Goal: Transaction & Acquisition: Purchase product/service

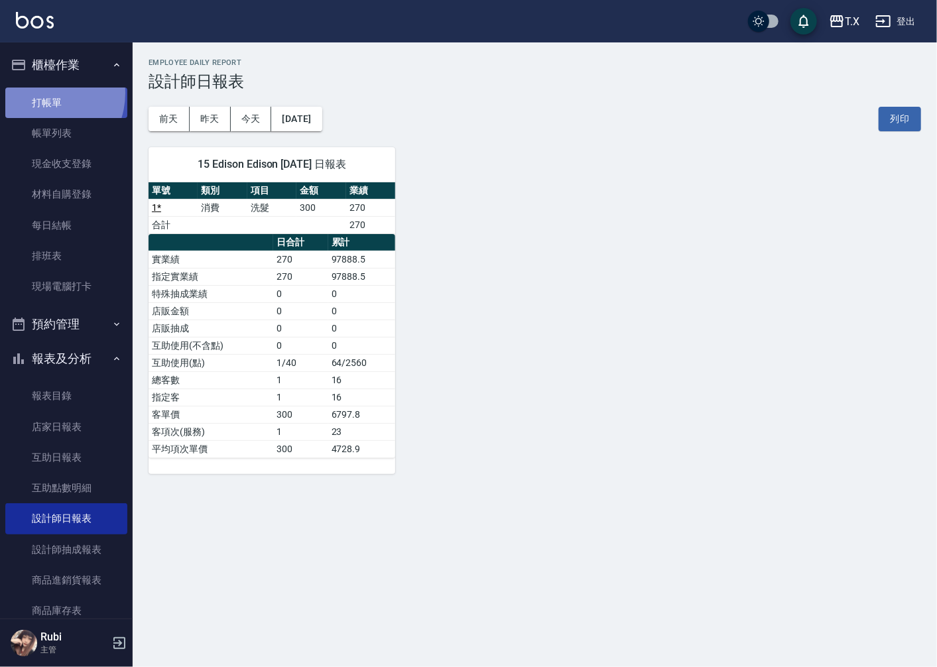
click at [41, 92] on link "打帳單" at bounding box center [66, 103] width 122 height 31
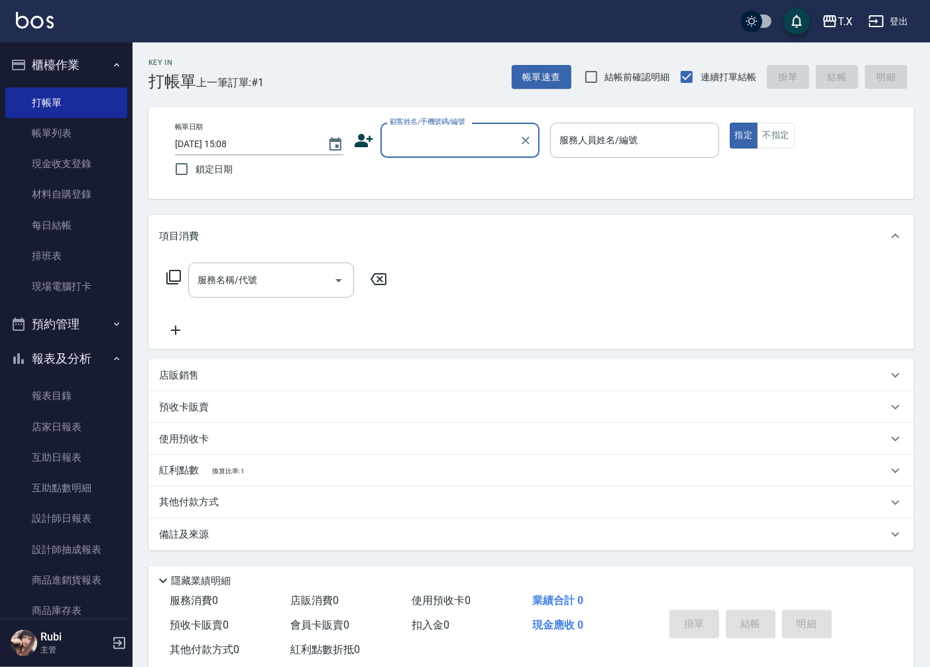
click at [488, 143] on input "顧客姓名/手機號碼/編號" at bounding box center [450, 140] width 127 height 23
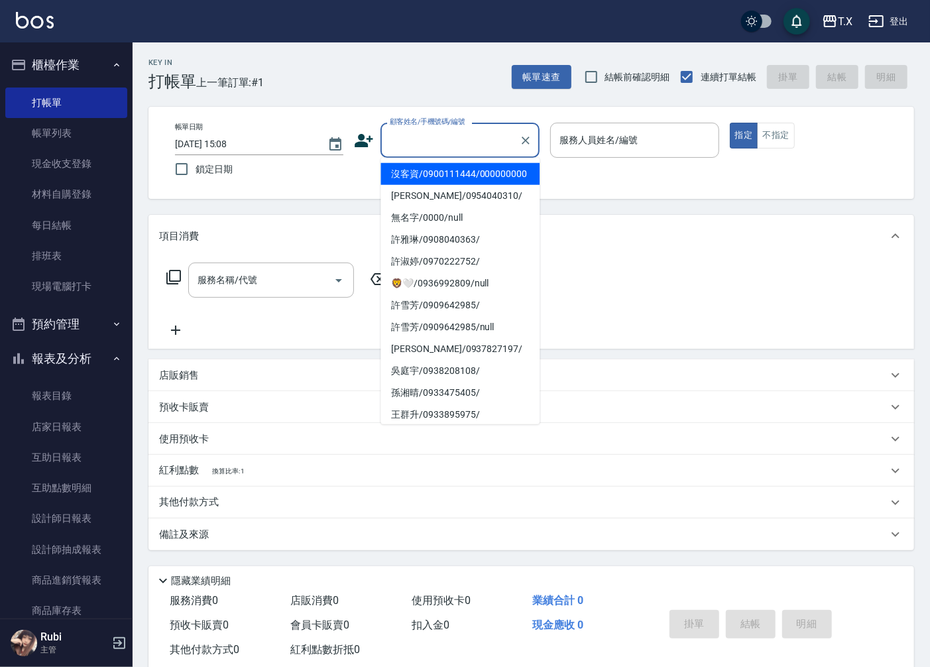
click at [509, 177] on li "沒客資/0900111444/000000000" at bounding box center [460, 174] width 159 height 22
type input "沒客資/0900111444/000000000"
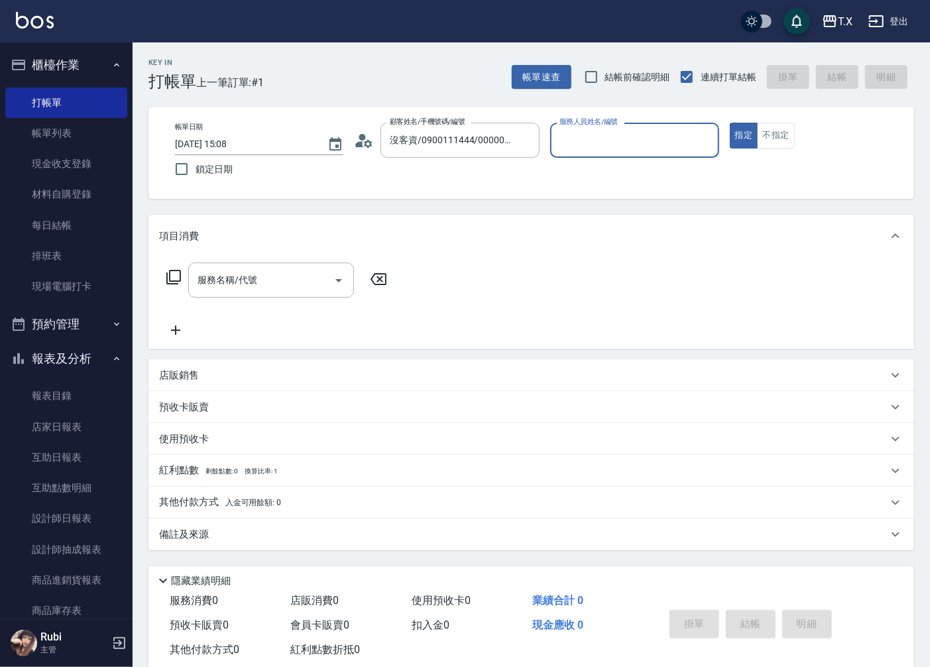
click at [609, 147] on input "服務人員姓名/編號" at bounding box center [634, 140] width 157 height 23
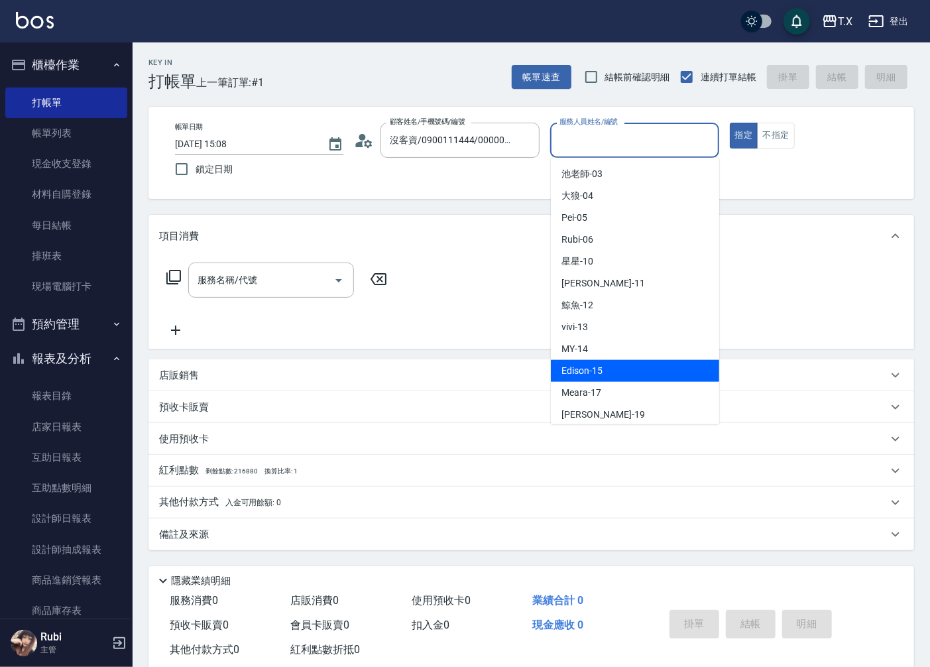
click at [605, 379] on div "Edison -15" at bounding box center [635, 371] width 168 height 22
type input "Edison-15"
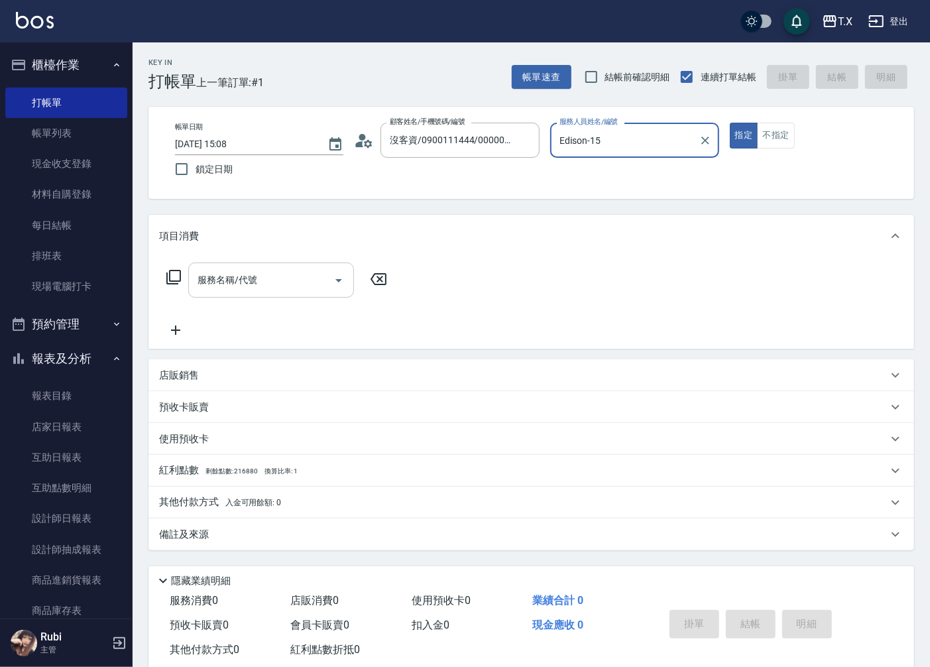
click at [306, 286] on input "服務名稱/代號" at bounding box center [261, 280] width 134 height 23
drag, startPoint x: 629, startPoint y: 240, endPoint x: 766, endPoint y: 549, distance: 338.1
click at [674, 322] on div "項目消費 服務名稱/代號 服務名稱/代號" at bounding box center [532, 282] width 766 height 134
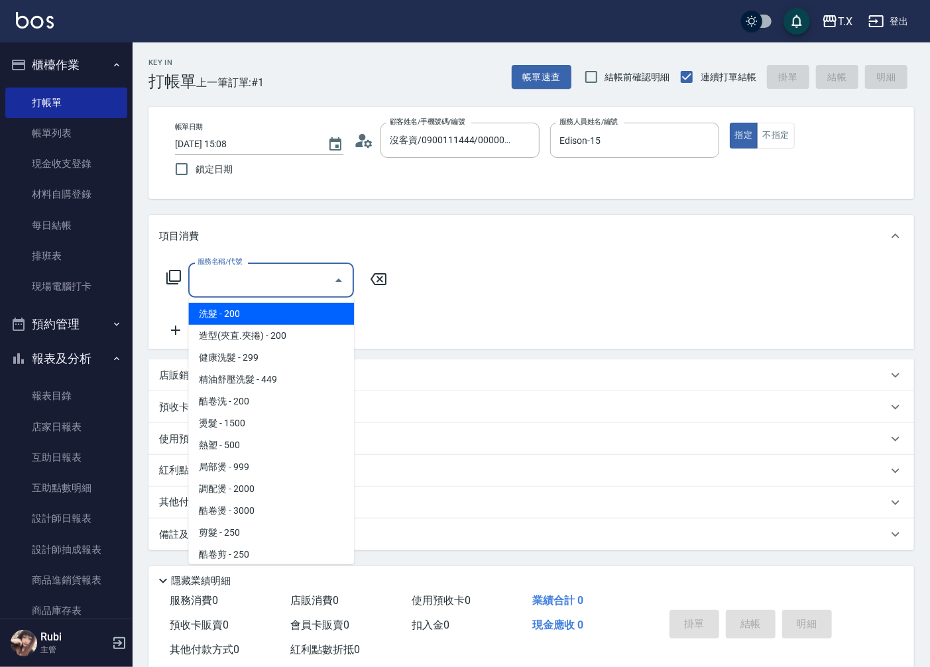
click at [283, 282] on input "服務名稱/代號" at bounding box center [261, 280] width 134 height 23
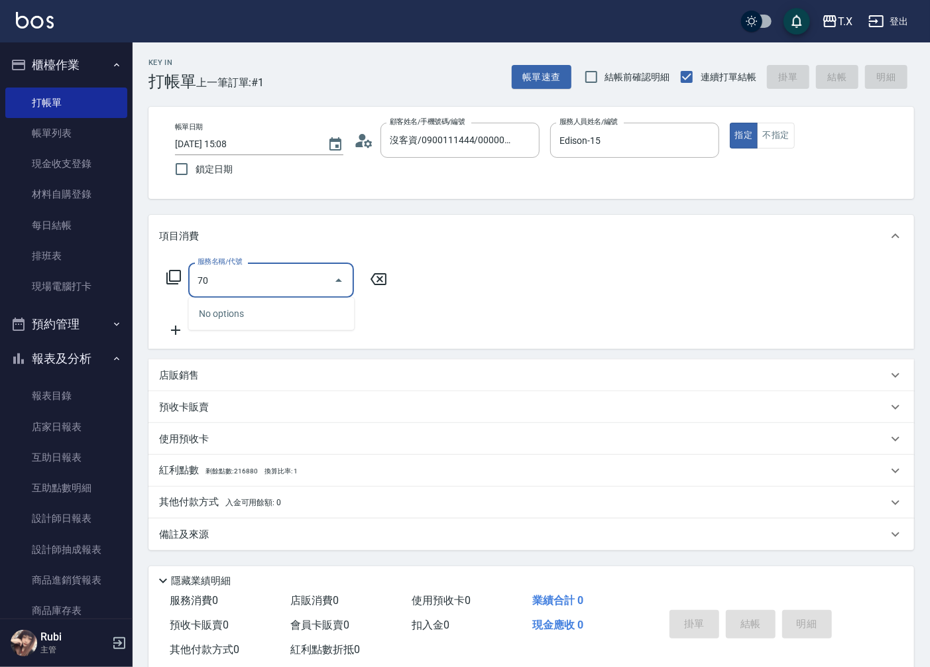
type input "704"
type input "500"
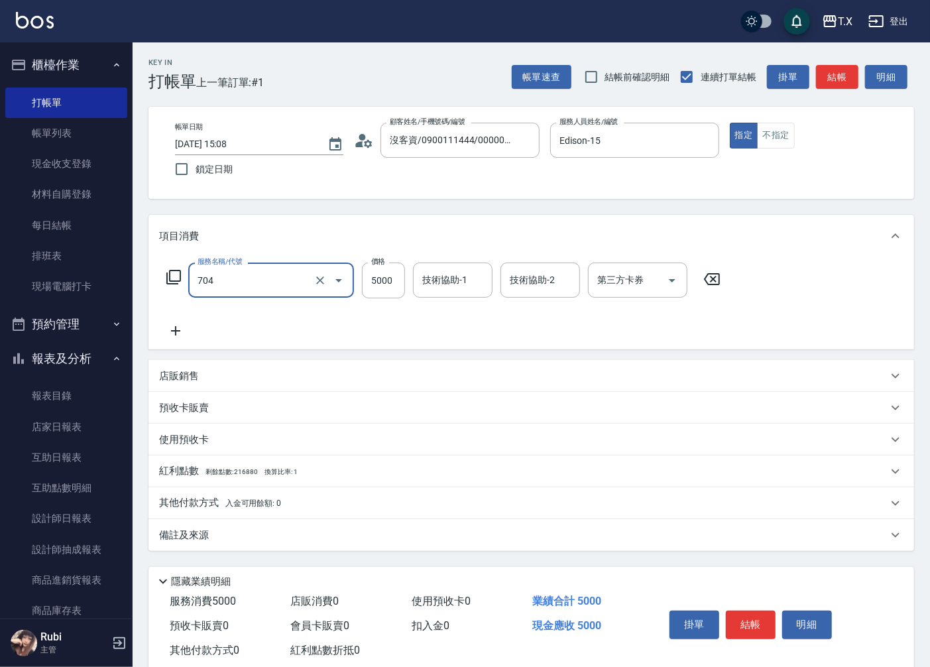
type input "新羽毛鉑金接髮調整(704)"
type input "8"
type input "0"
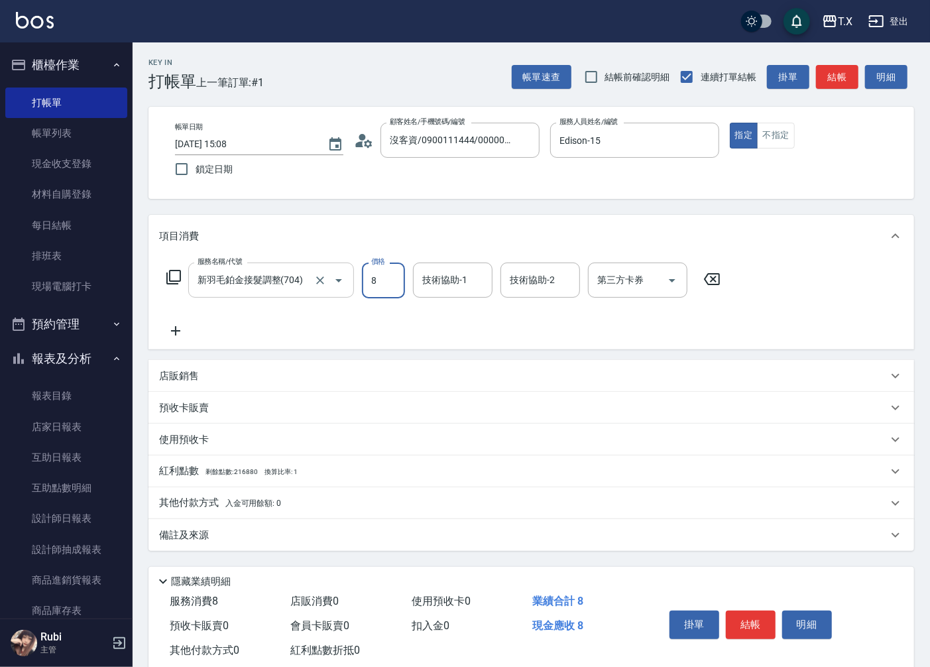
type input "80"
click at [385, 284] on input "800" at bounding box center [383, 281] width 43 height 36
click at [391, 281] on input "800" at bounding box center [383, 281] width 43 height 36
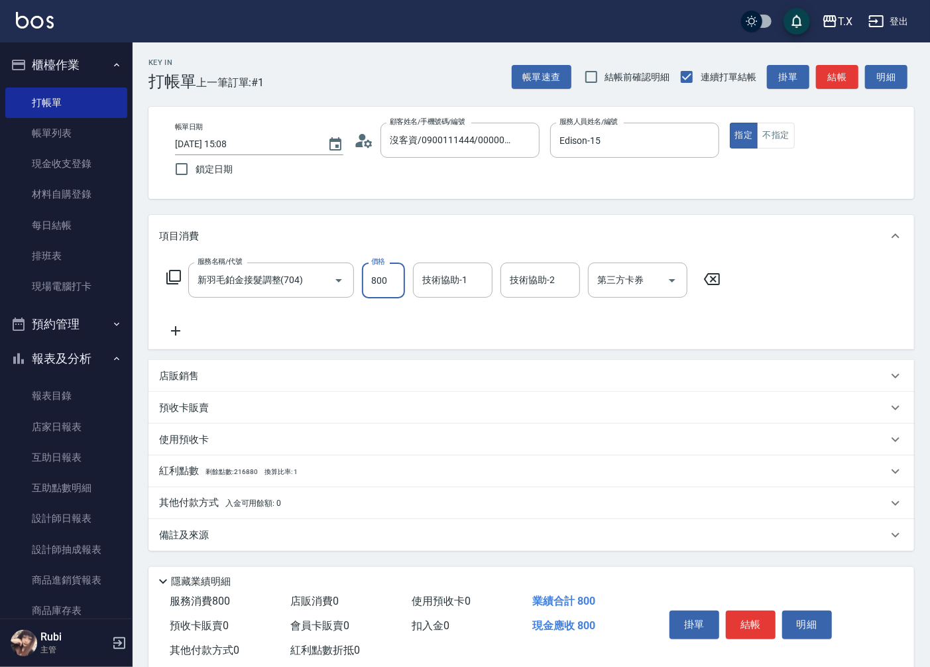
type input "8000"
type input "800"
click at [743, 628] on button "結帳" at bounding box center [751, 625] width 50 height 28
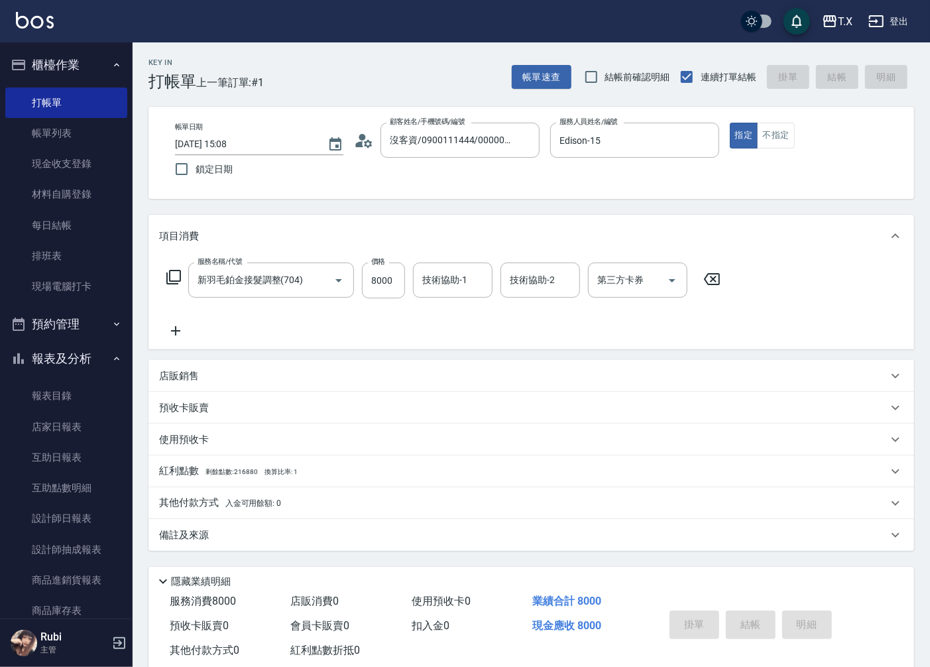
type input "0"
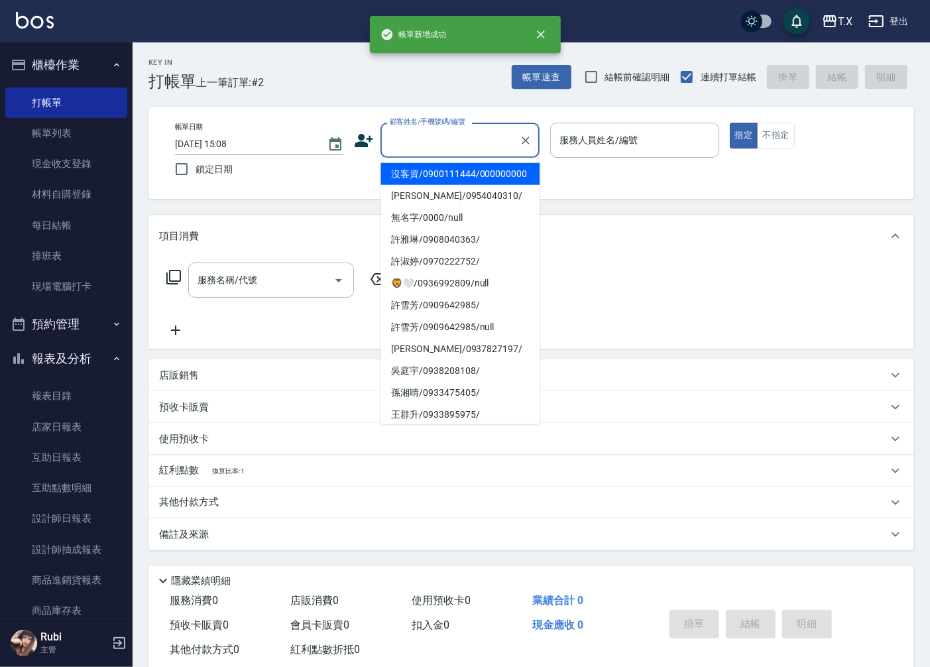
click at [448, 144] on input "顧客姓名/手機號碼/編號" at bounding box center [450, 140] width 127 height 23
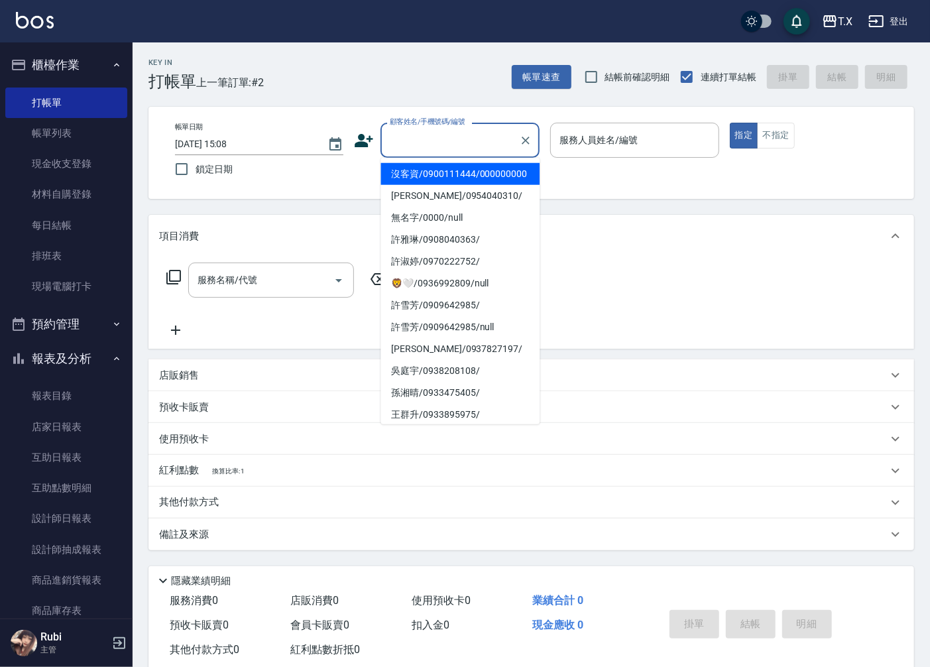
click at [487, 185] on li "沒客資/0900111444/000000000" at bounding box center [460, 174] width 159 height 22
type input "沒客資/0900111444/000000000"
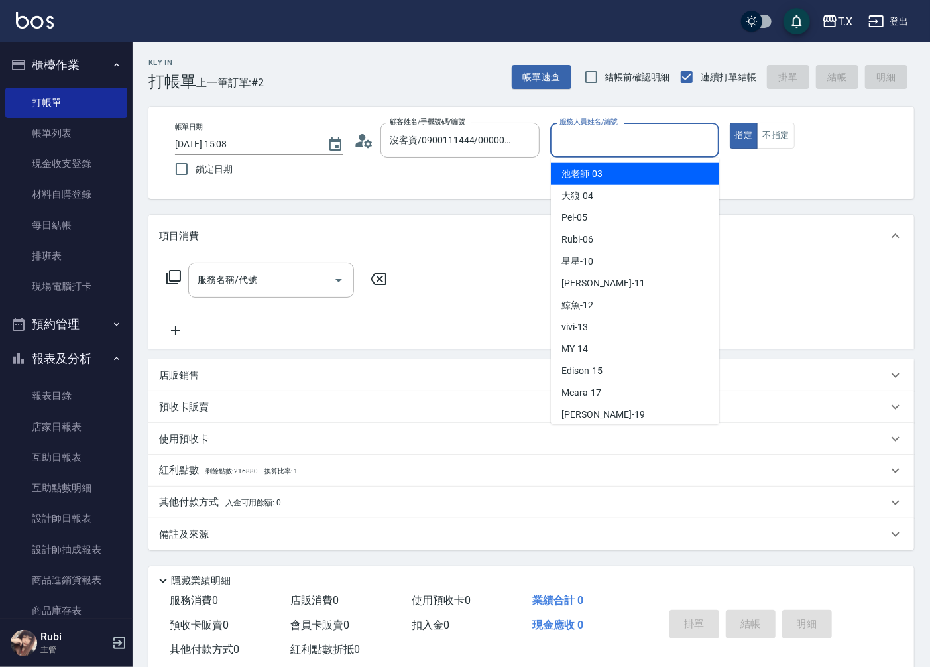
click at [584, 149] on input "服務人員姓名/編號" at bounding box center [634, 140] width 157 height 23
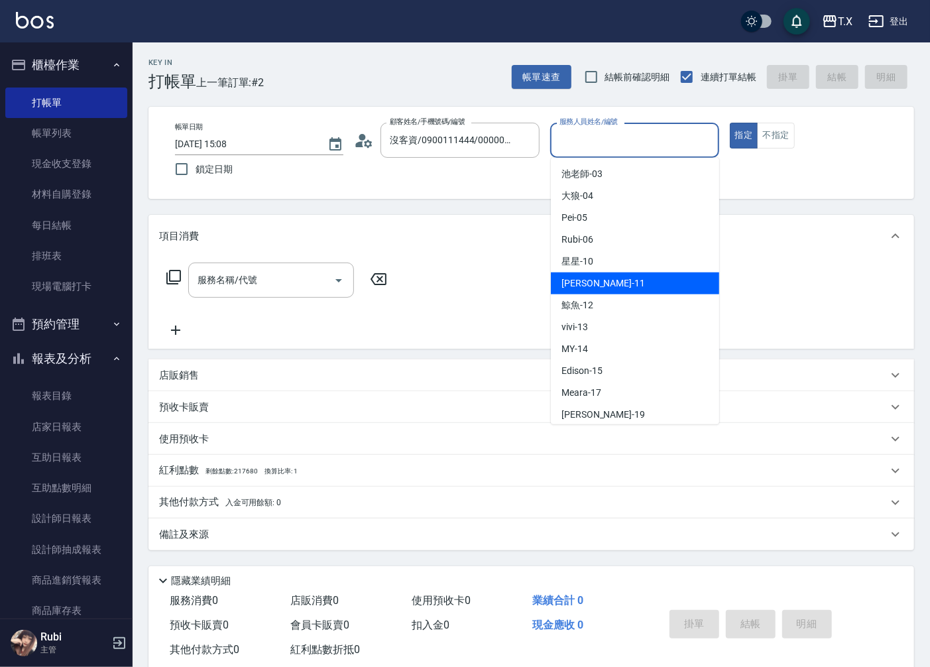
click at [592, 281] on span "[PERSON_NAME] -11" at bounding box center [604, 284] width 84 height 14
type input "[PERSON_NAME]-11"
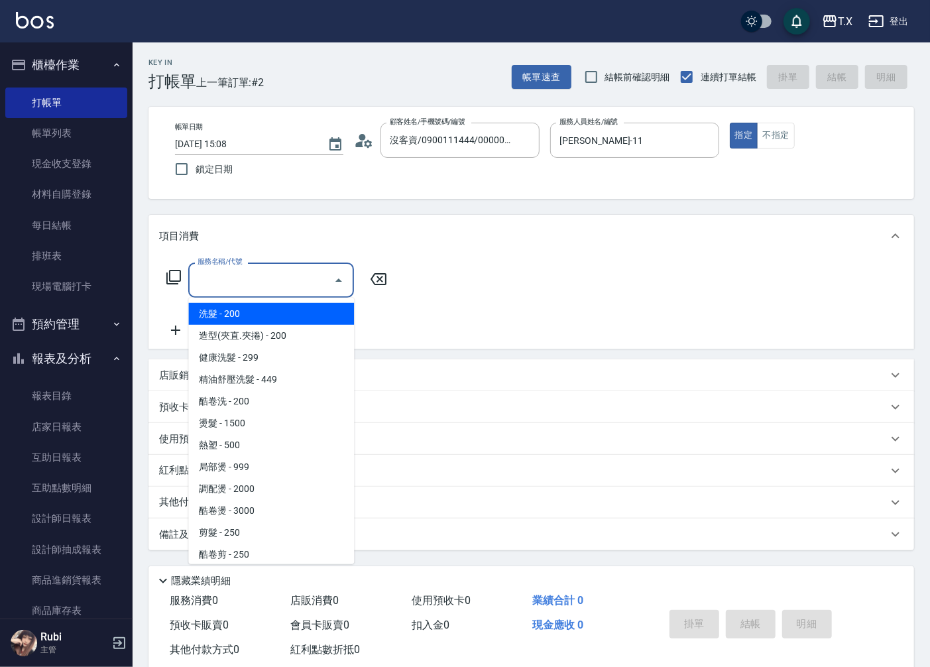
click at [300, 270] on input "服務名稱/代號" at bounding box center [261, 280] width 134 height 23
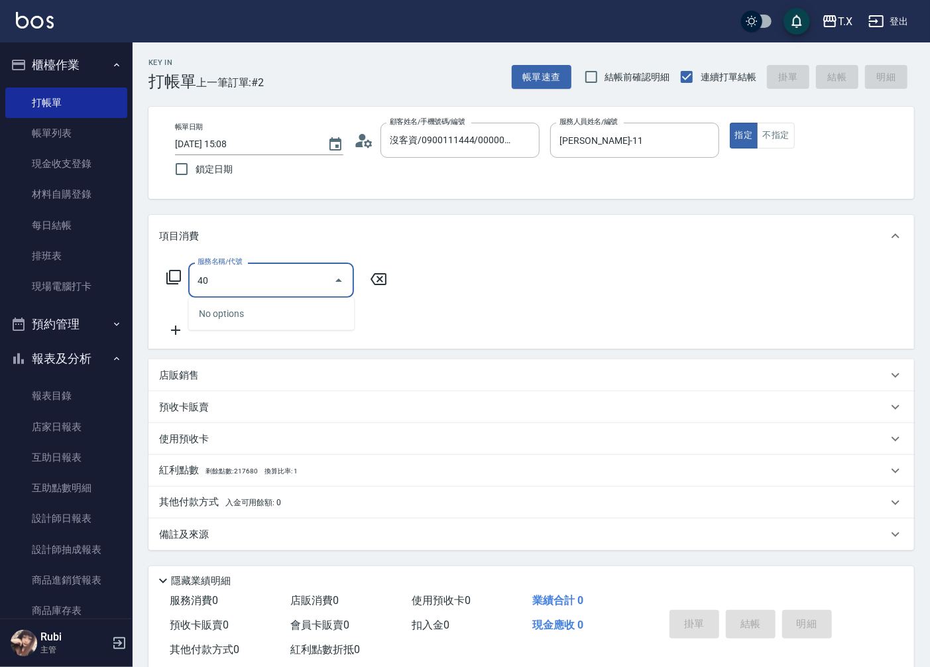
type input "401"
type input "20"
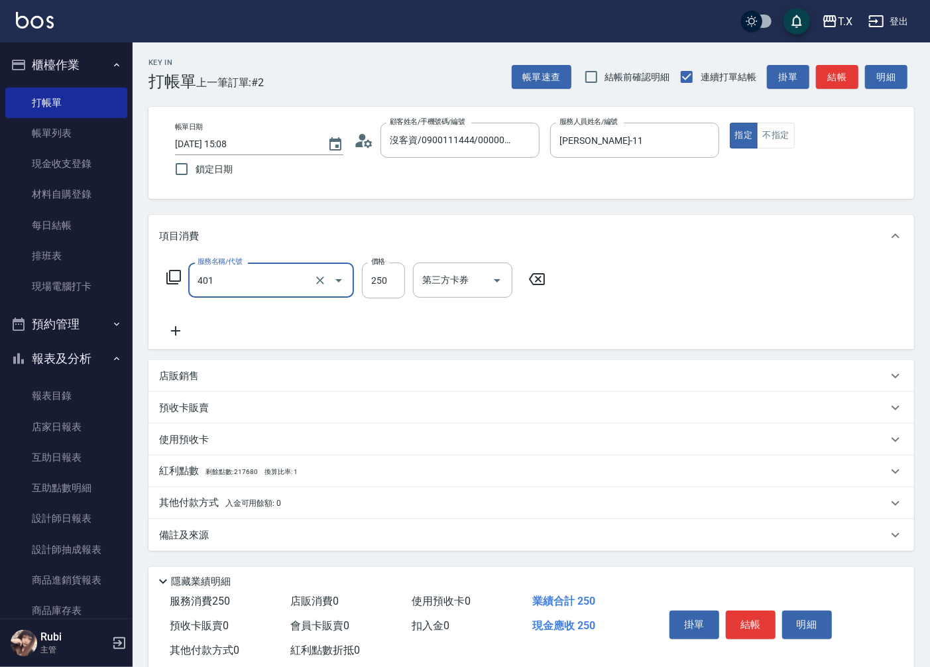
type input "剪髮(401)"
type input "1"
type input "0"
type input "10"
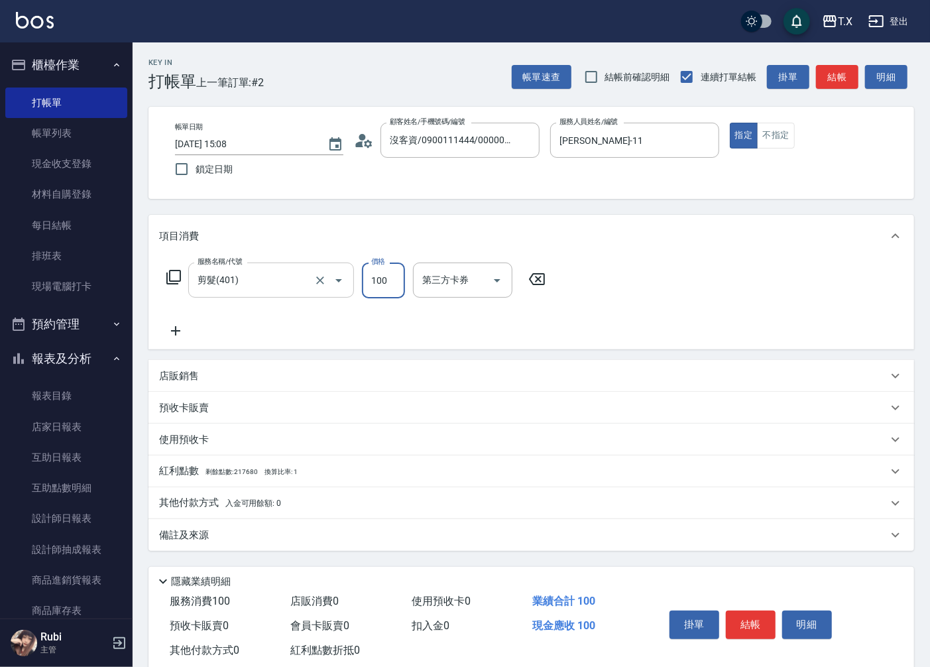
type input "100"
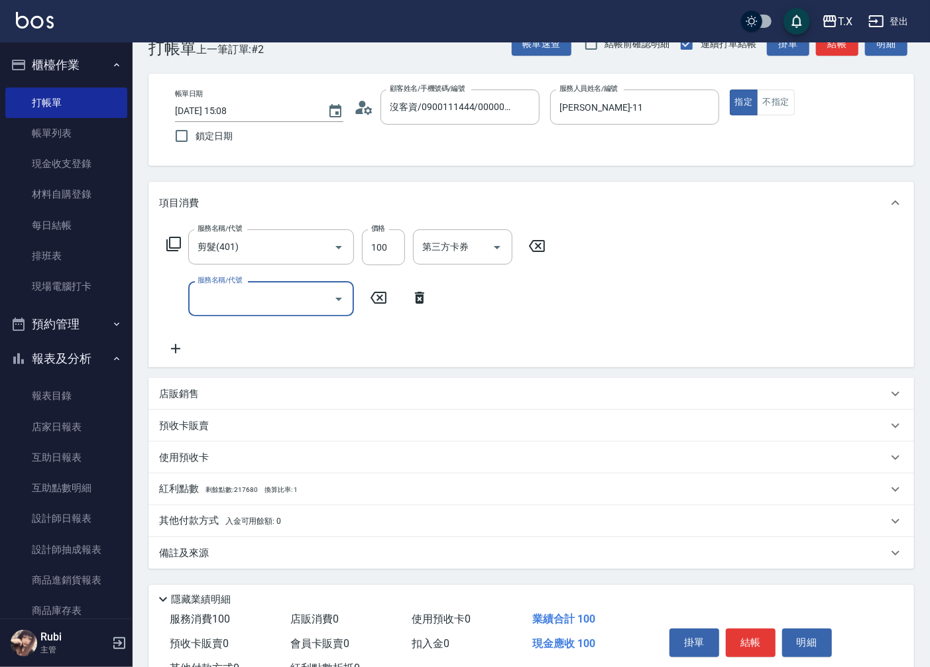
scroll to position [83, 0]
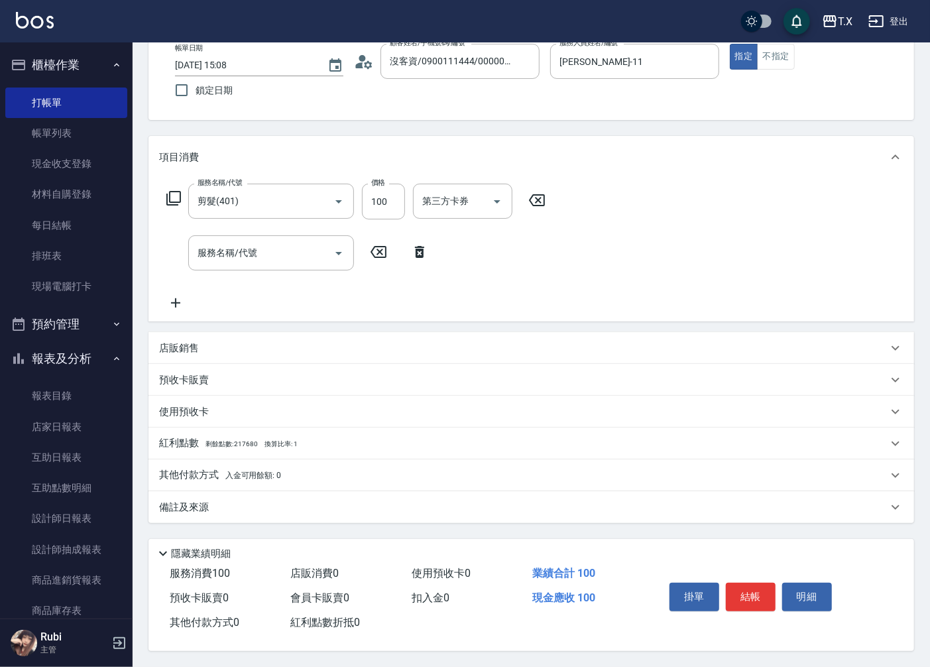
drag, startPoint x: 509, startPoint y: 383, endPoint x: 767, endPoint y: 590, distance: 330.7
click at [767, 590] on button "結帳" at bounding box center [751, 597] width 50 height 28
type input "0"
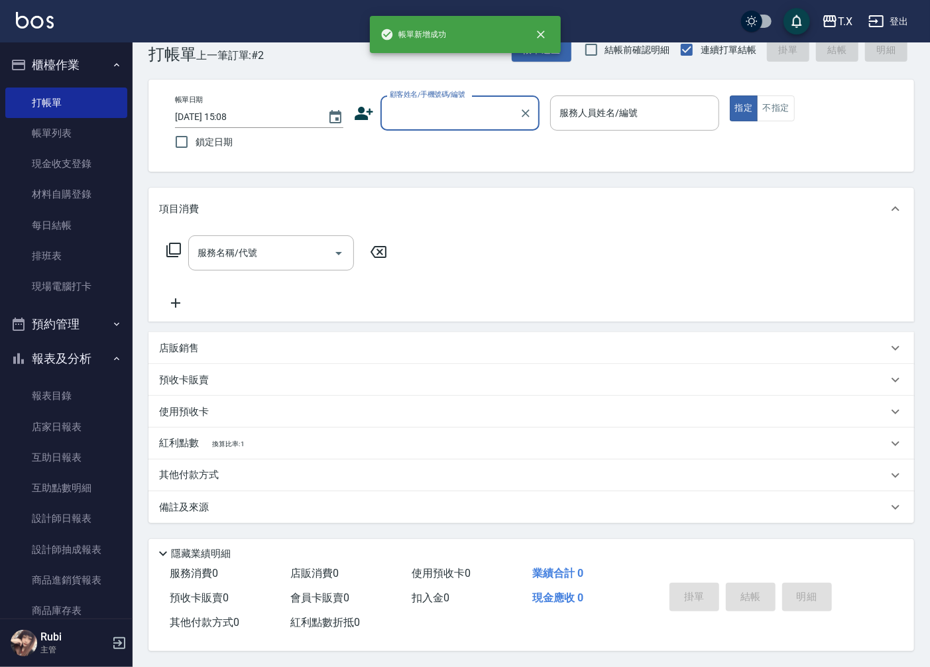
scroll to position [0, 0]
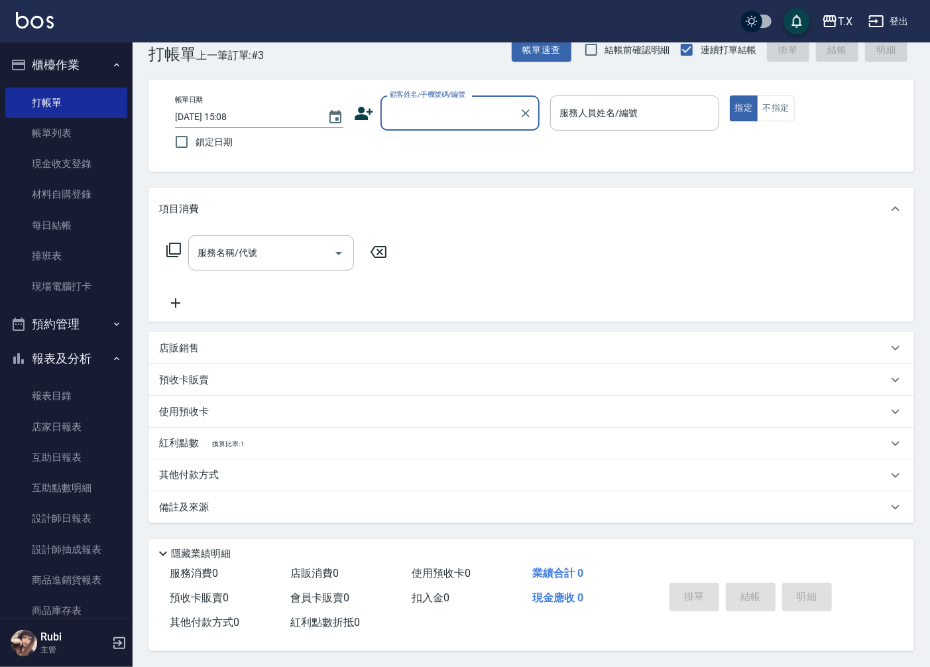
click at [493, 116] on input "顧客姓名/手機號碼/編號" at bounding box center [450, 112] width 127 height 23
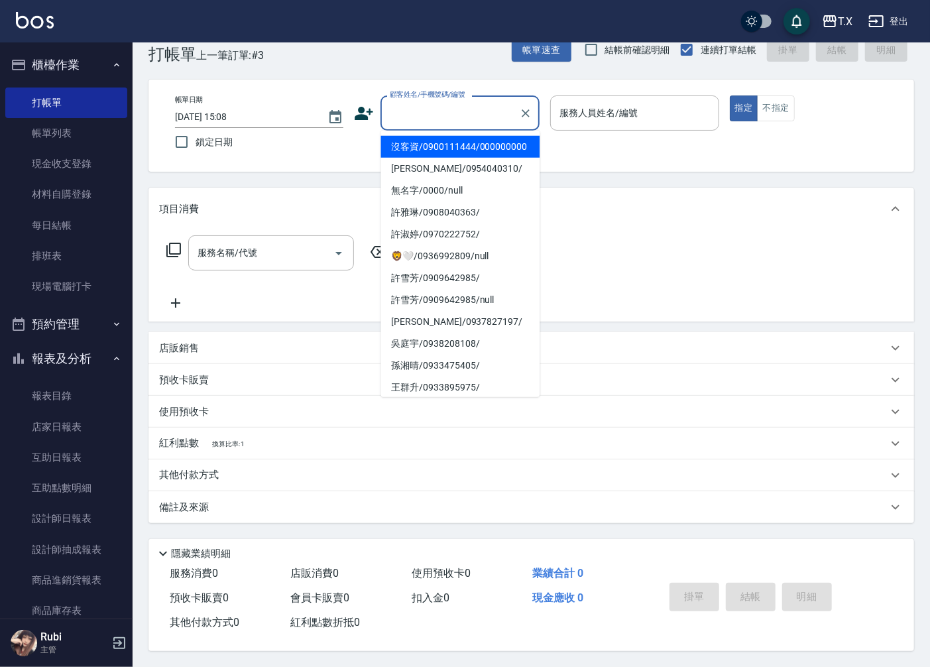
click at [488, 158] on li "沒客資/0900111444/000000000" at bounding box center [460, 147] width 159 height 22
type input "沒客資/0900111444/000000000"
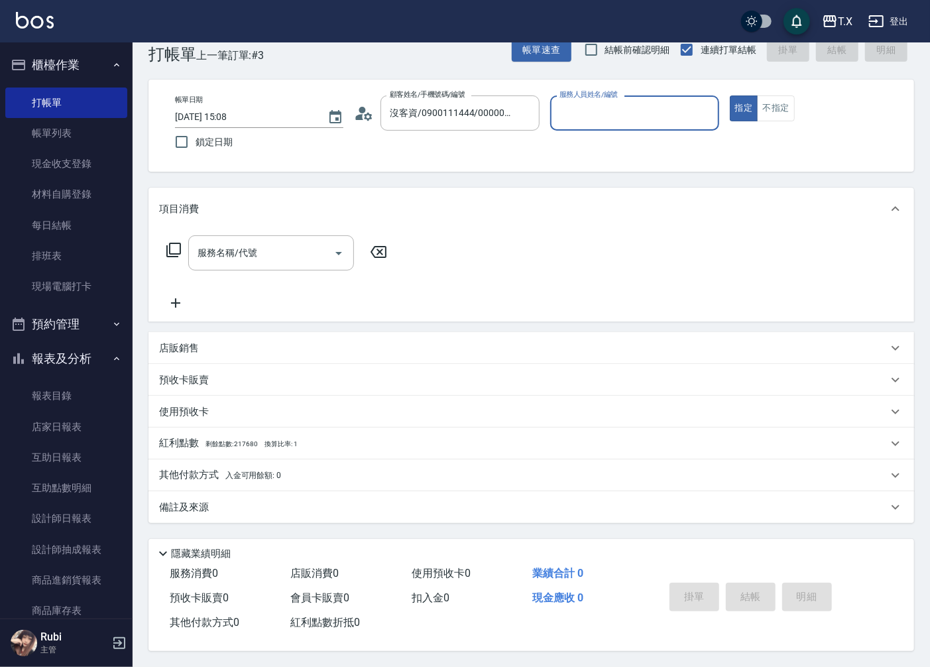
click at [578, 122] on div "服務人員姓名/編號" at bounding box center [634, 112] width 168 height 35
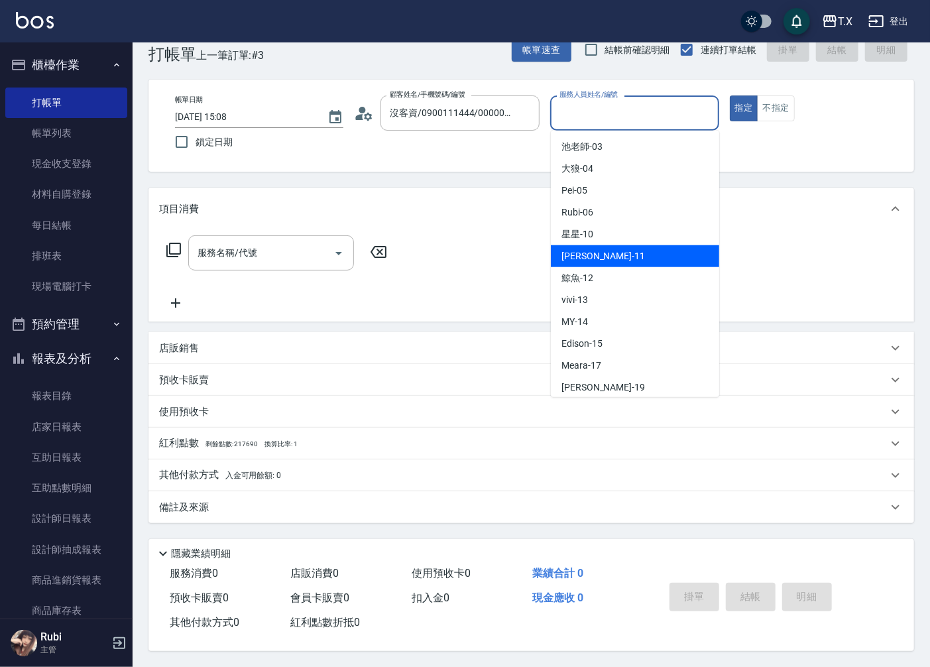
click at [597, 247] on div "[PERSON_NAME] -11" at bounding box center [635, 256] width 168 height 22
type input "[PERSON_NAME]-11"
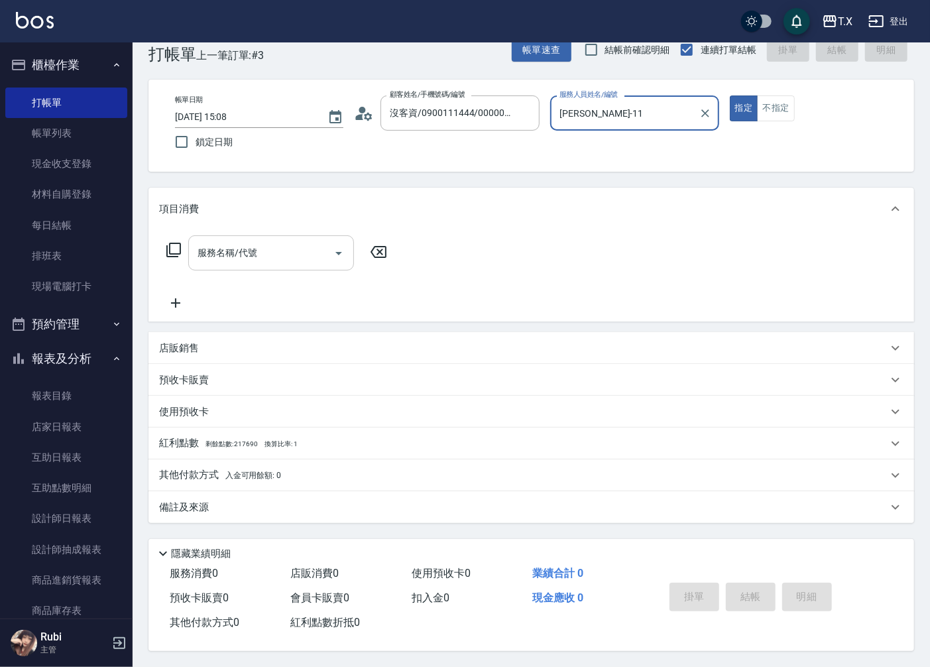
click at [275, 249] on input "服務名稱/代號" at bounding box center [261, 252] width 134 height 23
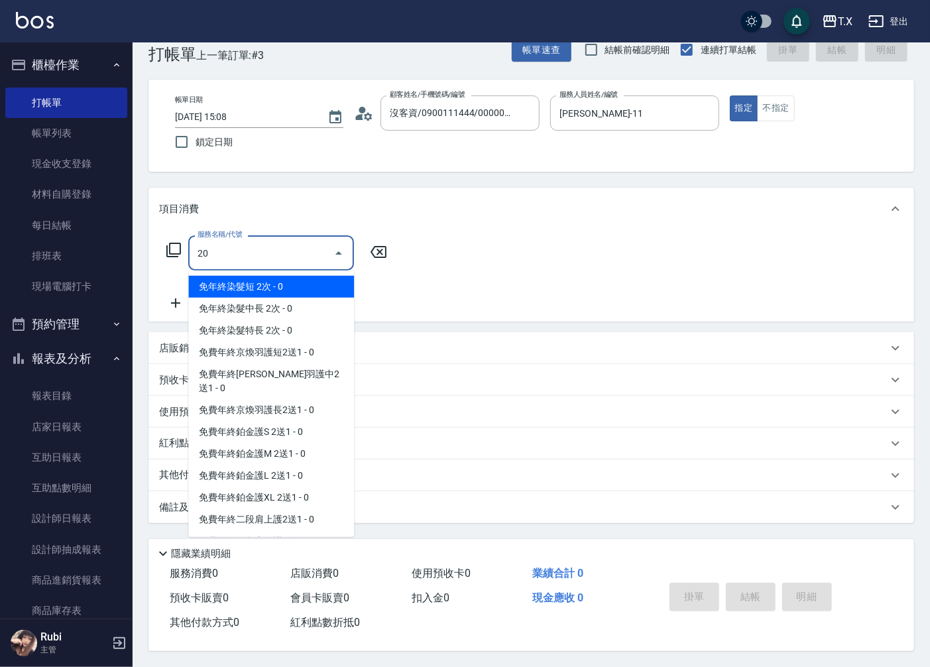
type input "201"
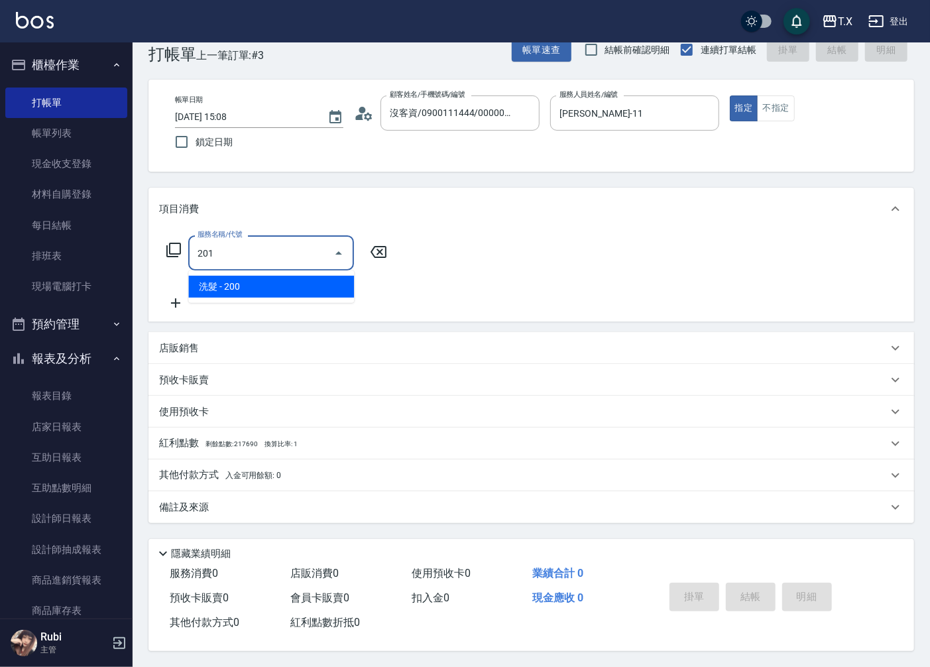
type input "20"
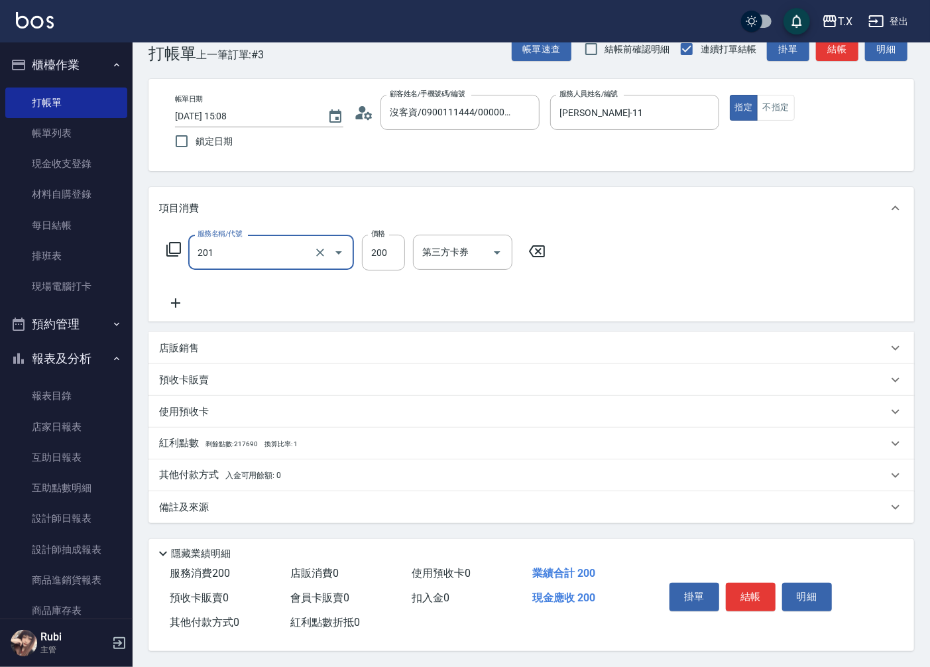
type input "洗髮(201)"
type input "3"
type input "0"
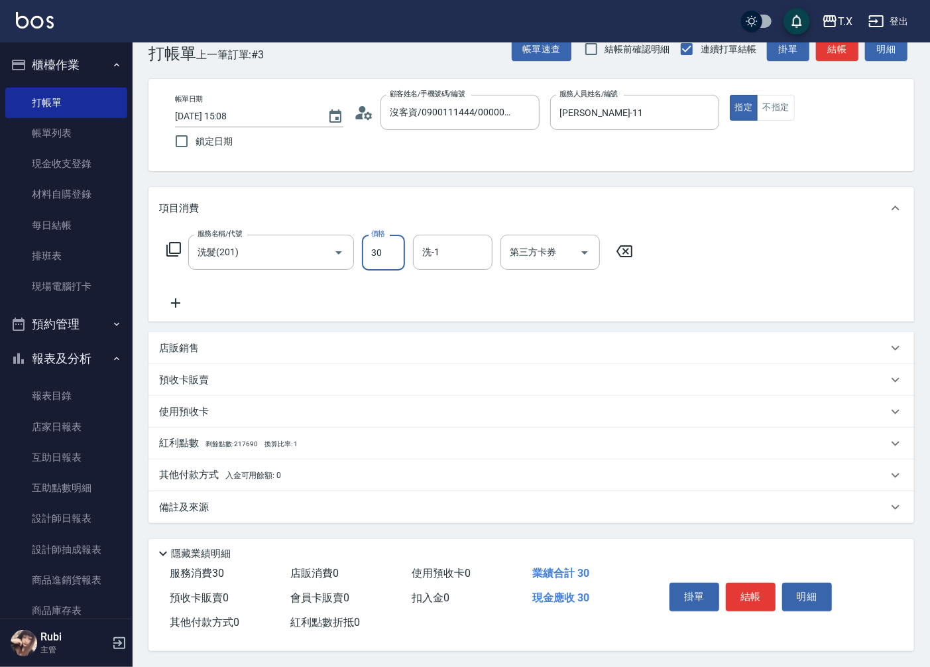
type input "300"
type input "30"
type input "300"
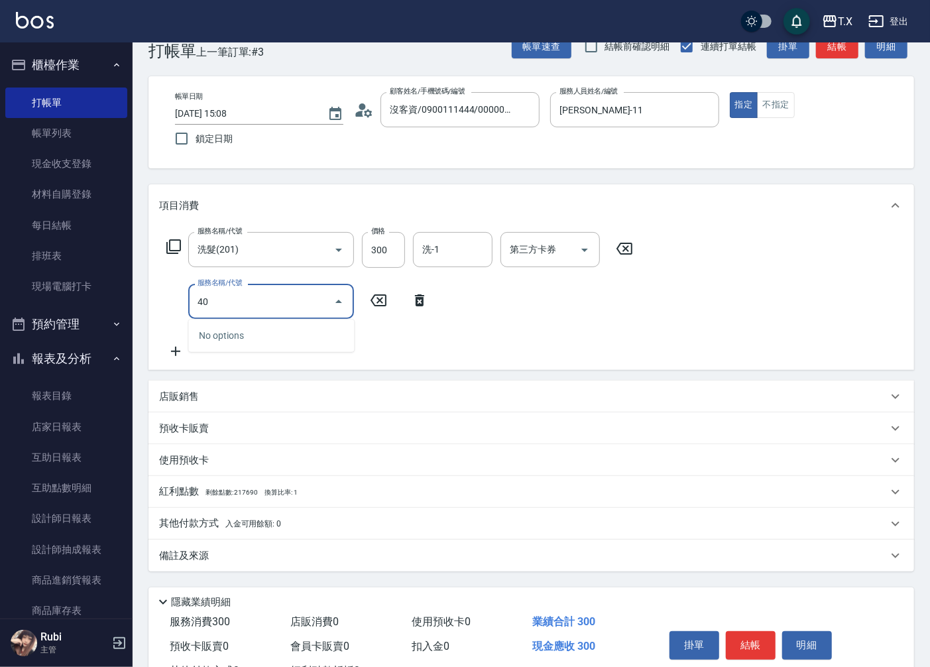
type input "401"
type input "50"
type input "剪髮(401)"
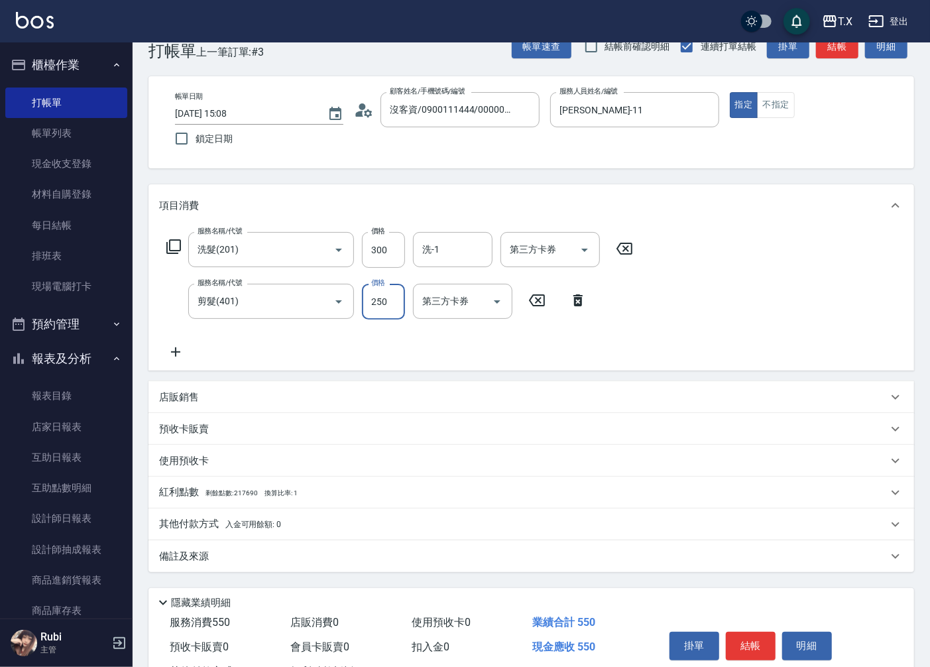
type input "4"
type input "30"
type input "400"
type input "70"
type input "400"
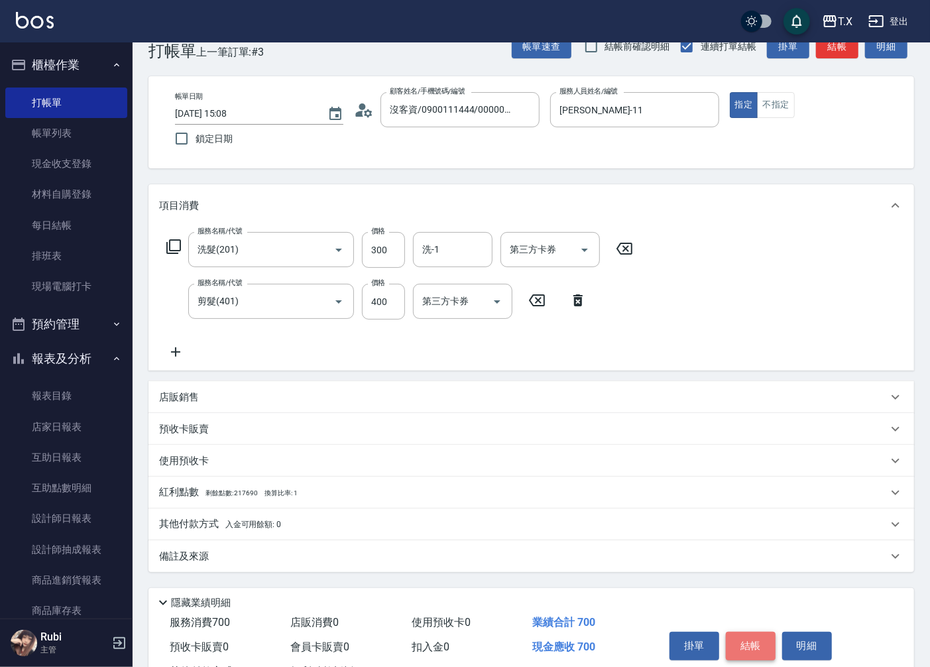
click at [756, 642] on button "結帳" at bounding box center [751, 646] width 50 height 28
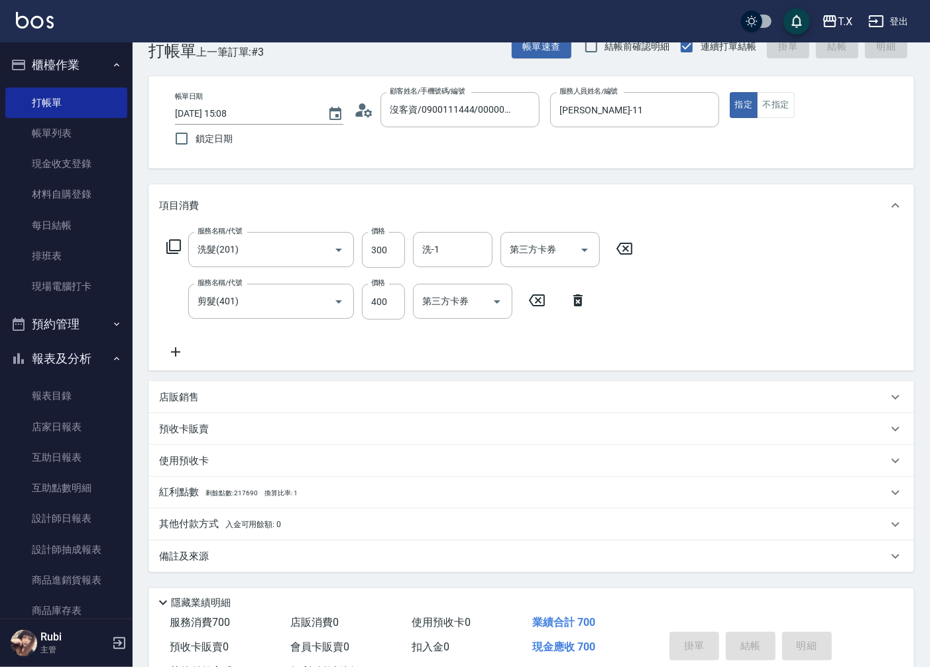
type input "[DATE] 15:09"
type input "0"
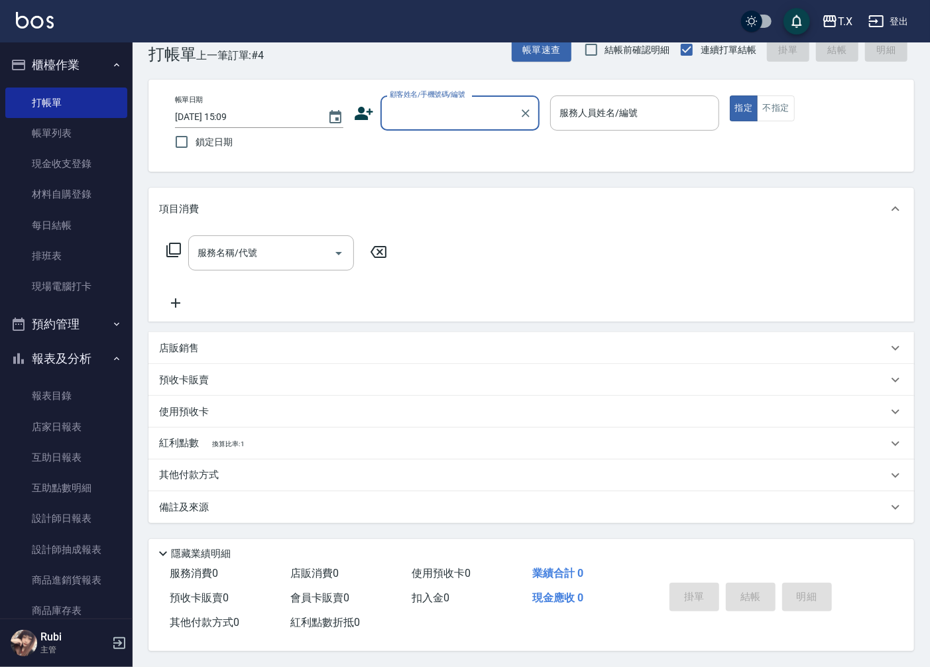
click at [428, 114] on input "顧客姓名/手機號碼/編號" at bounding box center [450, 112] width 127 height 23
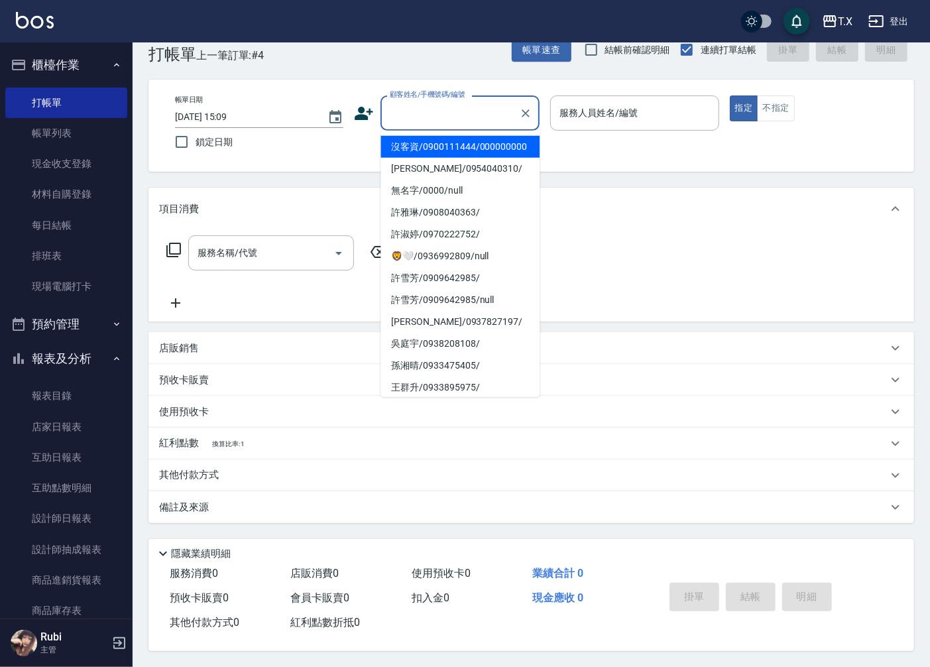
click at [427, 150] on li "沒客資/0900111444/000000000" at bounding box center [460, 147] width 159 height 22
type input "沒客資/0900111444/000000000"
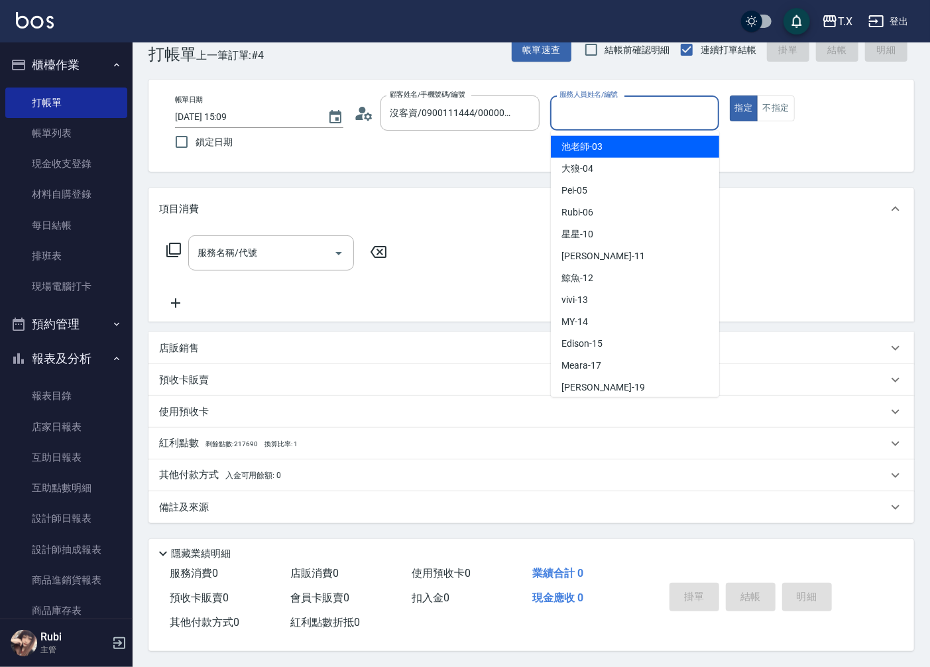
click at [598, 113] on input "服務人員姓名/編號" at bounding box center [634, 112] width 157 height 23
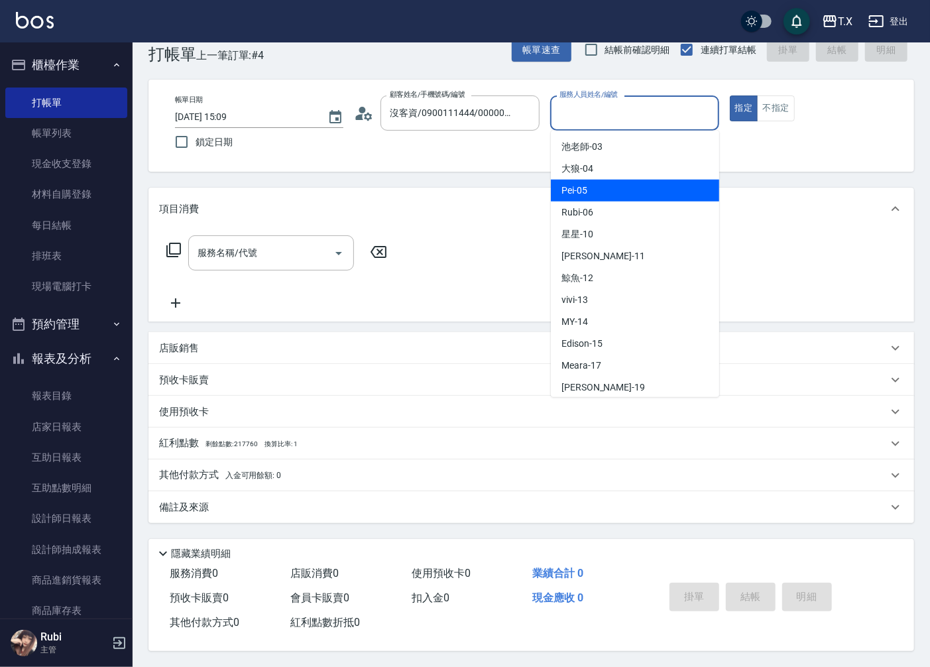
click at [613, 181] on div "Pei -05" at bounding box center [635, 191] width 168 height 22
type input "Pei-05"
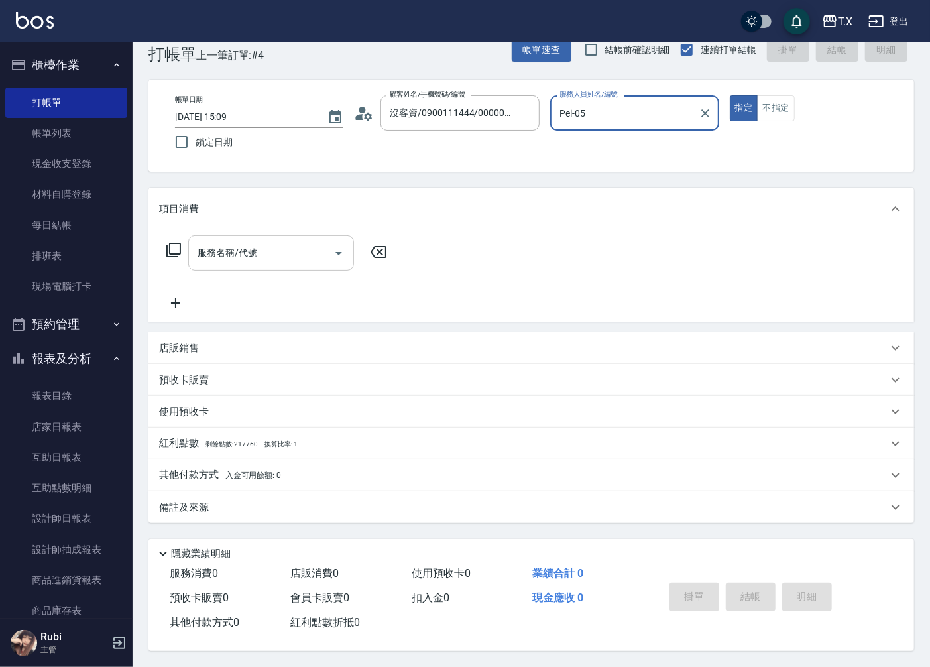
drag, startPoint x: 296, startPoint y: 248, endPoint x: 321, endPoint y: 246, distance: 24.6
click at [296, 248] on input "服務名稱/代號" at bounding box center [261, 252] width 134 height 23
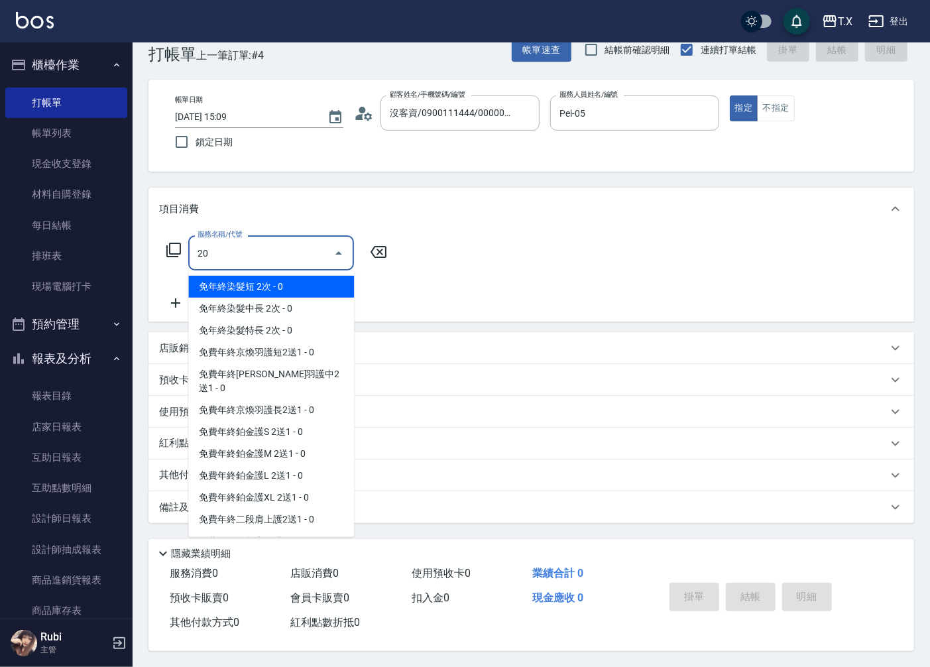
type input "201"
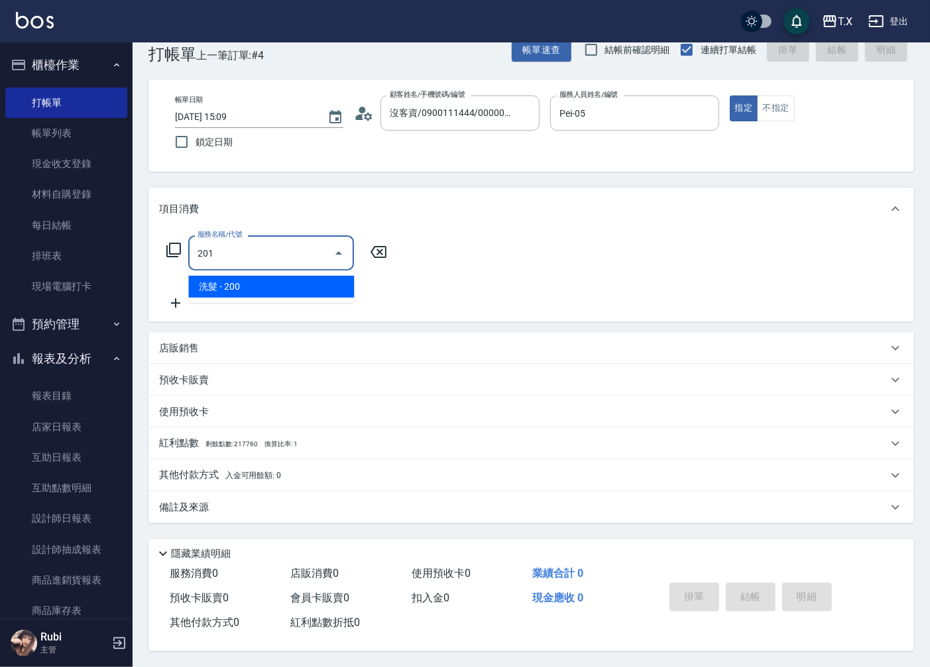
type input "20"
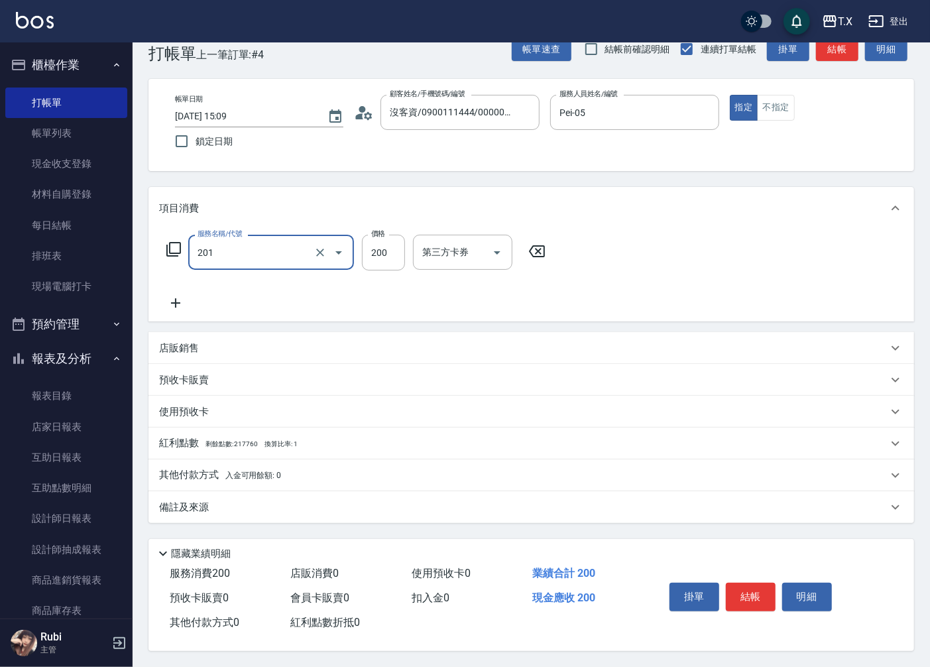
type input "洗髮(201)"
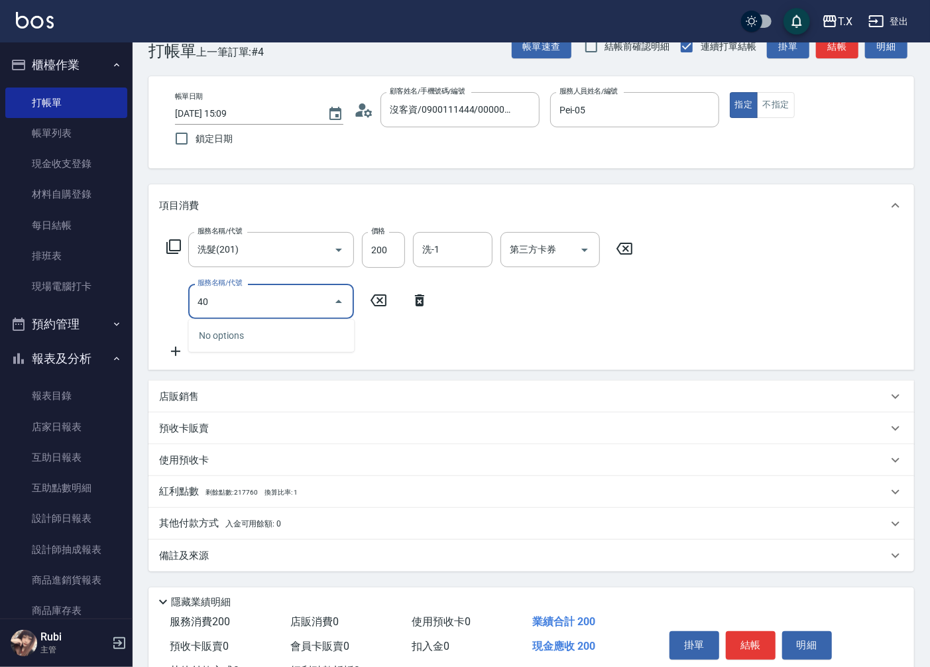
type input "401"
type input "40"
type input "剪髮(401)"
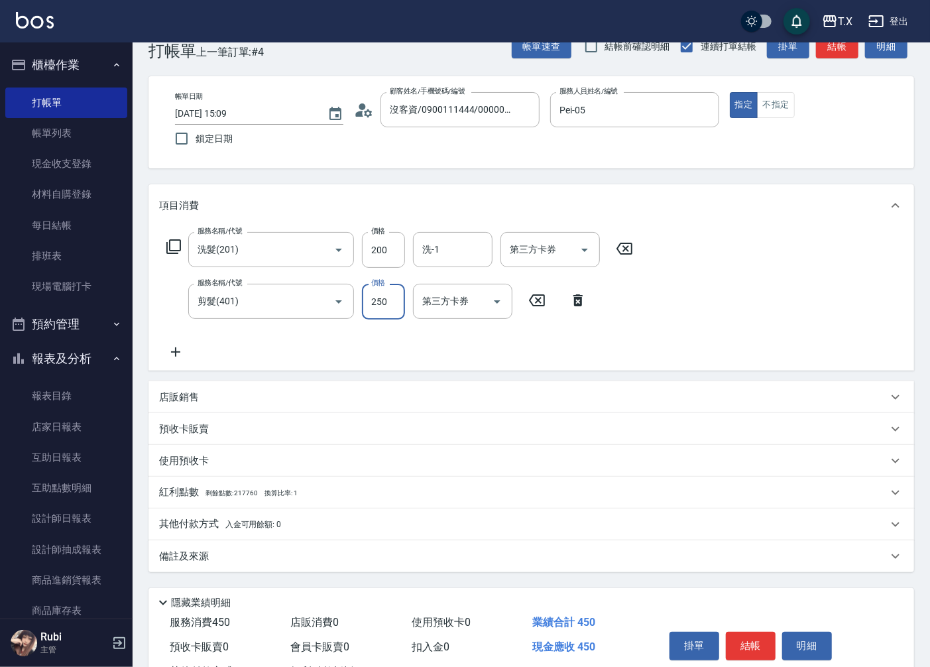
type input "3"
type input "20"
type input "300"
type input "50"
type input "300"
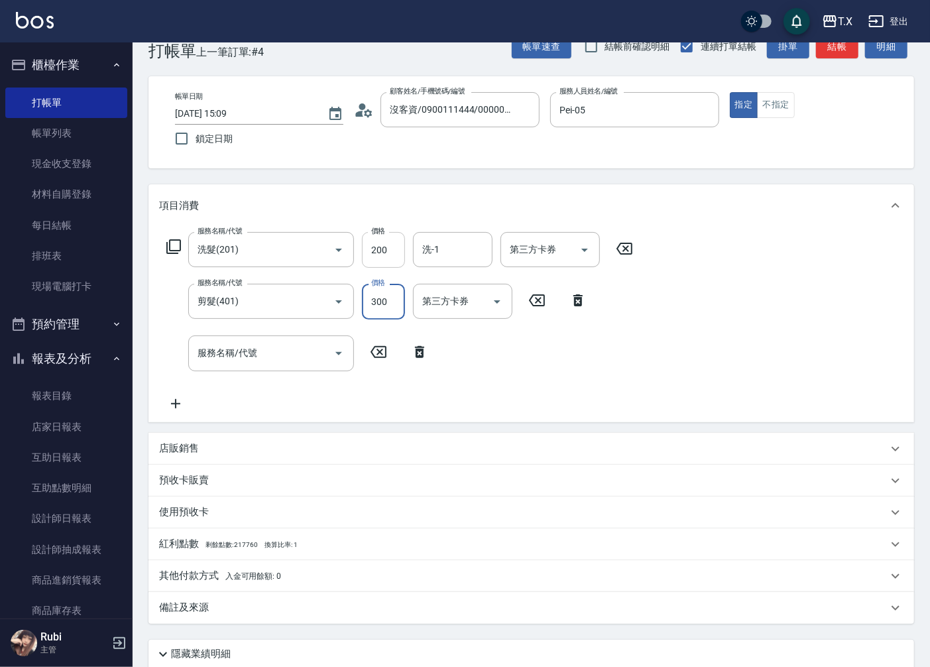
click at [390, 256] on input "200" at bounding box center [383, 250] width 43 height 36
click at [335, 346] on icon "Open" at bounding box center [339, 354] width 16 height 16
click at [308, 355] on input "服務名稱/代號" at bounding box center [261, 353] width 134 height 23
drag, startPoint x: 233, startPoint y: 365, endPoint x: 204, endPoint y: 342, distance: 37.3
click at [203, 340] on div "308 服務名稱/代號" at bounding box center [271, 353] width 166 height 35
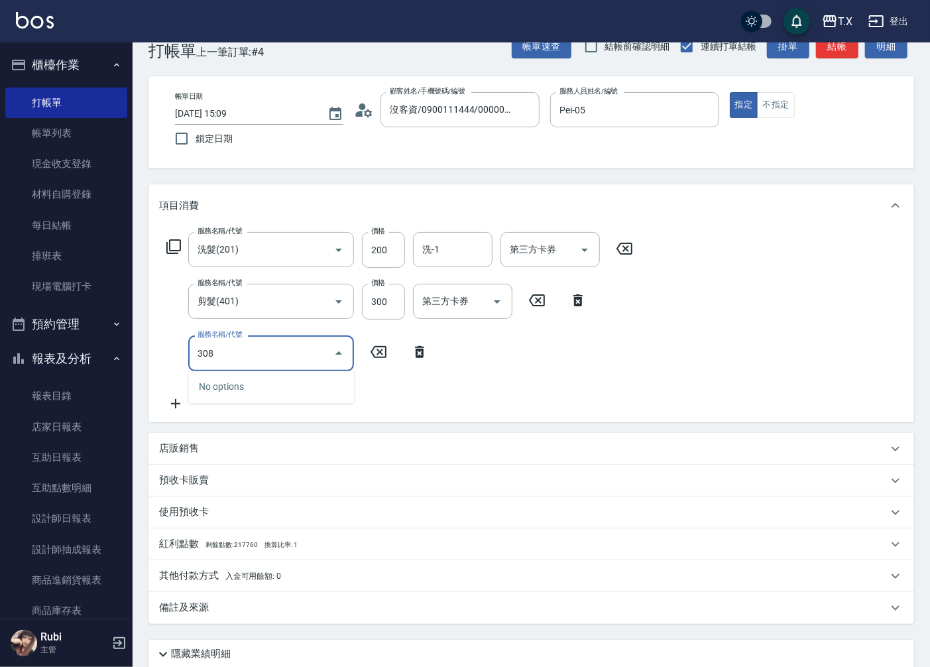
drag, startPoint x: 224, startPoint y: 353, endPoint x: 196, endPoint y: 342, distance: 30.3
click at [196, 342] on input "308" at bounding box center [261, 353] width 134 height 23
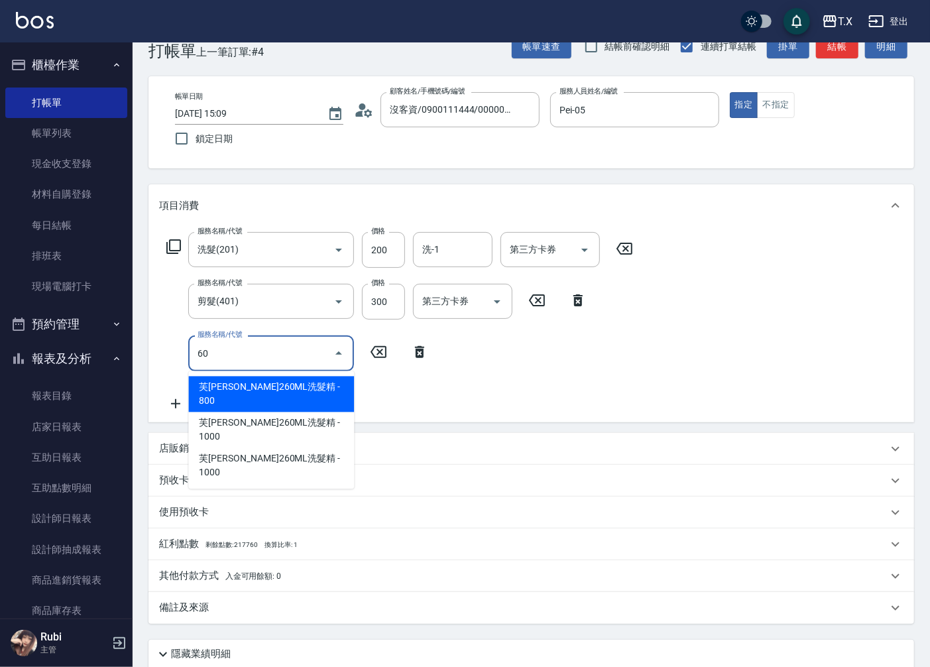
type input "608"
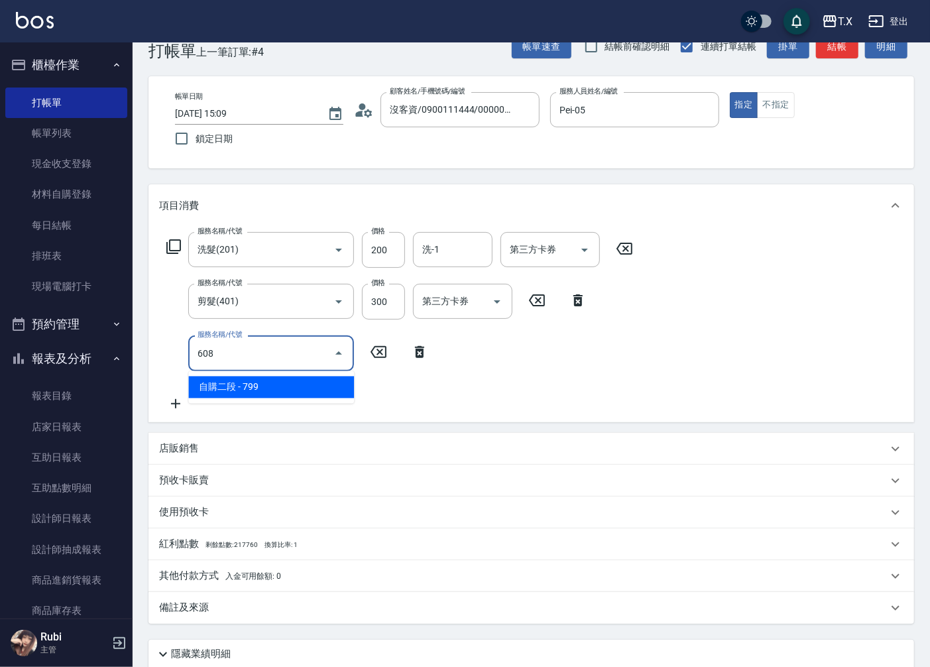
type input "120"
type input "自購二段(608)"
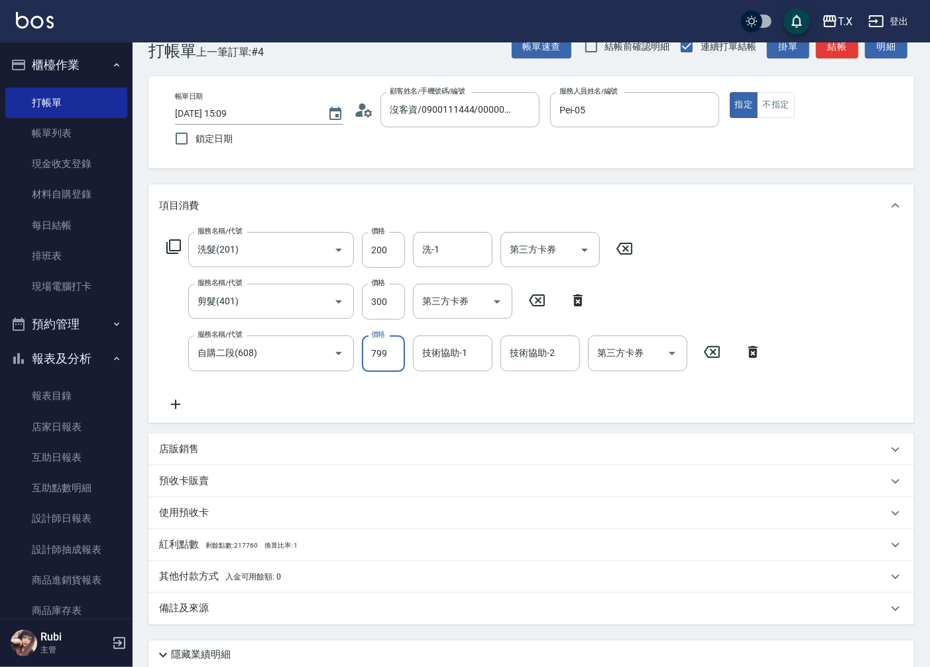
type input "1"
type input "50"
type input "125"
type input "60"
type input "1250"
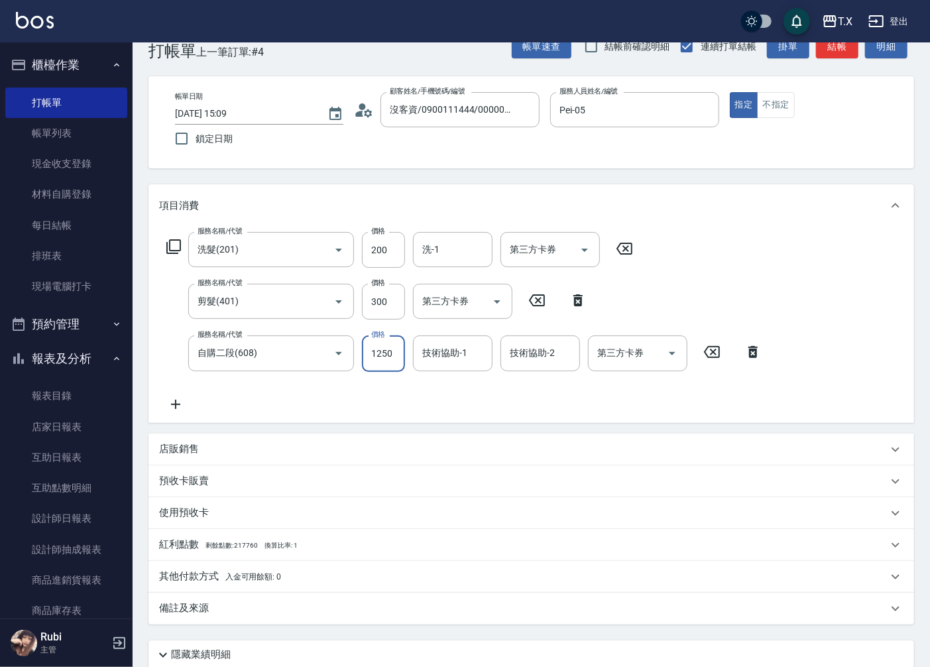
type input "170"
type input "1250"
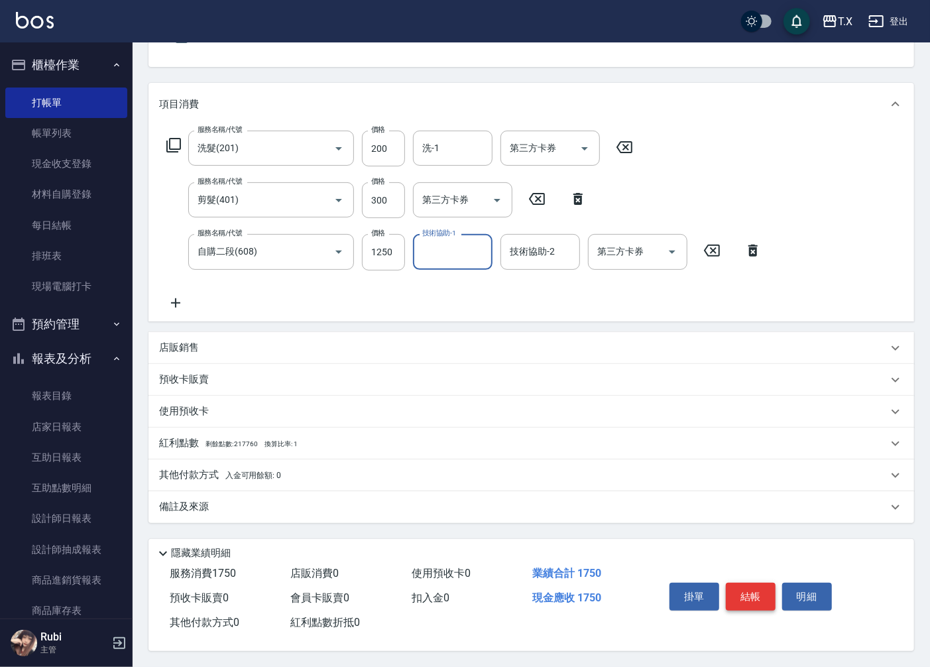
scroll to position [135, 0]
click at [752, 591] on button "結帳" at bounding box center [751, 597] width 50 height 28
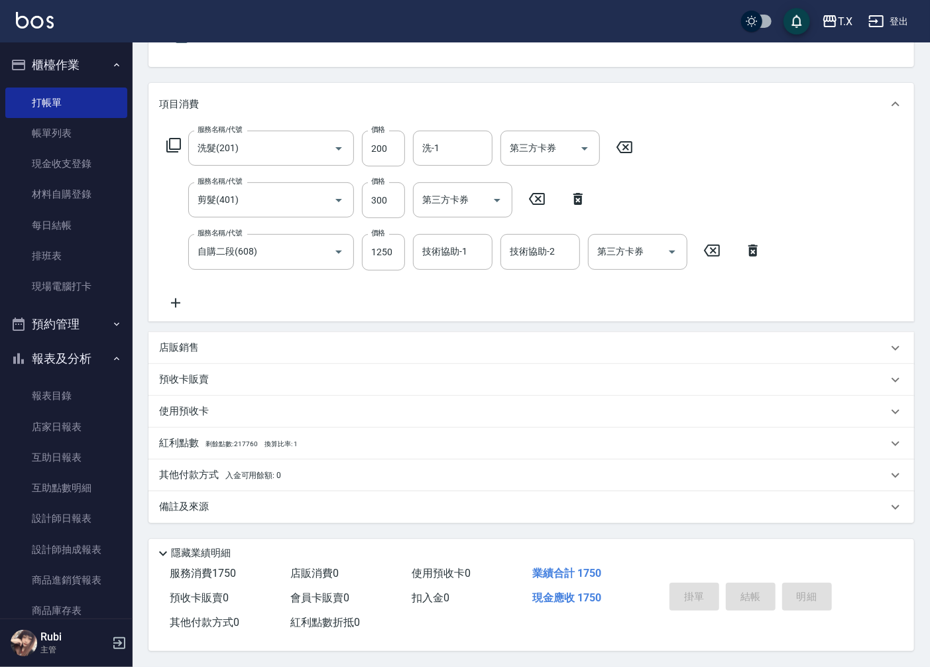
type input "[DATE] 15:10"
type input "0"
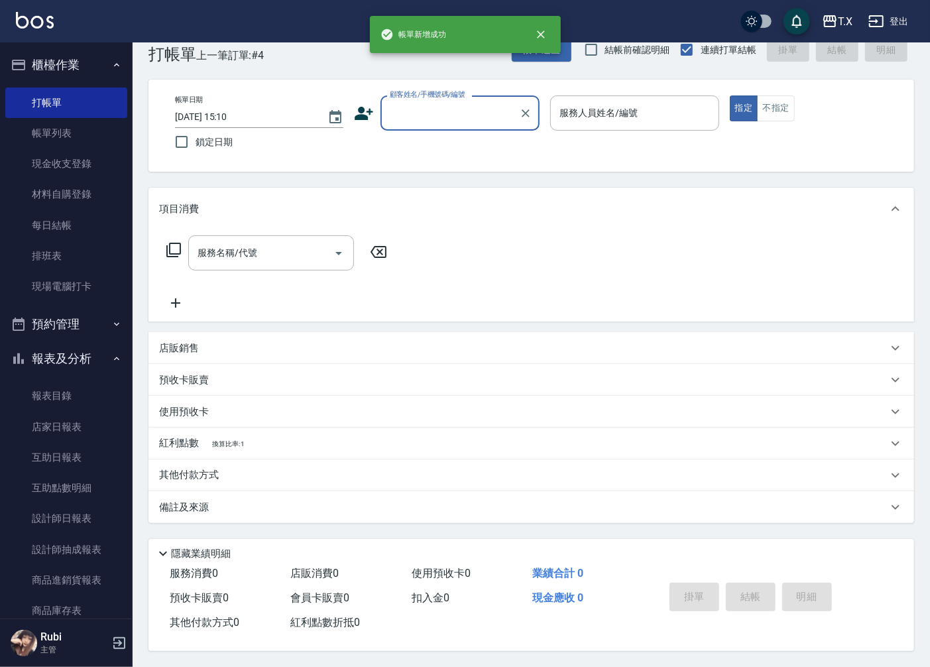
scroll to position [0, 0]
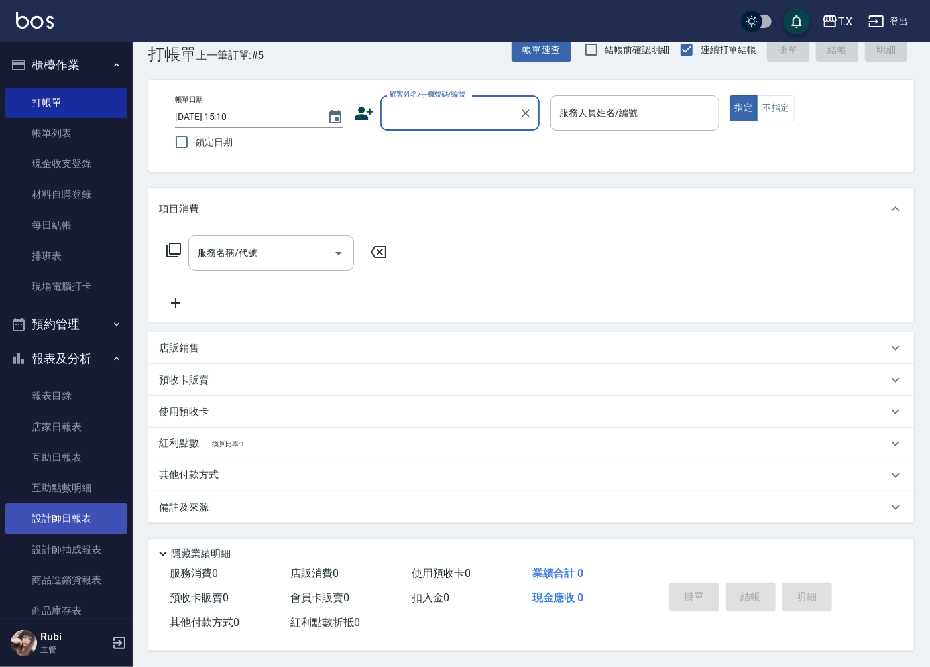
click at [109, 504] on link "設計師日報表" at bounding box center [66, 518] width 122 height 31
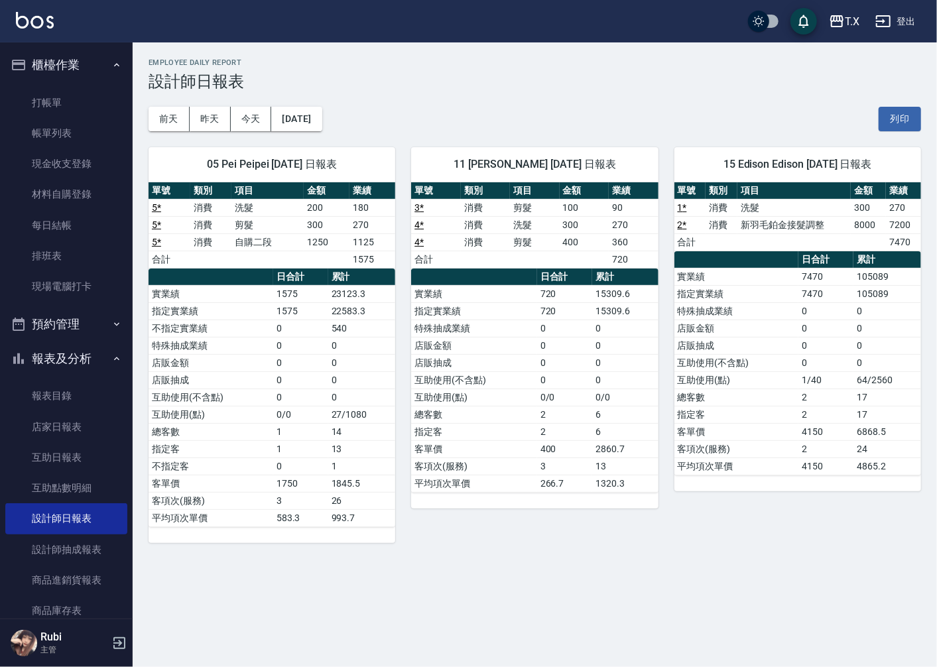
drag, startPoint x: 56, startPoint y: 515, endPoint x: 560, endPoint y: 267, distance: 562.3
click at [560, 267] on td "a dense table" at bounding box center [584, 259] width 49 height 17
drag, startPoint x: 540, startPoint y: 272, endPoint x: 534, endPoint y: 255, distance: 18.5
click at [537, 259] on div "單號 類別 項目 金額 業績 3 * 消費 剪髮 100 90 4 * 消費 洗髮 300 270 4 * 消費 剪髮 400 360 合計 720 日合計 …" at bounding box center [534, 337] width 247 height 310
click at [509, 235] on td "消費" at bounding box center [485, 241] width 49 height 17
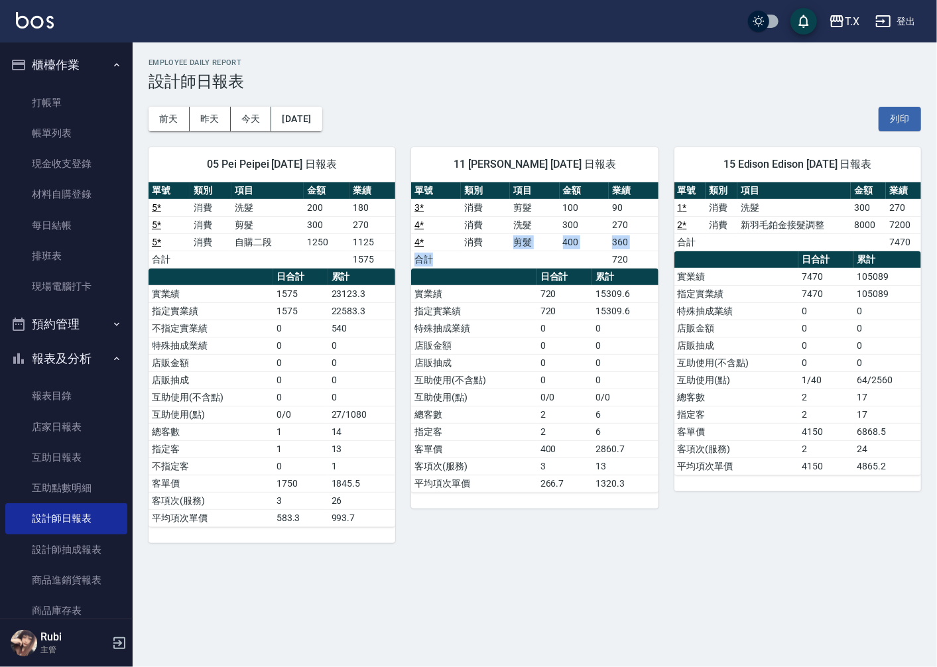
drag, startPoint x: 509, startPoint y: 241, endPoint x: 582, endPoint y: 306, distance: 97.7
click at [551, 279] on div "單號 類別 項目 金額 業績 3 * 消費 剪髮 100 90 4 * 消費 洗髮 300 270 4 * 消費 剪髮 400 360 合計 720 日合計 …" at bounding box center [534, 337] width 247 height 310
click at [580, 312] on td "720" at bounding box center [565, 310] width 56 height 17
drag, startPoint x: 569, startPoint y: 297, endPoint x: 558, endPoint y: 267, distance: 31.9
click at [562, 279] on table "日合計 累計 實業績 720 15309.6 指定實業績 720 15309.6 特殊抽成業績 0 0 店販金額 0 0 店販抽成 0 0 互助使用(不含點)…" at bounding box center [534, 381] width 247 height 224
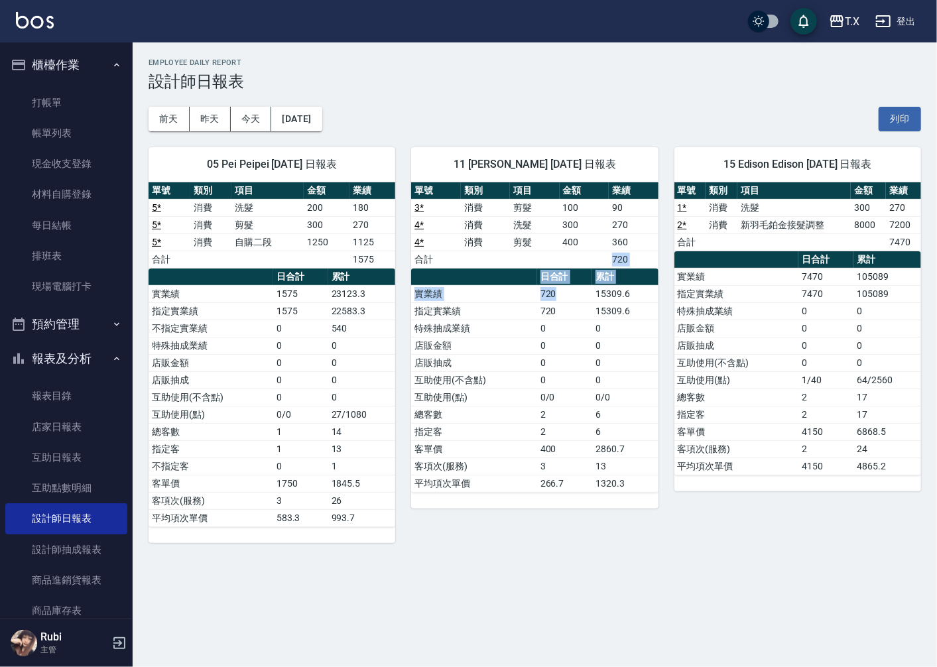
drag, startPoint x: 548, startPoint y: 250, endPoint x: 558, endPoint y: 296, distance: 47.3
click at [554, 289] on div "單號 類別 項目 金額 業績 3 * 消費 剪髮 100 90 4 * 消費 洗髮 300 270 4 * 消費 剪髮 400 360 合計 720 日合計 …" at bounding box center [534, 337] width 247 height 310
click at [558, 314] on td "720" at bounding box center [565, 310] width 56 height 17
drag, startPoint x: 558, startPoint y: 314, endPoint x: 533, endPoint y: 287, distance: 36.6
click at [533, 290] on tbody "實業績 720 15309.6 指定實業績 720 15309.6 特殊抽成業績 0 0 店販金額 0 0 店販抽成 0 0 互助使用(不含點) 0 0 互助…" at bounding box center [534, 388] width 247 height 207
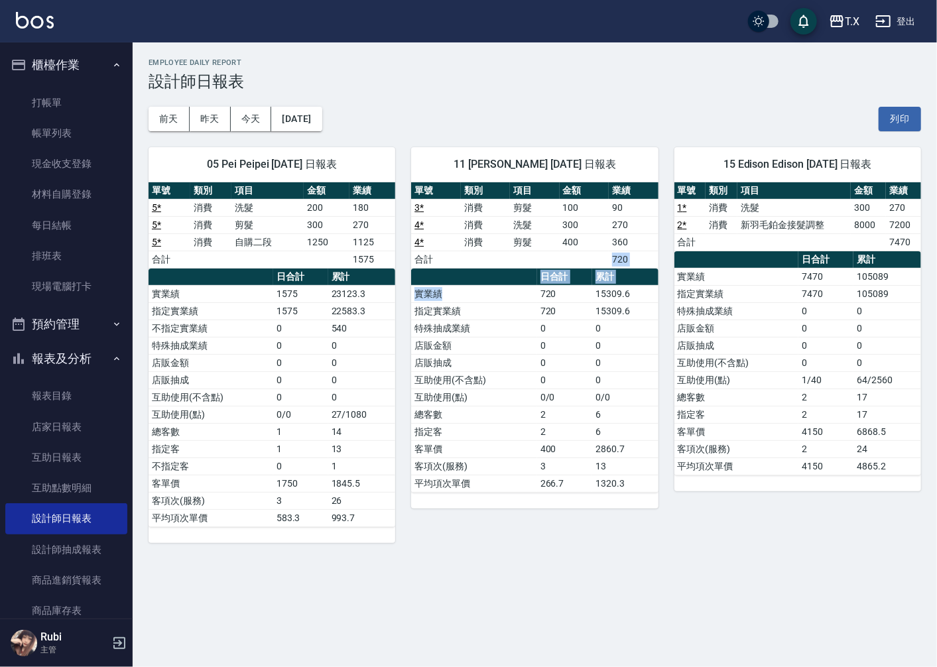
drag, startPoint x: 527, startPoint y: 264, endPoint x: 533, endPoint y: 306, distance: 42.9
click at [529, 301] on div "單號 類別 項目 金額 業績 3 * 消費 剪髮 100 90 4 * 消費 洗髮 300 270 4 * 消費 剪髮 400 360 合計 720 日合計 …" at bounding box center [534, 337] width 247 height 310
click at [533, 312] on td "指定實業績" at bounding box center [473, 310] width 125 height 17
click at [200, 127] on button "昨天" at bounding box center [210, 119] width 41 height 25
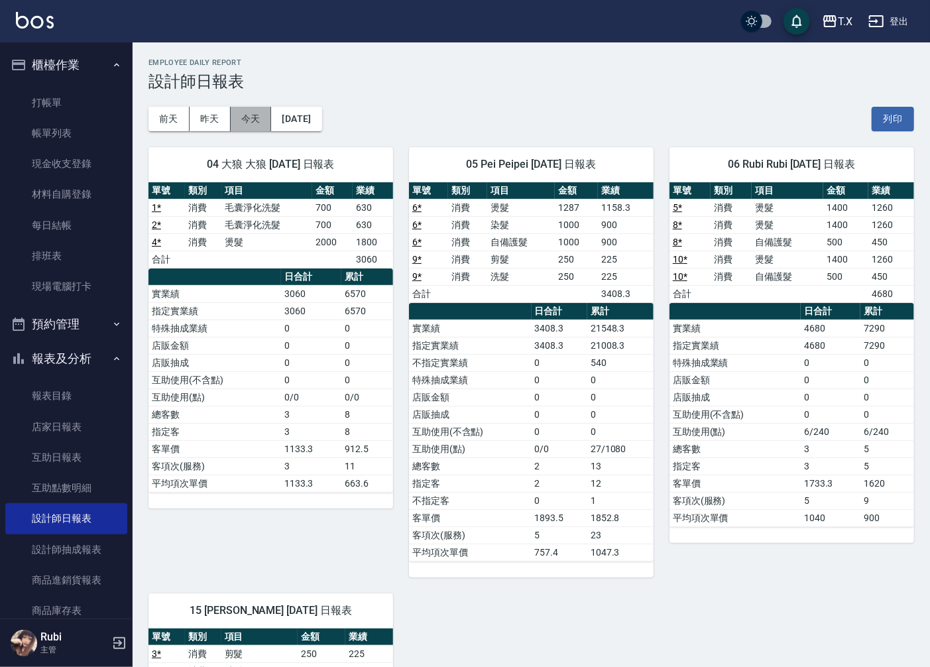
click at [247, 123] on button "今天" at bounding box center [251, 119] width 41 height 25
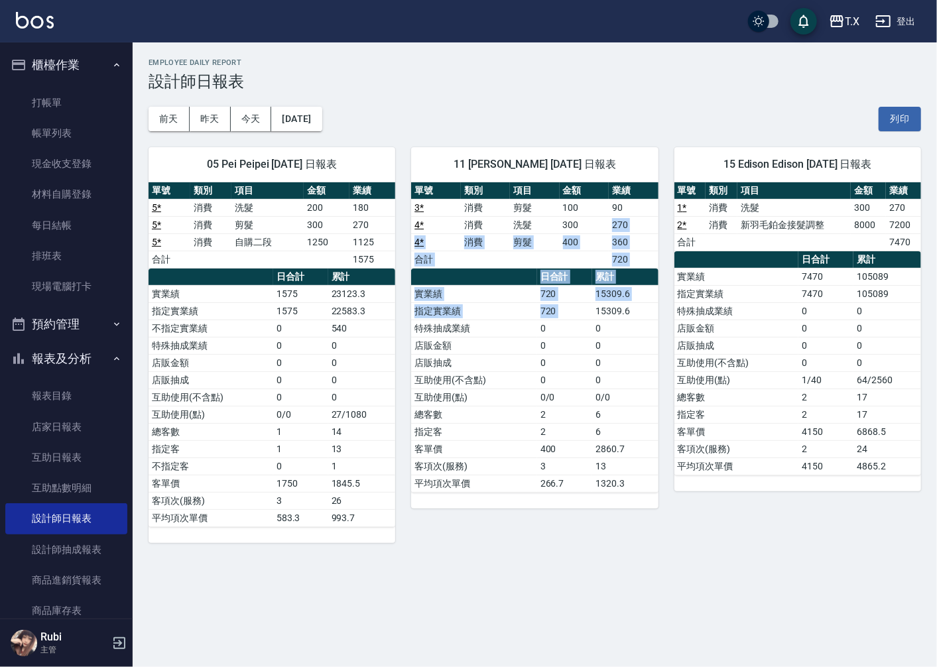
drag, startPoint x: 605, startPoint y: 247, endPoint x: 596, endPoint y: 314, distance: 67.6
click at [597, 310] on div "單號 類別 項目 金額 業績 3 * 消費 剪髮 100 90 4 * 消費 洗髮 300 270 4 * 消費 剪髮 400 360 合計 720 日合計 …" at bounding box center [534, 337] width 247 height 310
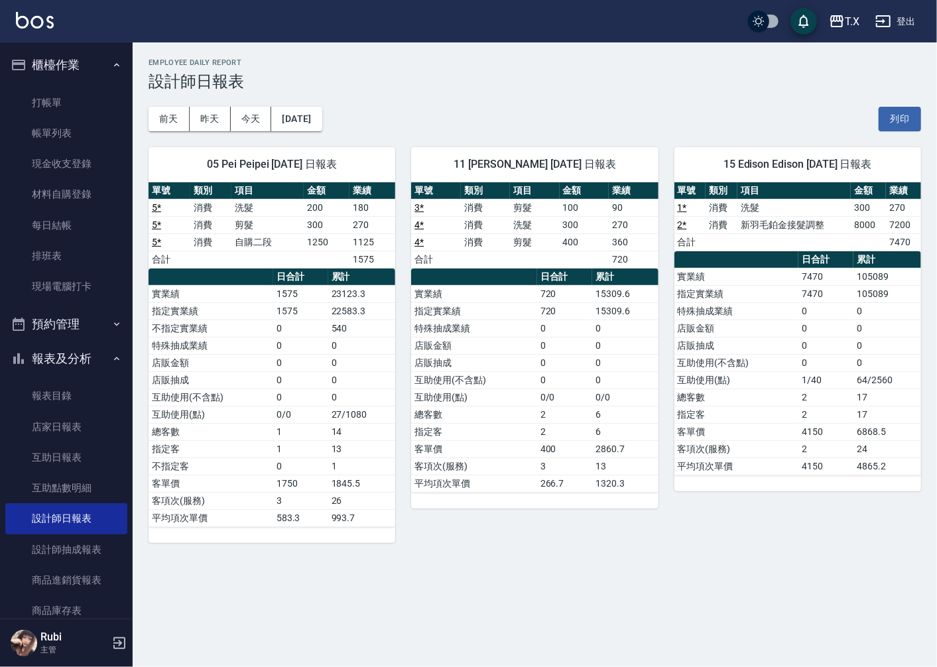
drag, startPoint x: 584, startPoint y: 368, endPoint x: 560, endPoint y: 346, distance: 32.8
click at [584, 367] on td "0" at bounding box center [565, 362] width 56 height 17
drag, startPoint x: 560, startPoint y: 346, endPoint x: 522, endPoint y: 286, distance: 71.0
click at [527, 294] on tbody "實業績 720 15309.6 指定實業績 720 15309.6 特殊抽成業績 0 0 店販金額 0 0 店販抽成 0 0 互助使用(不含點) 0 0 互助…" at bounding box center [534, 388] width 247 height 207
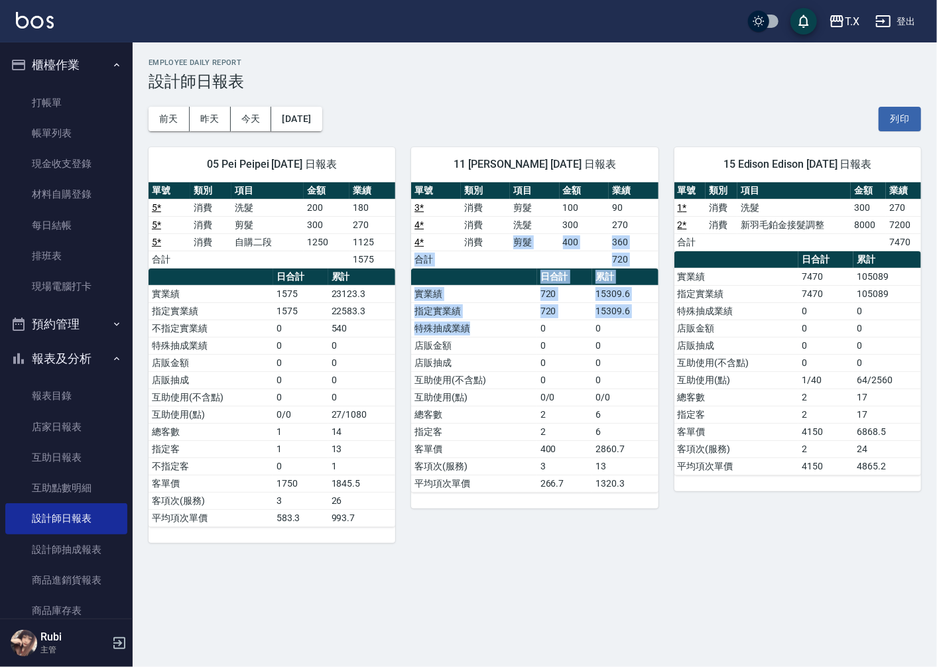
drag, startPoint x: 517, startPoint y: 249, endPoint x: 544, endPoint y: 342, distance: 96.6
click at [534, 327] on div "單號 類別 項目 金額 業績 3 * 消費 剪髮 100 90 4 * 消費 洗髮 300 270 4 * 消費 剪髮 400 360 合計 720 日合計 …" at bounding box center [534, 337] width 247 height 310
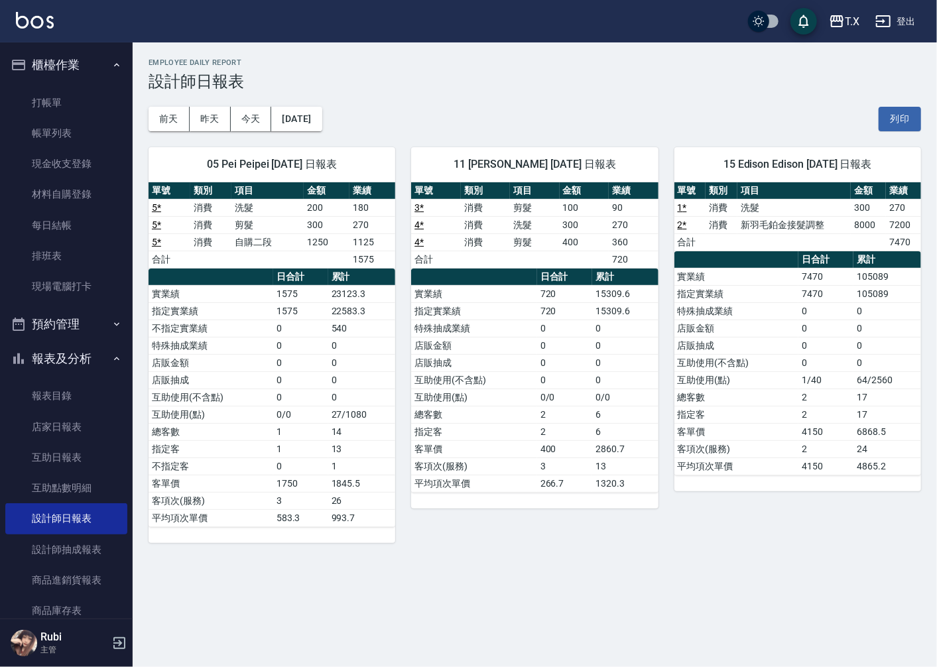
click at [544, 342] on td "0" at bounding box center [565, 345] width 56 height 17
drag, startPoint x: 538, startPoint y: 345, endPoint x: 506, endPoint y: 309, distance: 48.4
click at [509, 316] on tbody "實業績 720 15309.6 指定實業績 720 15309.6 特殊抽成業績 0 0 店販金額 0 0 店販抽成 0 0 互助使用(不含點) 0 0 互助…" at bounding box center [534, 388] width 247 height 207
drag, startPoint x: 458, startPoint y: 240, endPoint x: 568, endPoint y: 387, distance: 183.8
click at [468, 286] on div "單號 類別 項目 金額 業績 3 * 消費 剪髮 100 90 4 * 消費 洗髮 300 270 4 * 消費 剪髮 400 360 合計 720 日合計 …" at bounding box center [534, 337] width 247 height 310
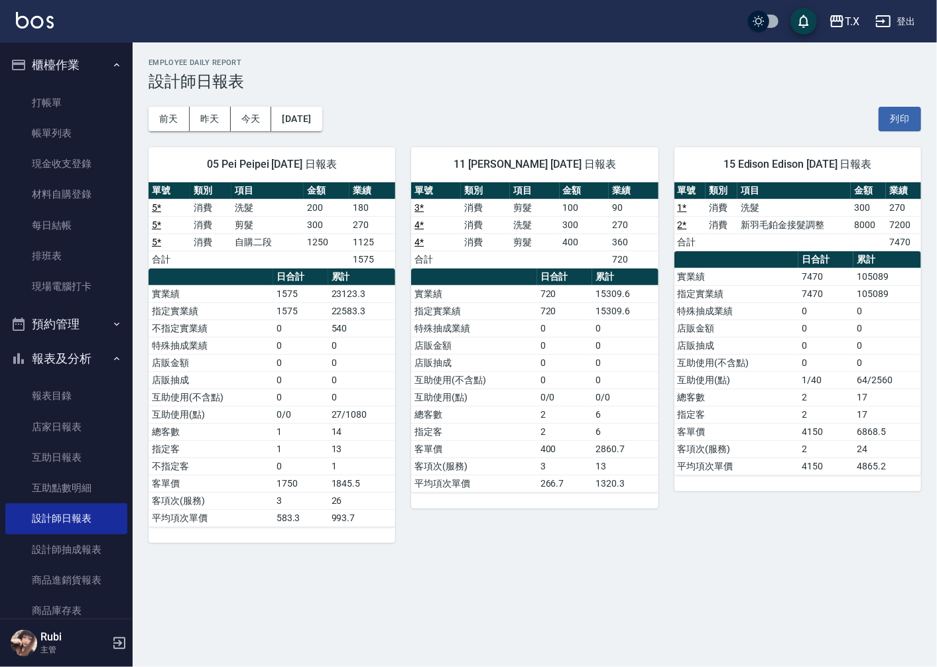
click at [568, 389] on td "0/0" at bounding box center [565, 397] width 56 height 17
click at [887, 452] on td "24" at bounding box center [887, 448] width 68 height 17
click at [300, 118] on button "[DATE]" at bounding box center [296, 119] width 50 height 25
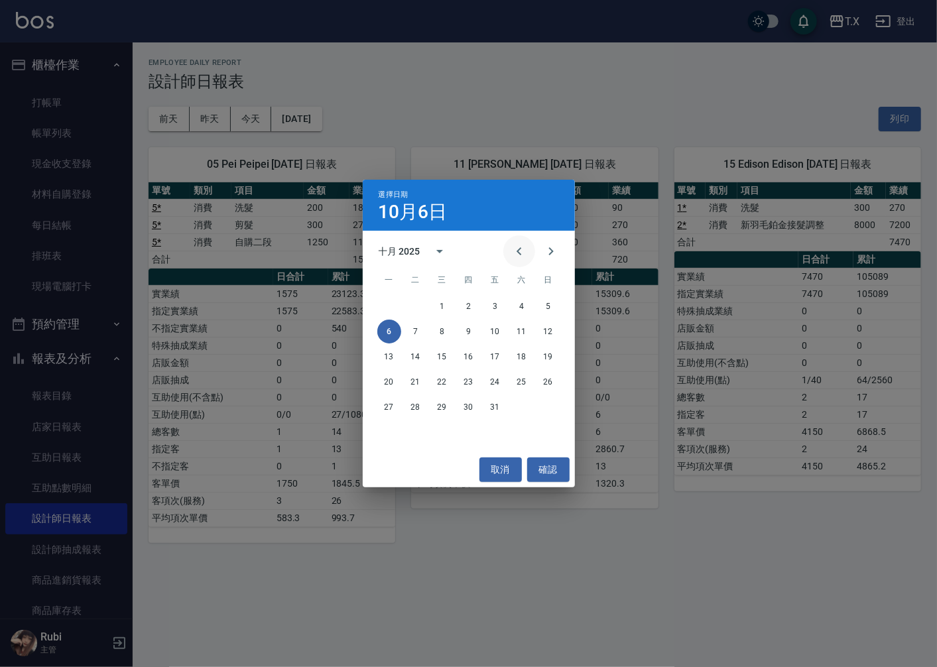
click at [512, 252] on icon "Previous month" at bounding box center [519, 251] width 16 height 16
click at [420, 407] on button "30" at bounding box center [416, 407] width 24 height 24
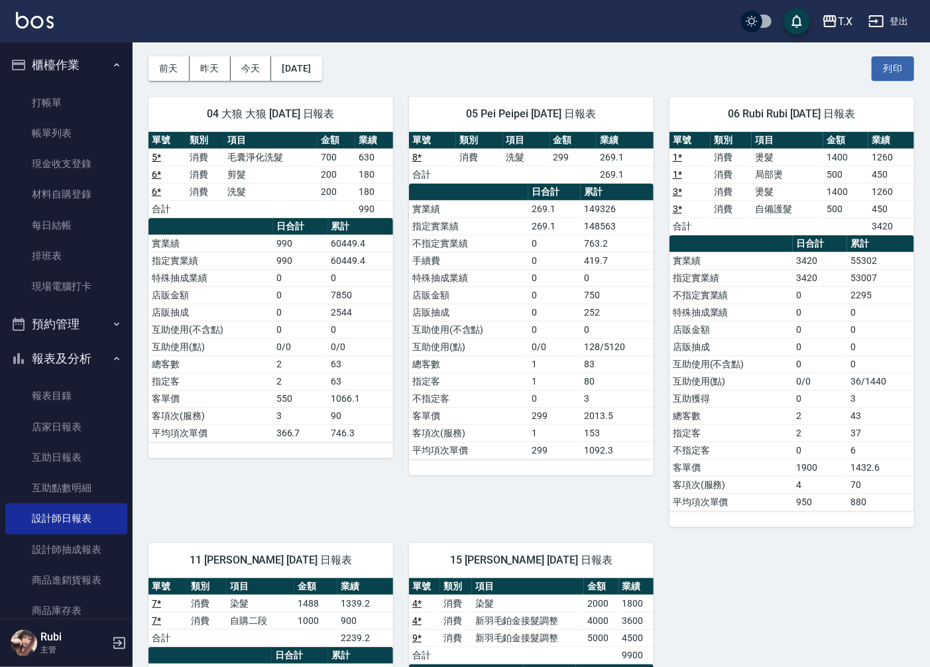
scroll to position [74, 0]
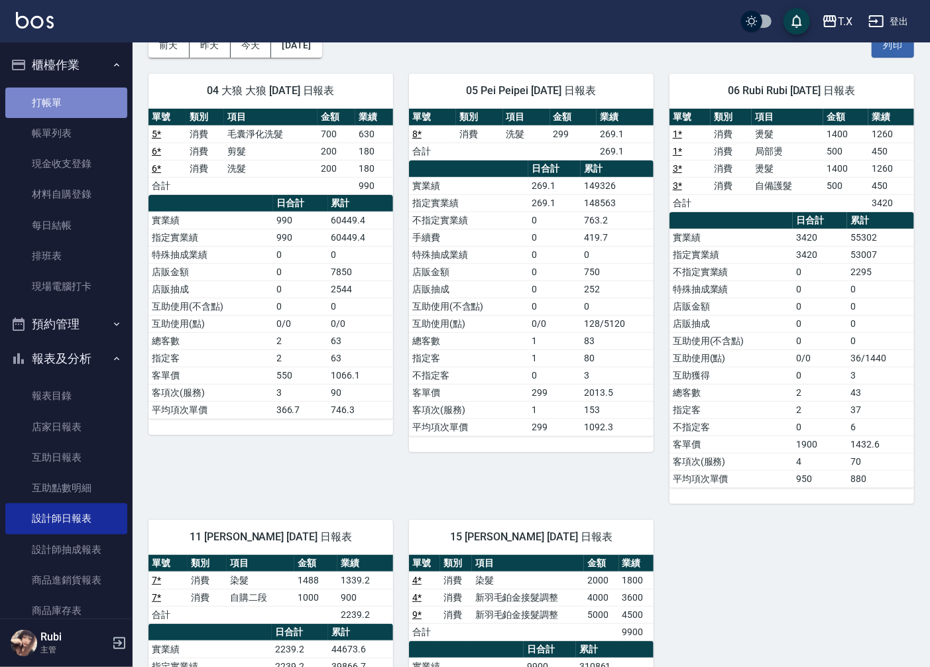
click at [70, 107] on link "打帳單" at bounding box center [66, 103] width 122 height 31
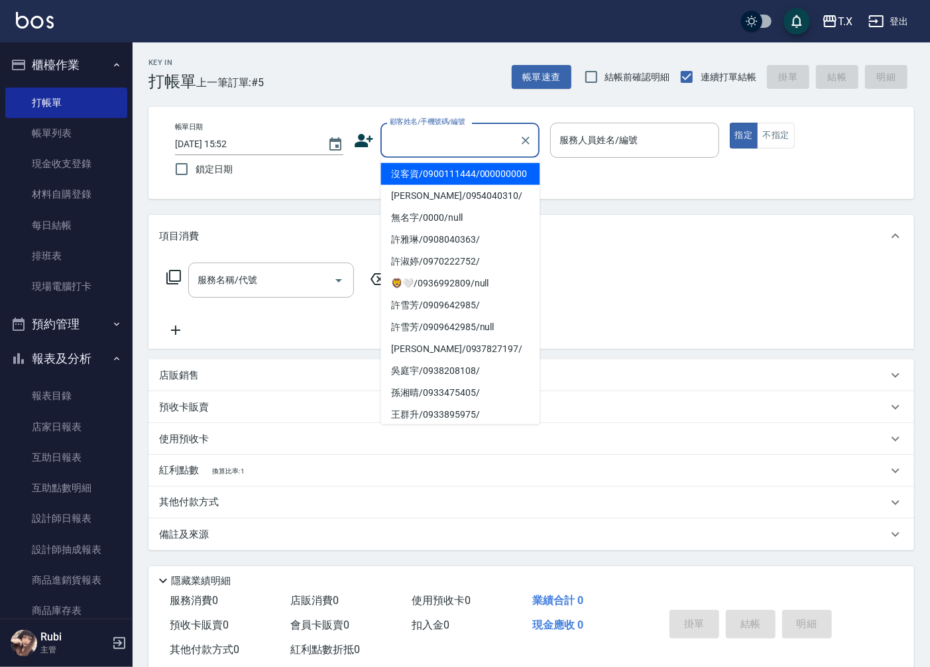
click at [473, 140] on input "顧客姓名/手機號碼/編號" at bounding box center [450, 140] width 127 height 23
click at [463, 185] on li "沒客資/0900111444/000000000" at bounding box center [460, 174] width 159 height 22
type input "沒客資/0900111444/000000000"
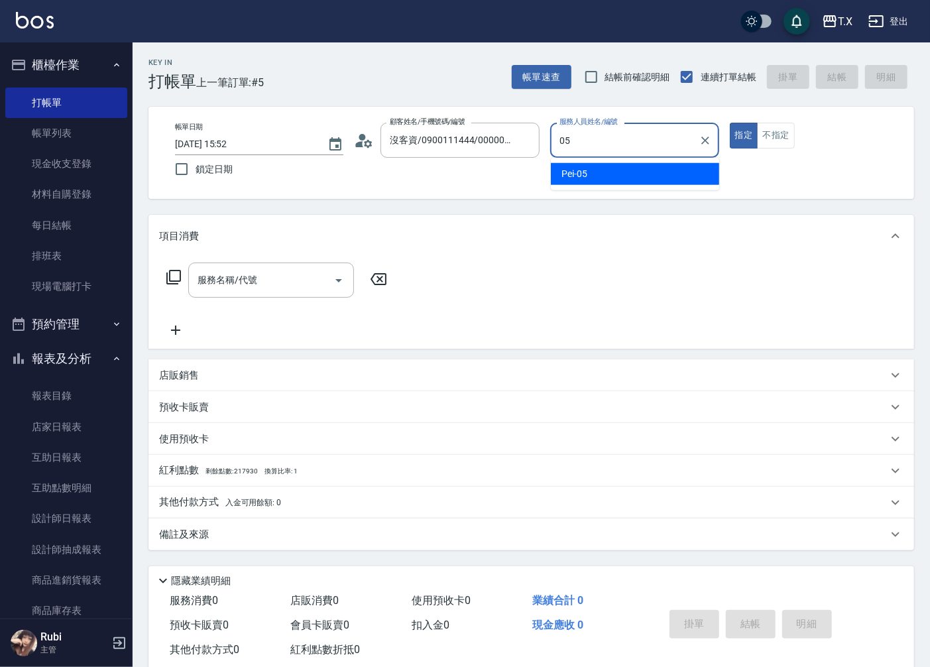
type input "Pei-05"
type button "true"
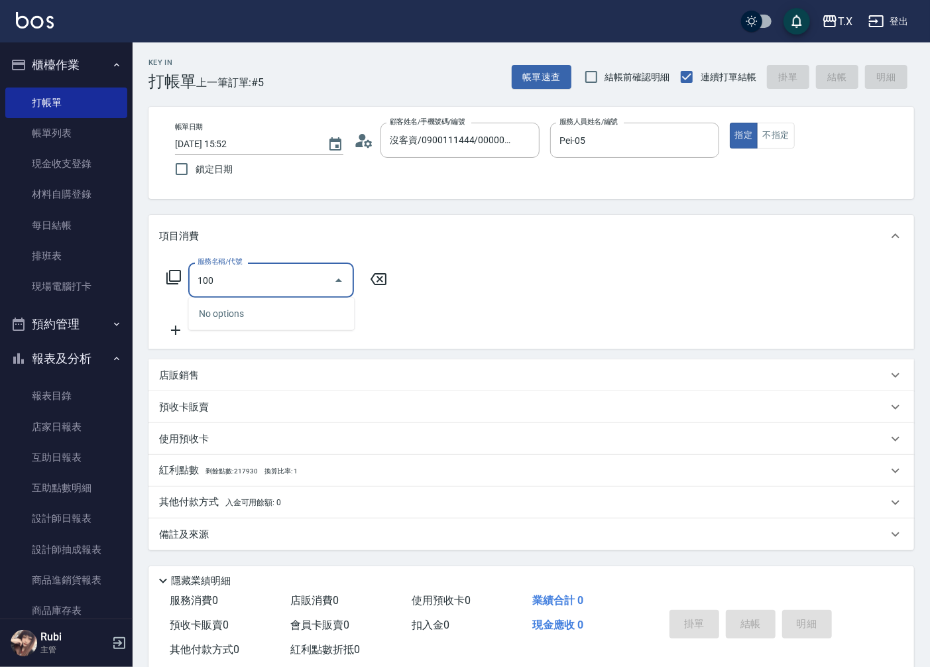
type input "1005"
type input "60"
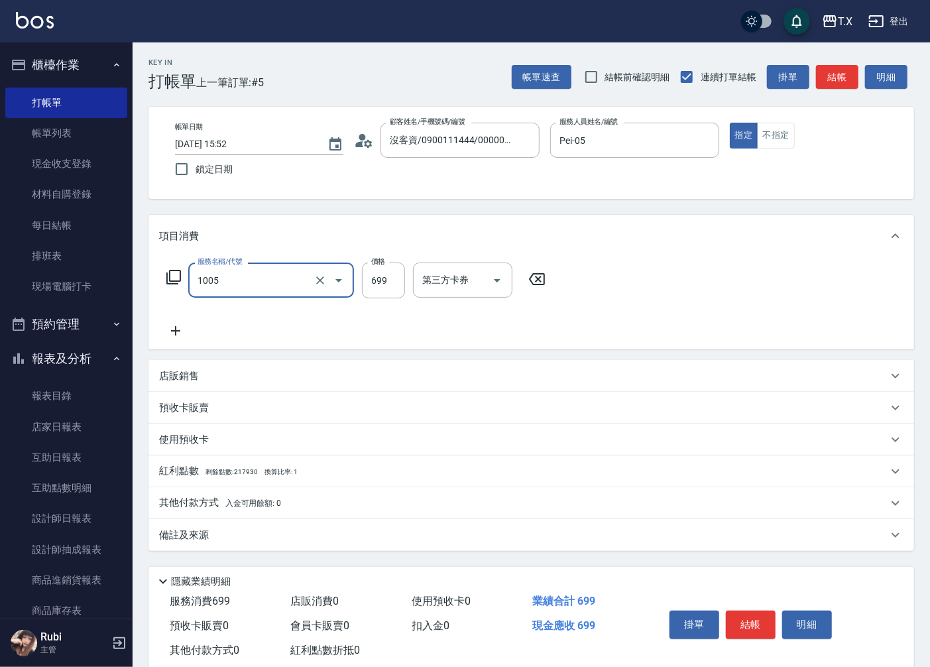
type input "毛囊淨化洗髮(1005)"
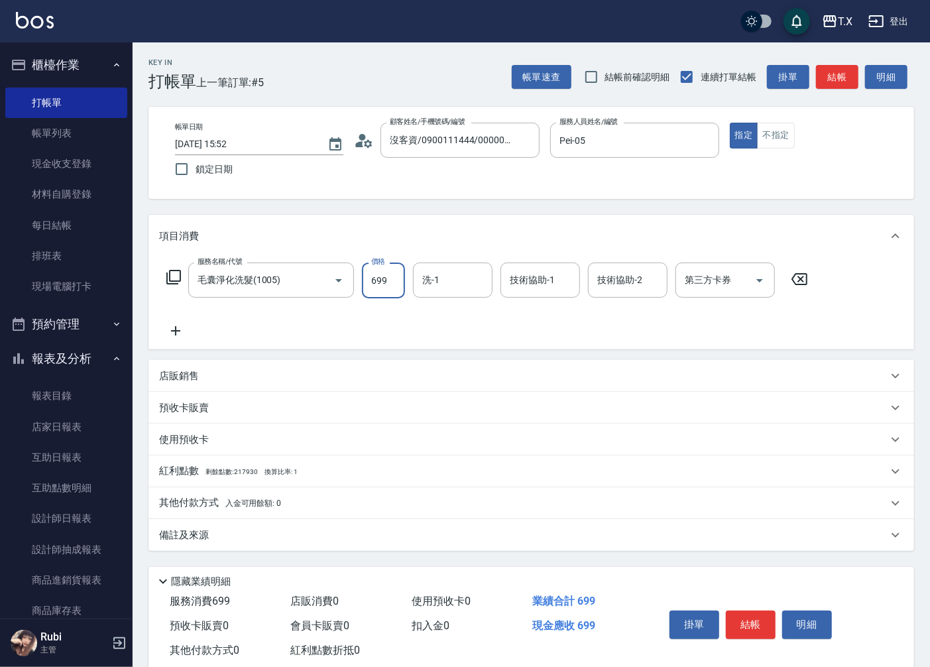
type input "6"
type input "0"
type input "699"
type input "60"
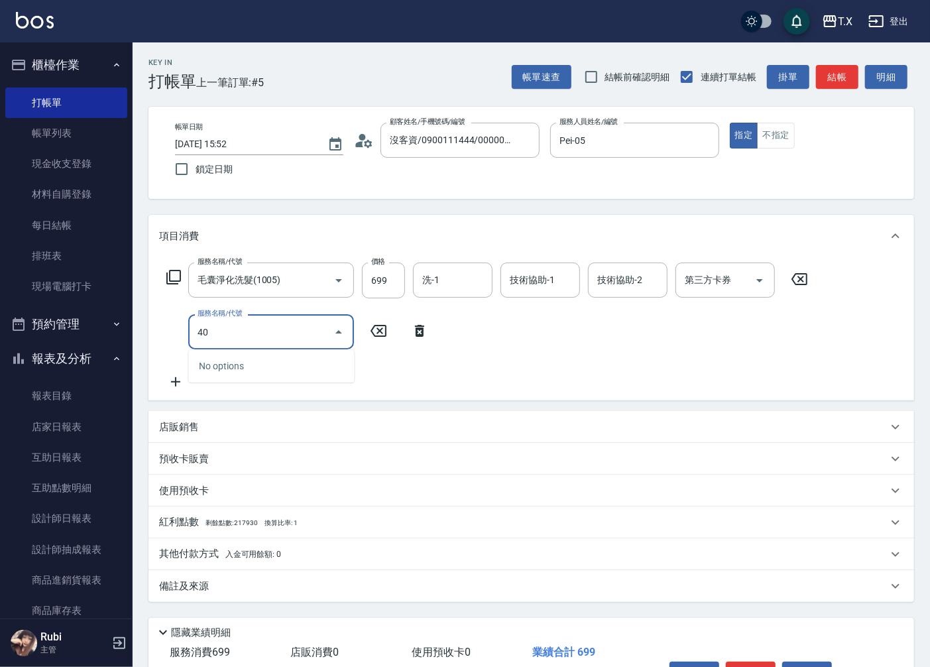
type input "401"
type input "90"
type input "剪髮(401)"
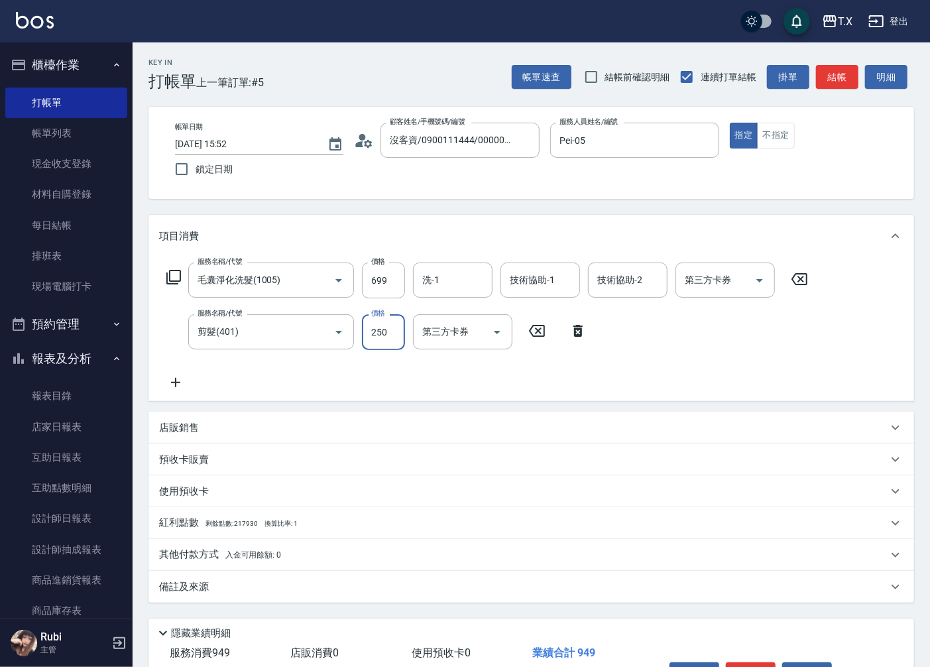
type input "70"
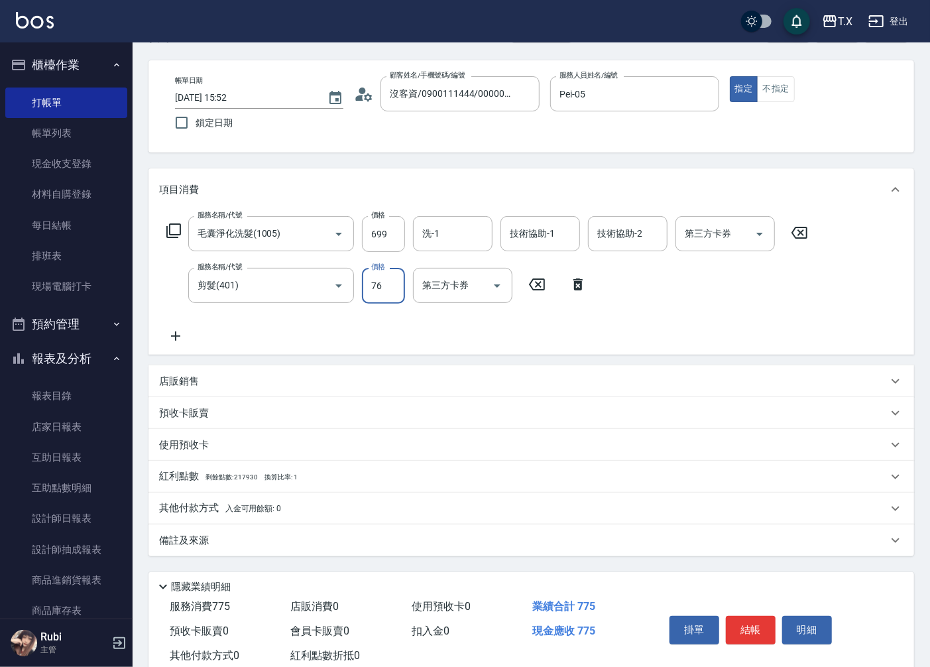
scroll to position [84, 0]
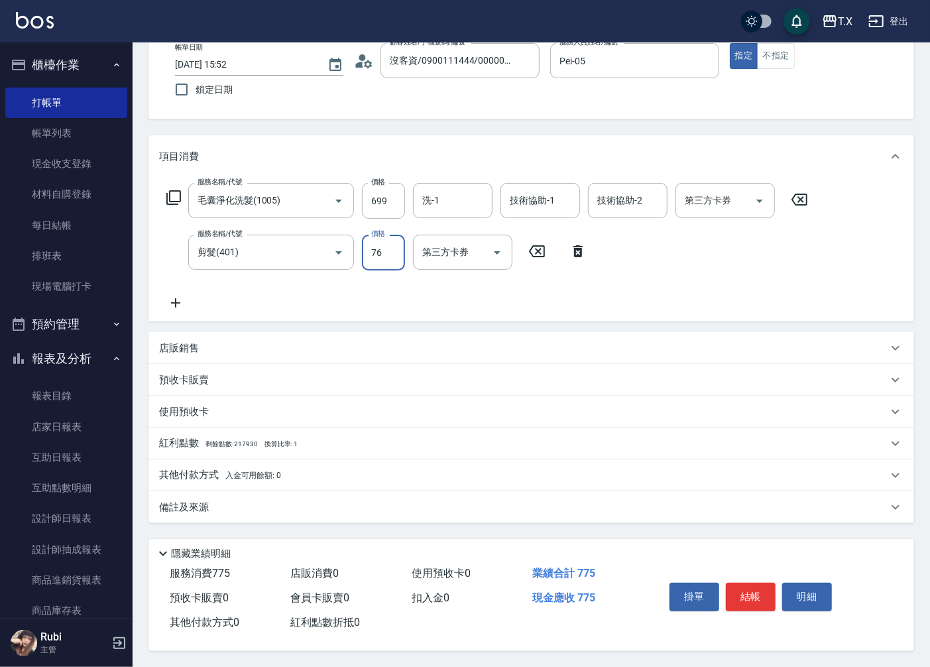
type input "76"
click at [190, 468] on p "其他付款方式 入金可用餘額: 0" at bounding box center [220, 475] width 122 height 15
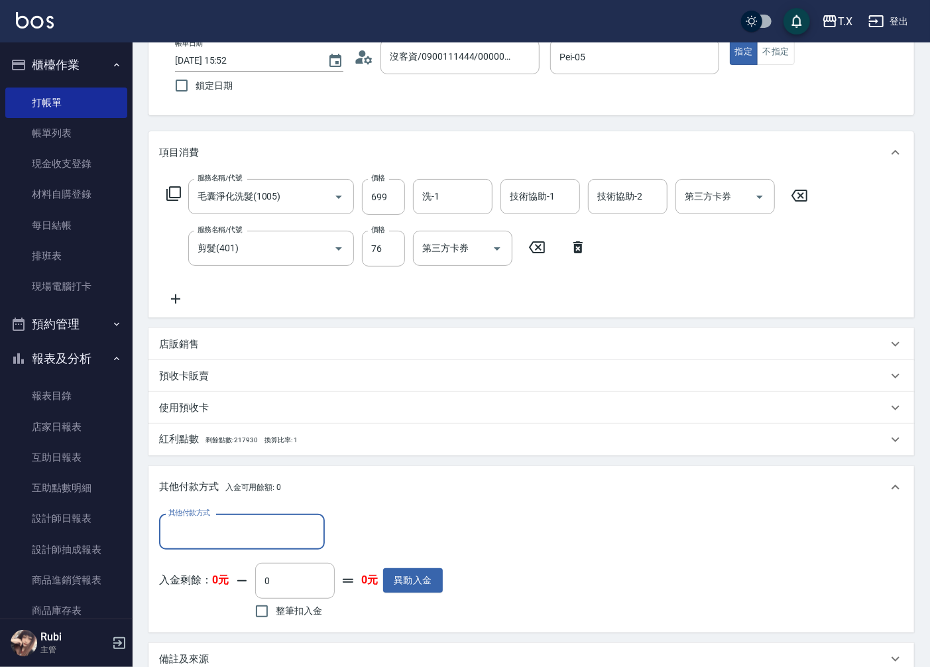
scroll to position [0, 0]
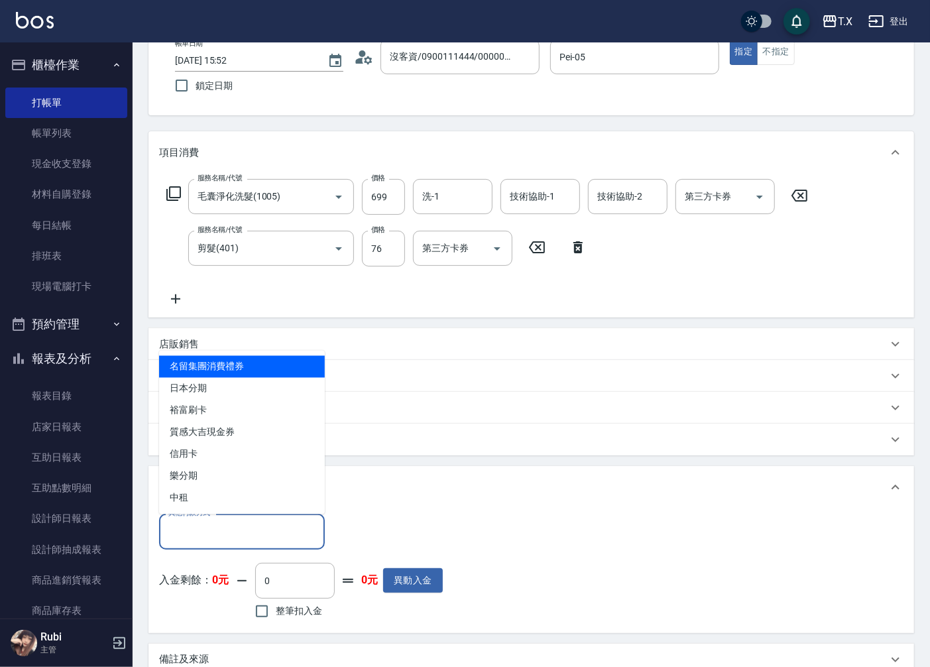
click at [189, 532] on input "其他付款方式" at bounding box center [242, 531] width 154 height 23
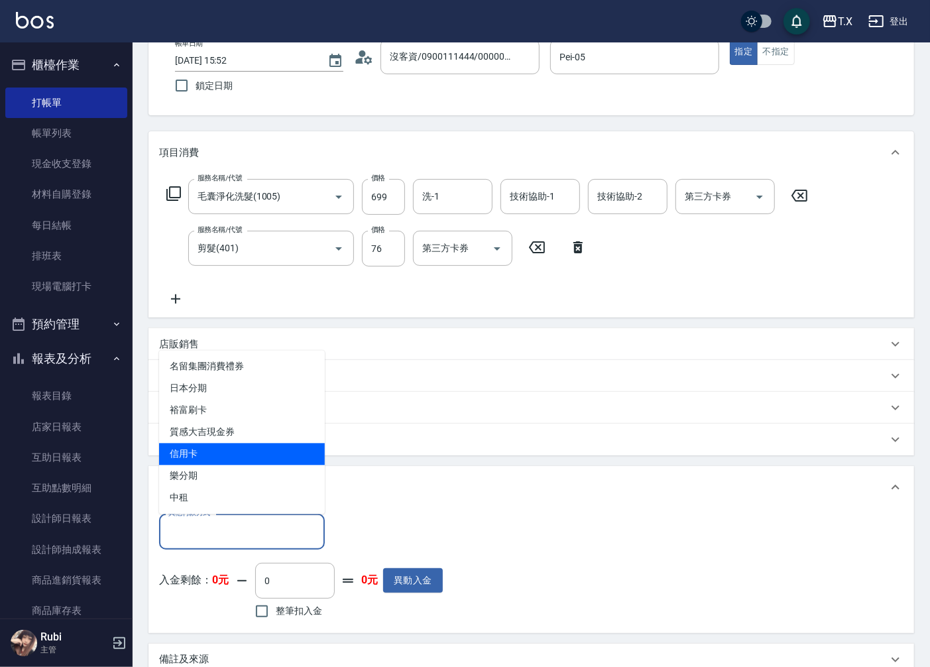
click at [188, 456] on span "信用卡" at bounding box center [242, 455] width 166 height 22
type input "信用卡"
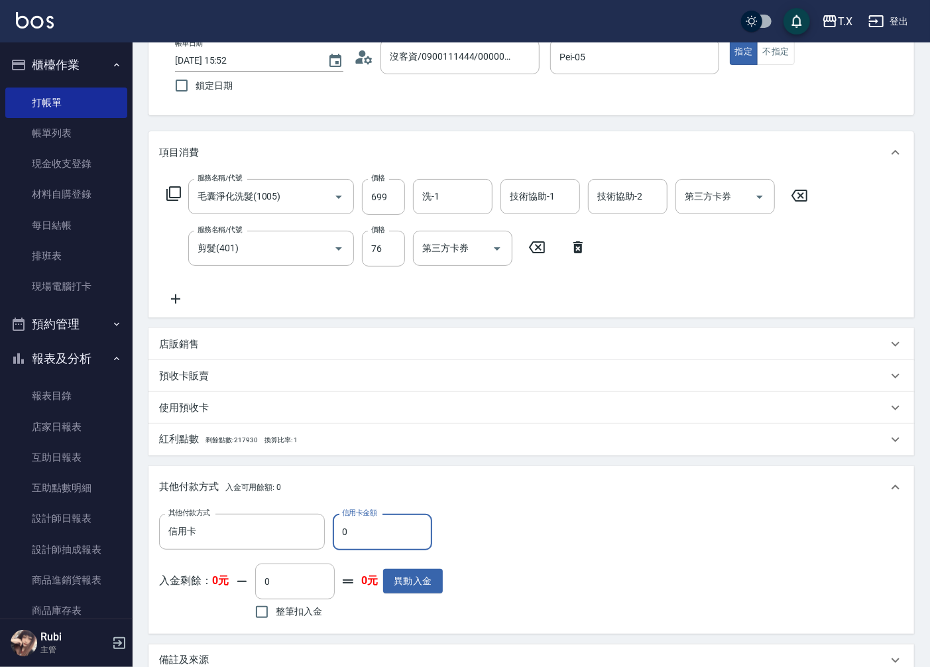
drag, startPoint x: 343, startPoint y: 526, endPoint x: 356, endPoint y: 537, distance: 17.4
click at [356, 537] on input "0" at bounding box center [382, 532] width 99 height 36
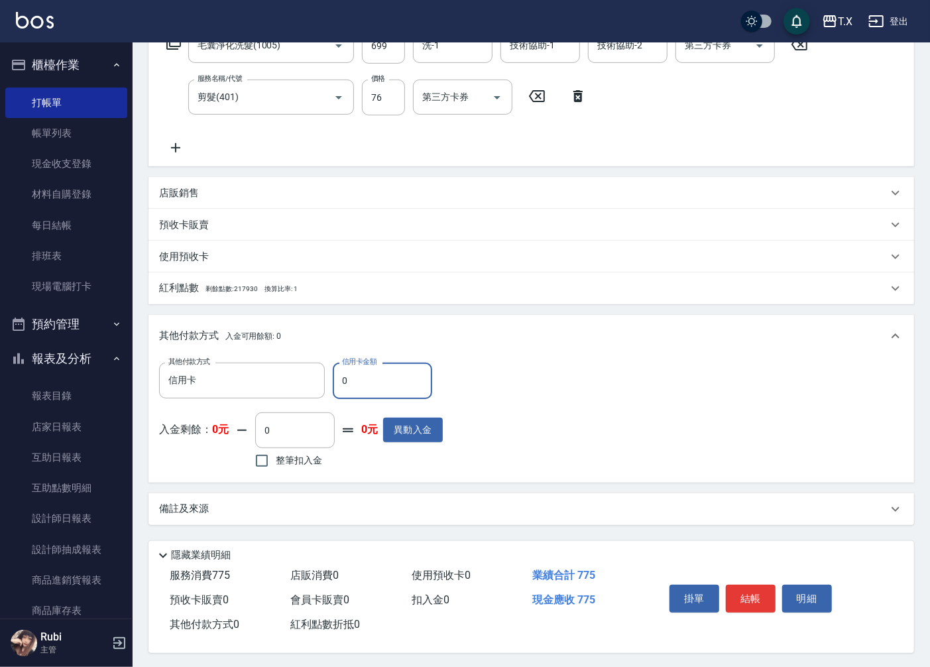
scroll to position [240, 0]
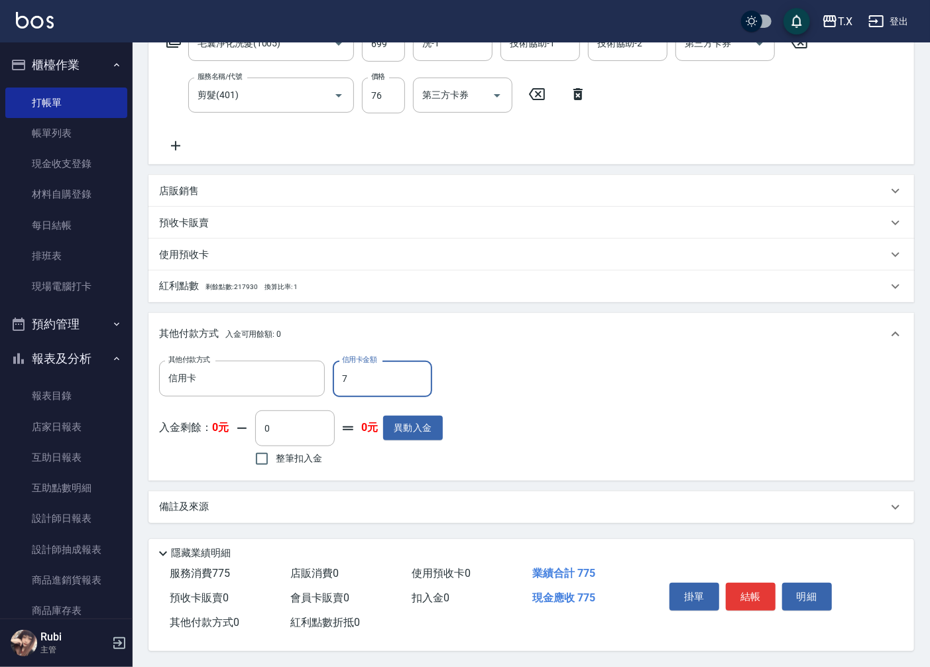
type input "77"
type input "60"
type input "775"
type input "0"
type input "775"
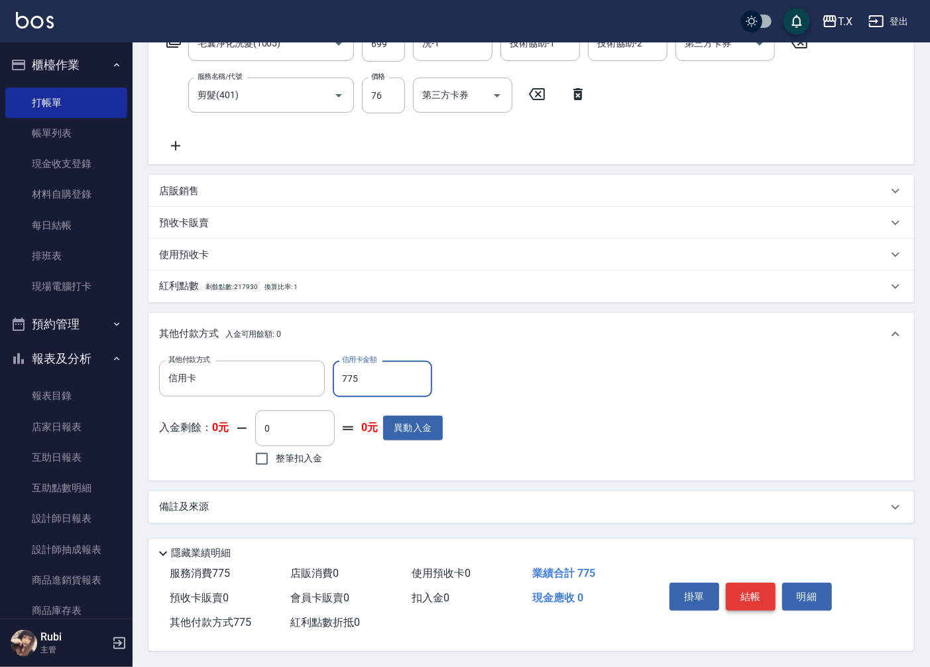
click at [737, 591] on button "結帳" at bounding box center [751, 597] width 50 height 28
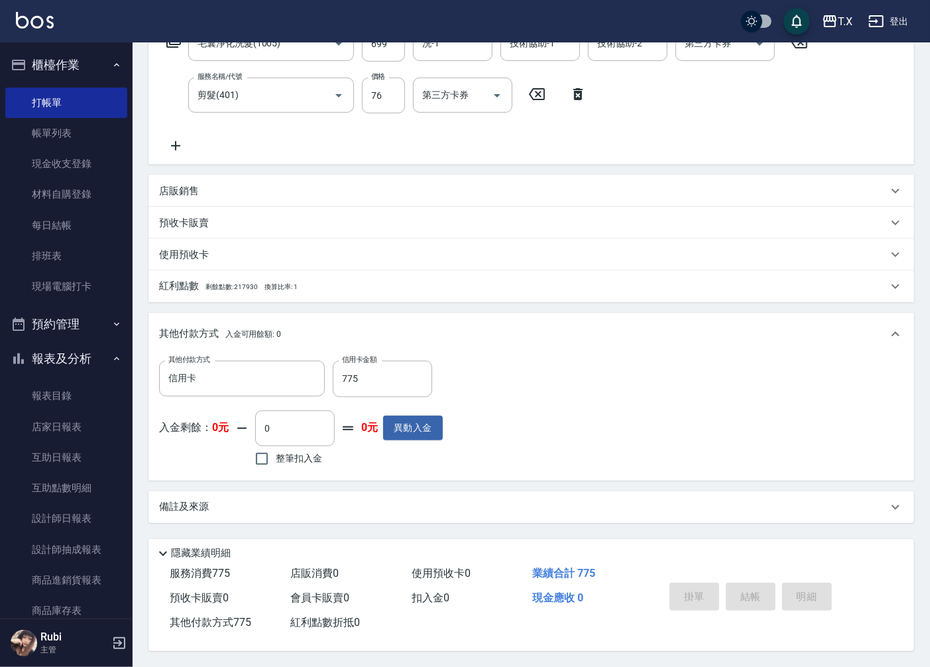
type input "[DATE] 15:53"
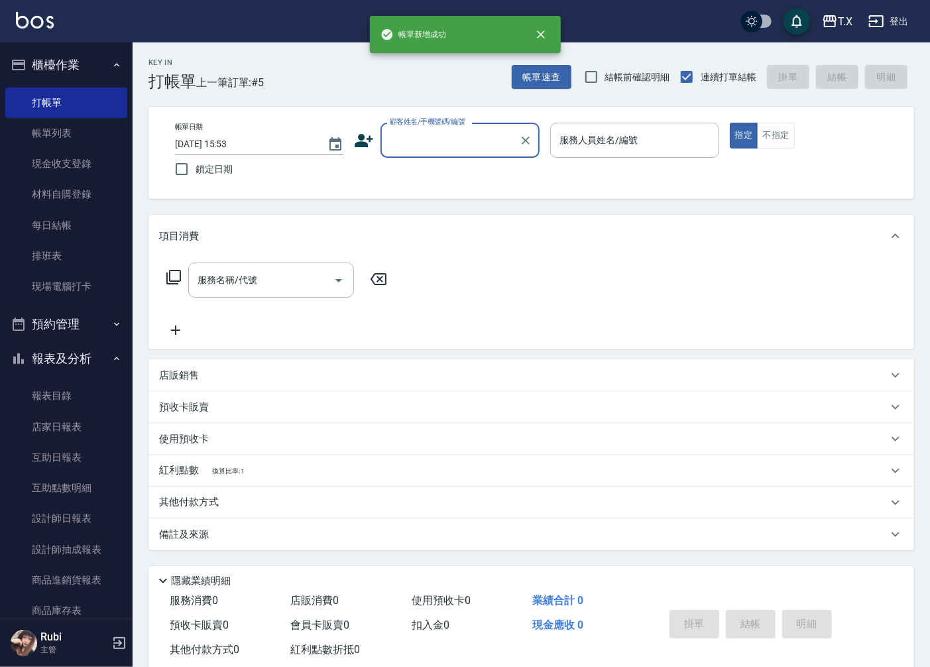
scroll to position [0, 0]
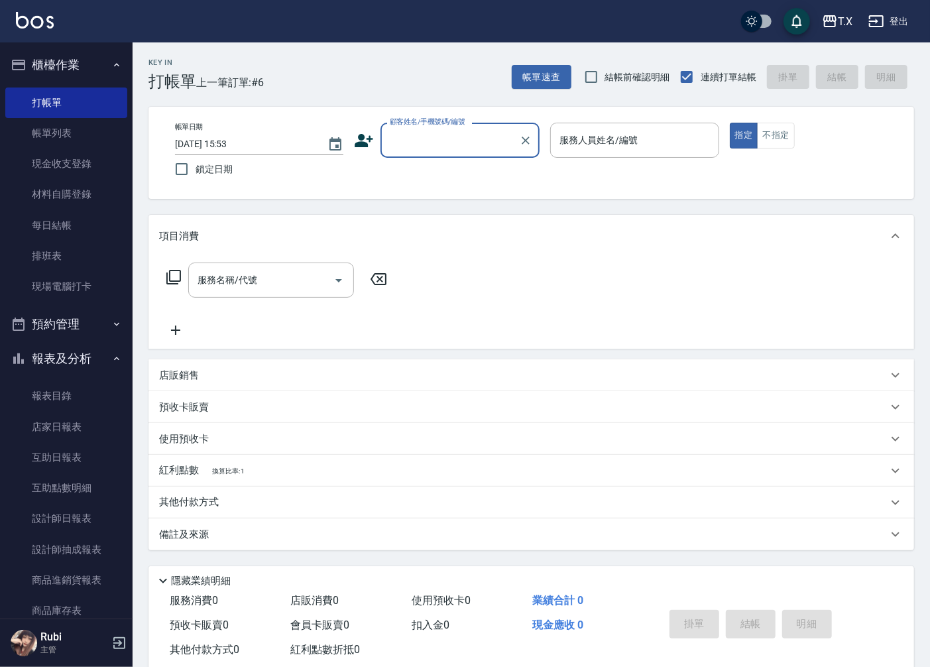
click at [463, 143] on input "顧客姓名/手機號碼/編號" at bounding box center [450, 140] width 127 height 23
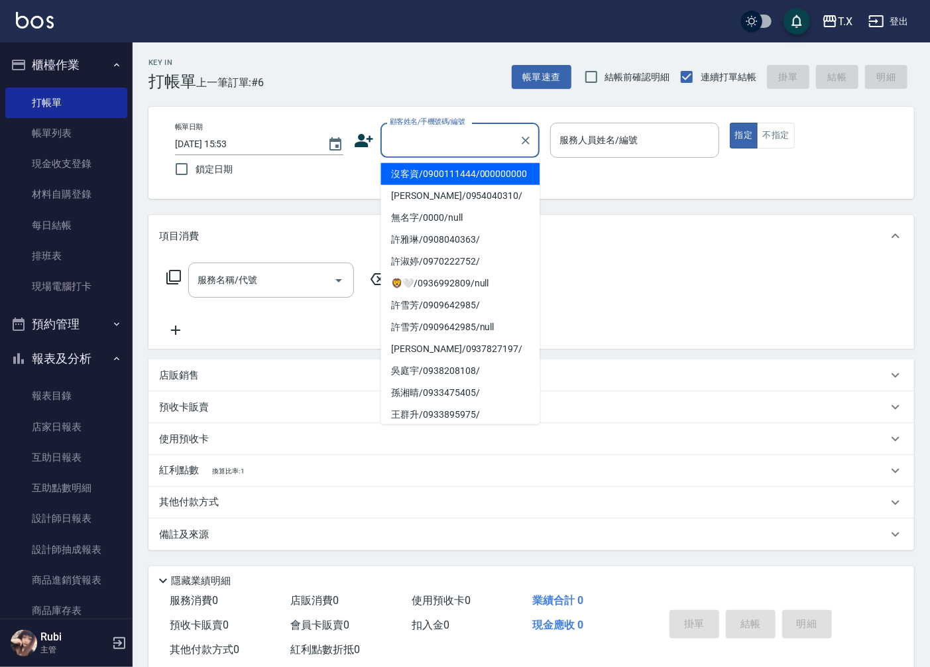
click at [475, 185] on li "沒客資/0900111444/000000000" at bounding box center [460, 174] width 159 height 22
type input "沒客資/0900111444/000000000"
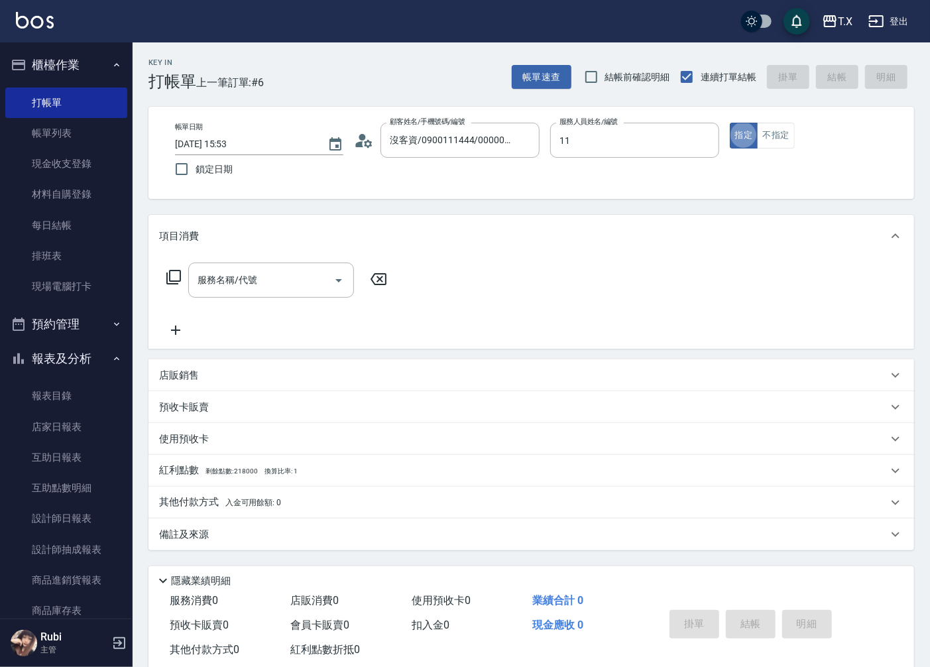
type input "[PERSON_NAME]-11"
click at [301, 282] on input "服務名稱/代號" at bounding box center [261, 280] width 134 height 23
type input "1005"
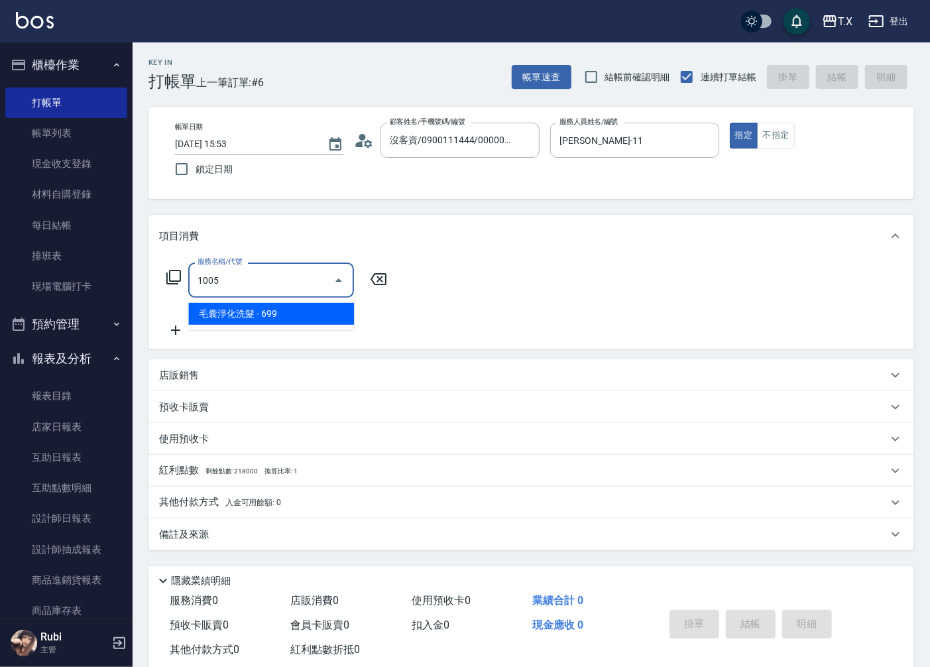
type input "60"
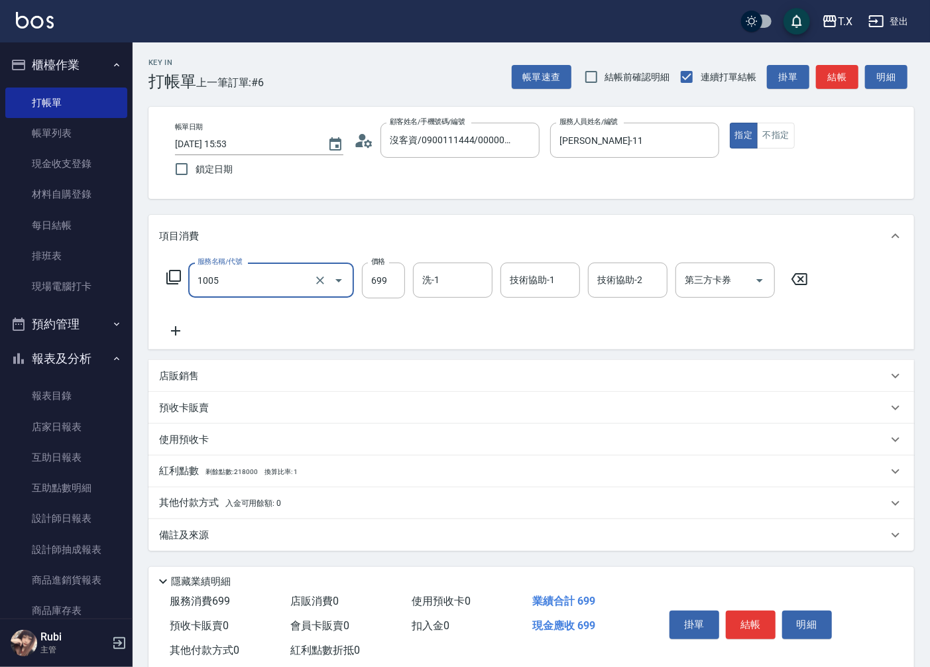
type input "毛囊淨化洗髮(1005)"
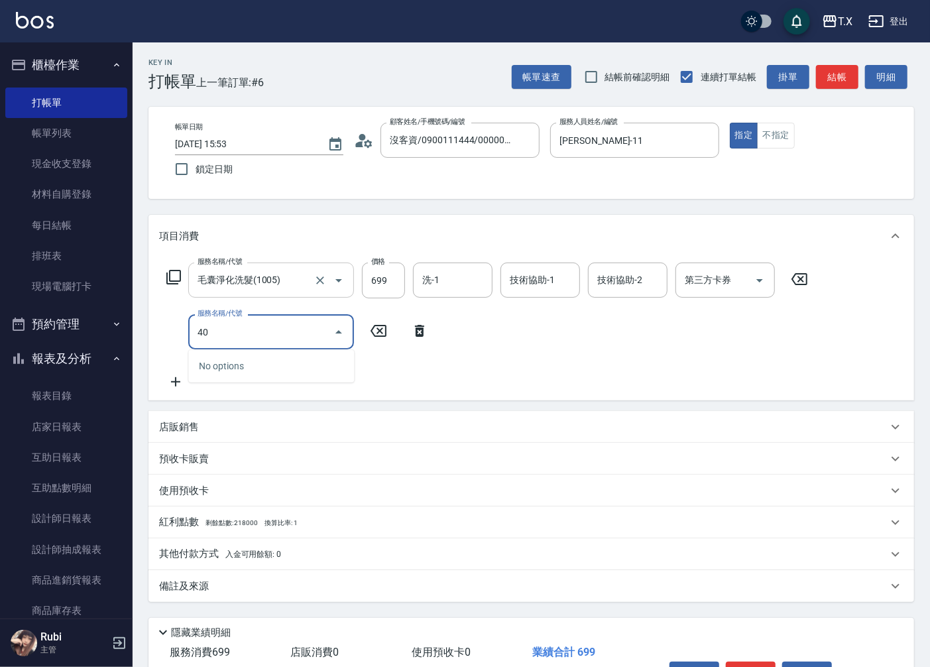
type input "401"
type input "90"
type input "剪髮(401)"
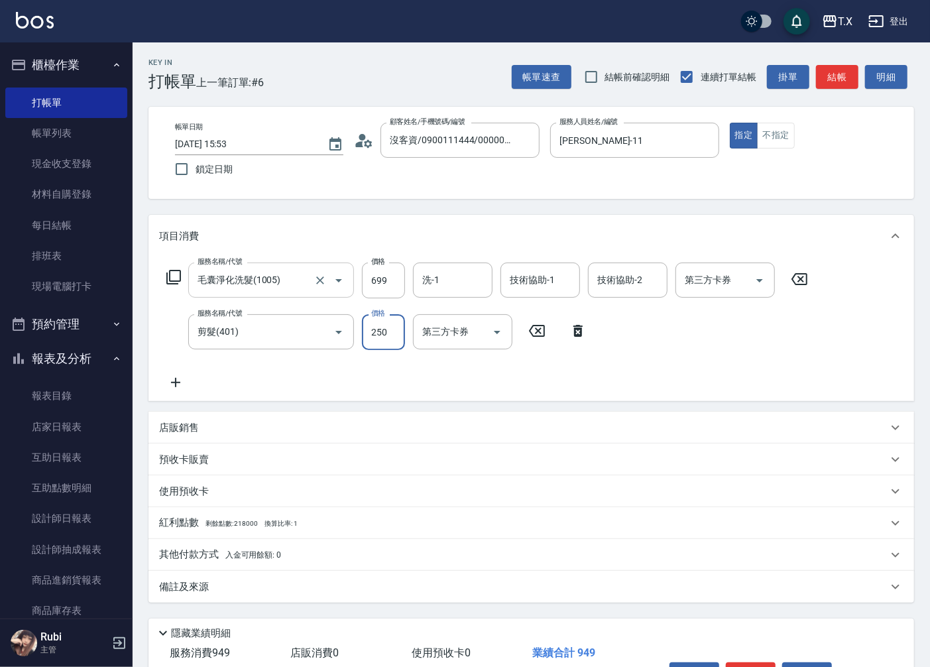
type input "2"
type input "70"
type input "271"
type input "90"
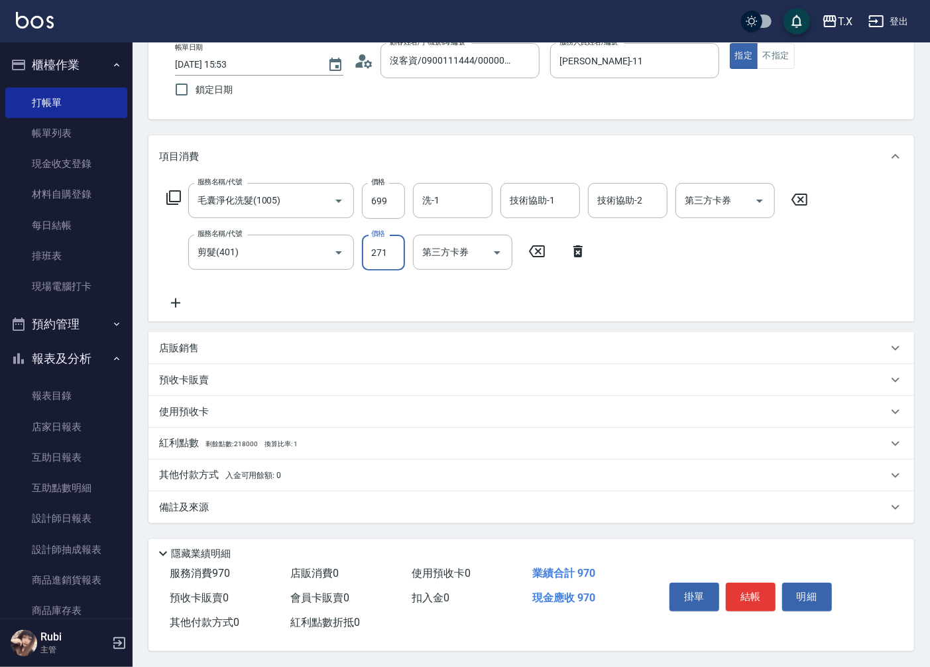
scroll to position [84, 0]
type input "271"
click at [212, 472] on p "其他付款方式 入金可用餘額: 0" at bounding box center [220, 475] width 122 height 15
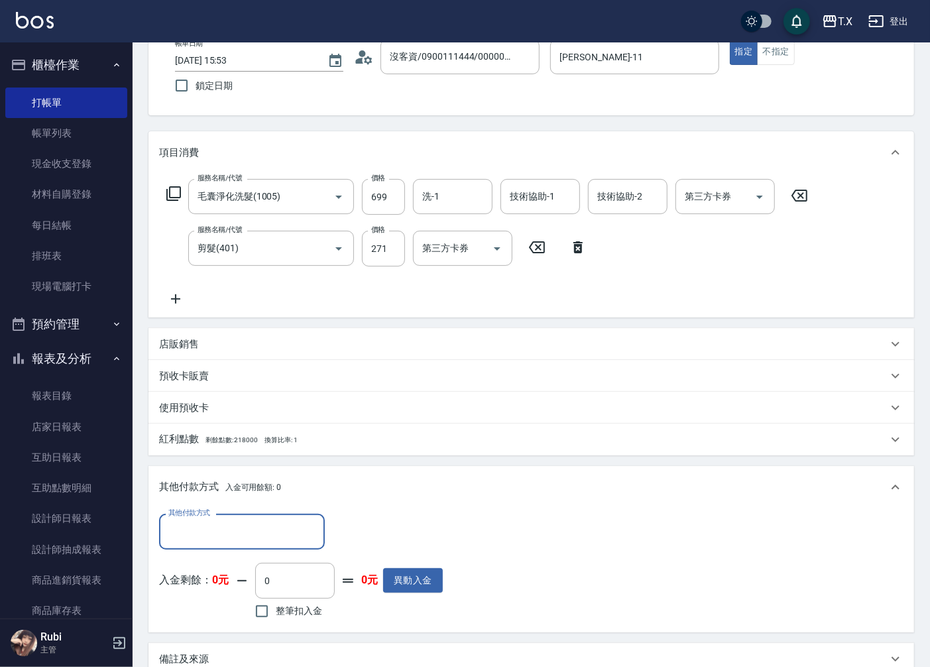
scroll to position [0, 0]
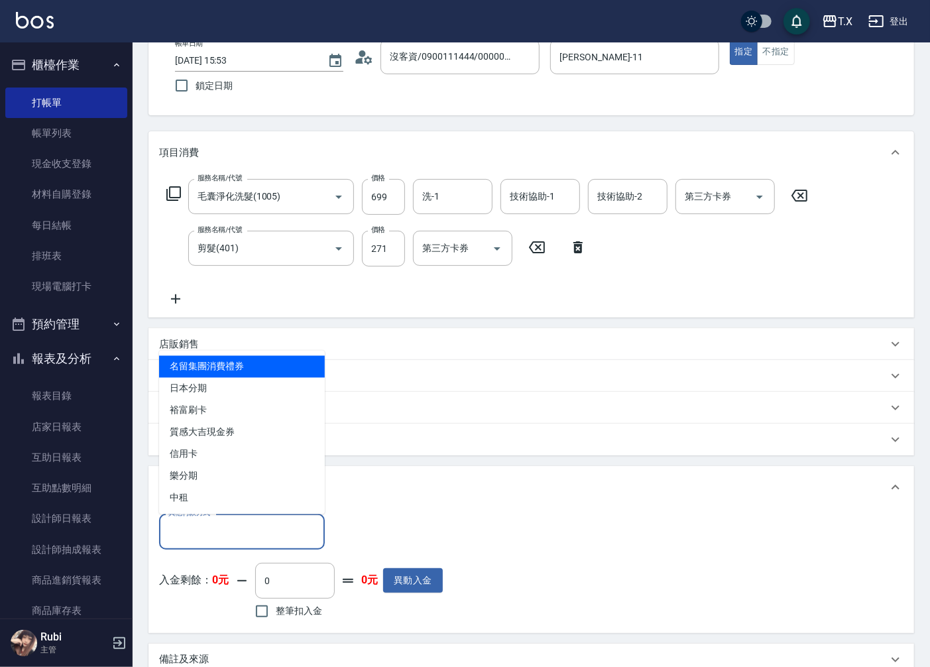
click at [184, 533] on input "其他付款方式" at bounding box center [242, 531] width 154 height 23
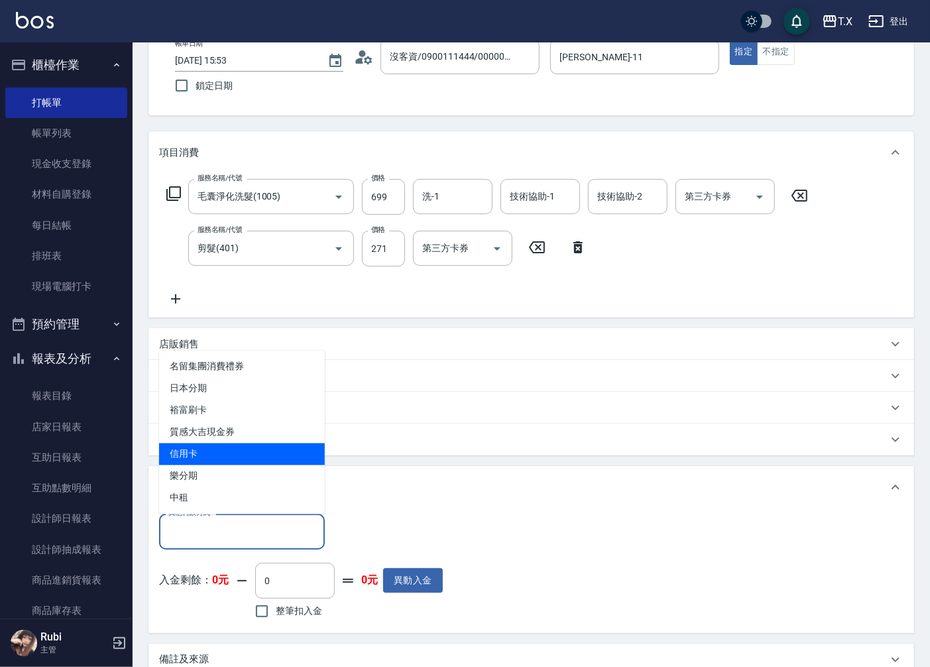
click at [196, 455] on span "信用卡" at bounding box center [242, 455] width 166 height 22
type input "信用卡"
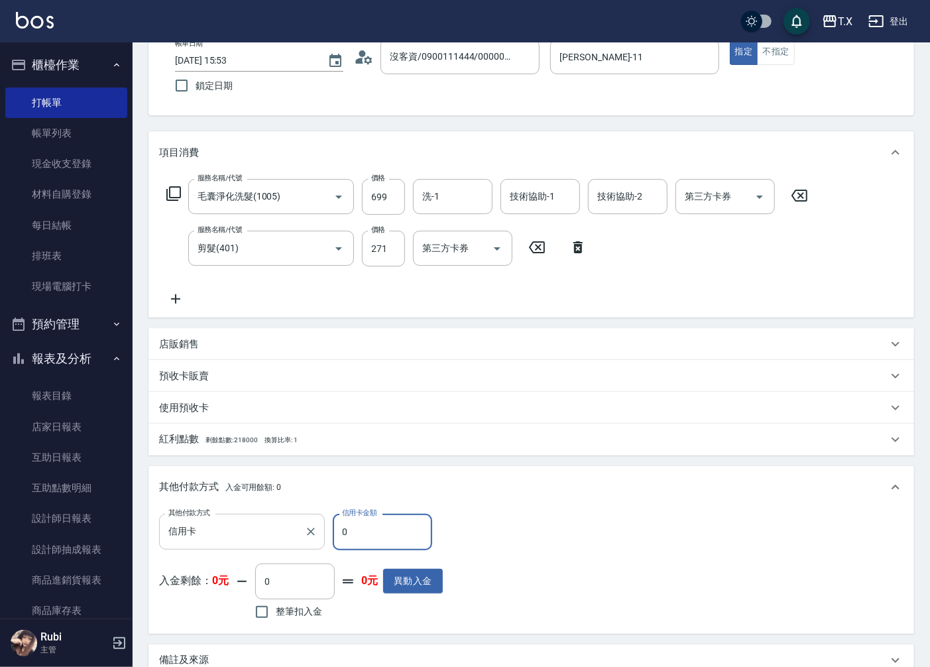
drag, startPoint x: 377, startPoint y: 538, endPoint x: 295, endPoint y: 546, distance: 82.0
click at [295, 546] on div "其他付款方式 信用卡 其他付款方式 信用卡金額 0 信用卡金額" at bounding box center [301, 532] width 284 height 36
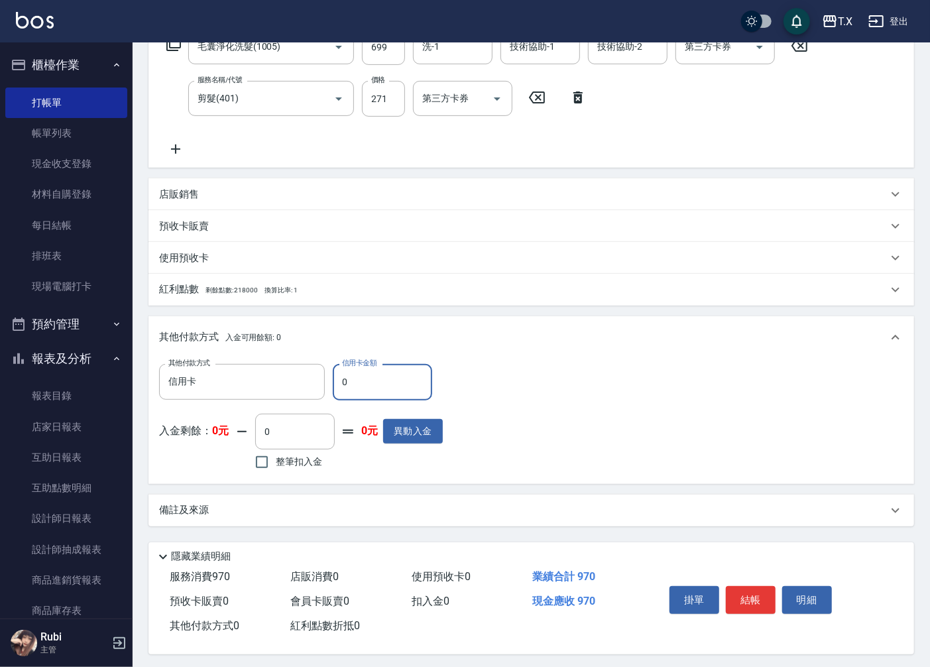
scroll to position [240, 0]
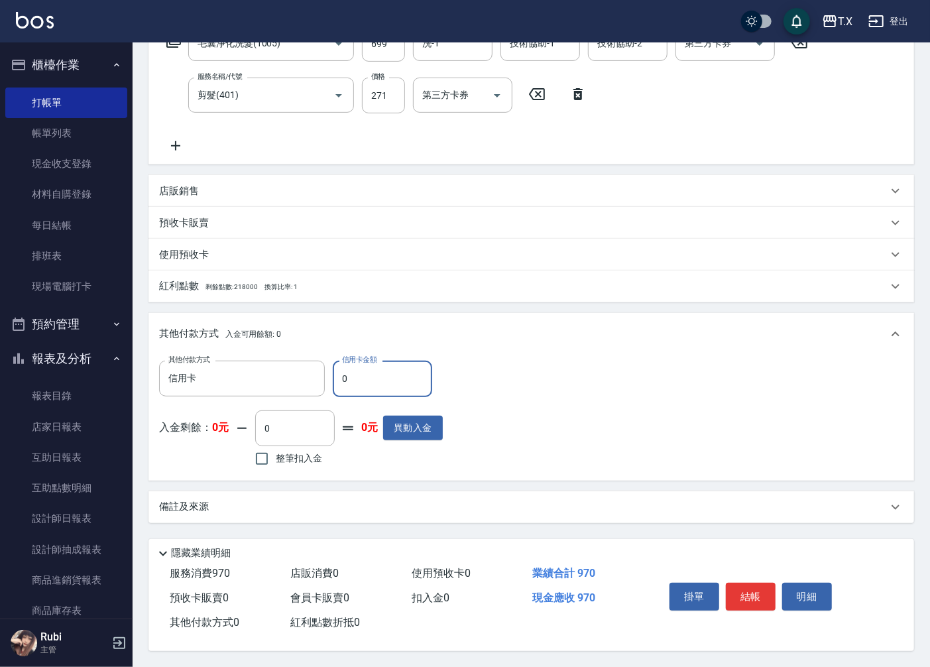
type input "9"
type input "80"
type input "970"
type input "0"
type input "970"
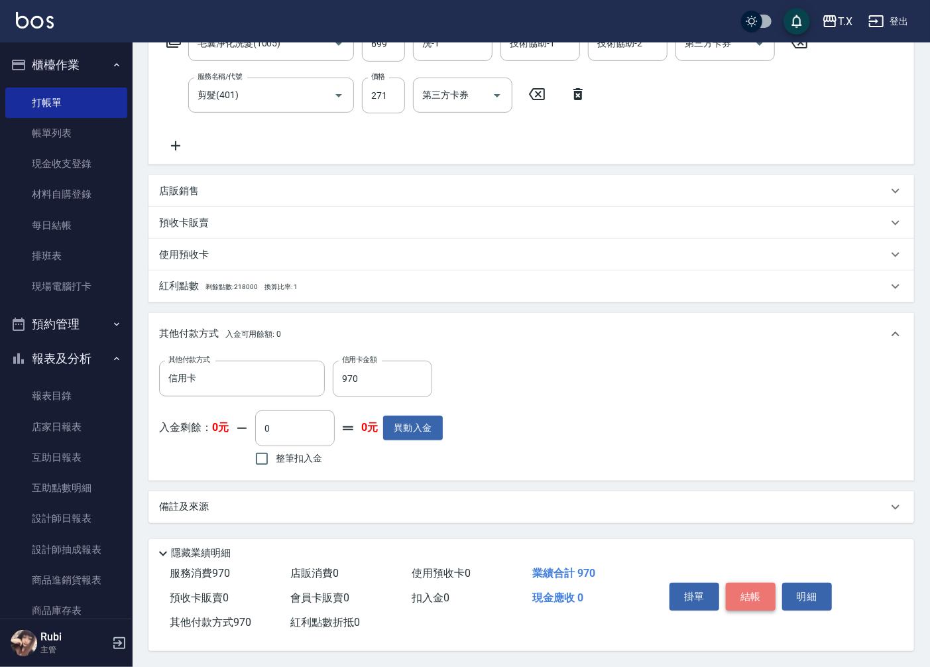
click at [745, 591] on button "結帳" at bounding box center [751, 597] width 50 height 28
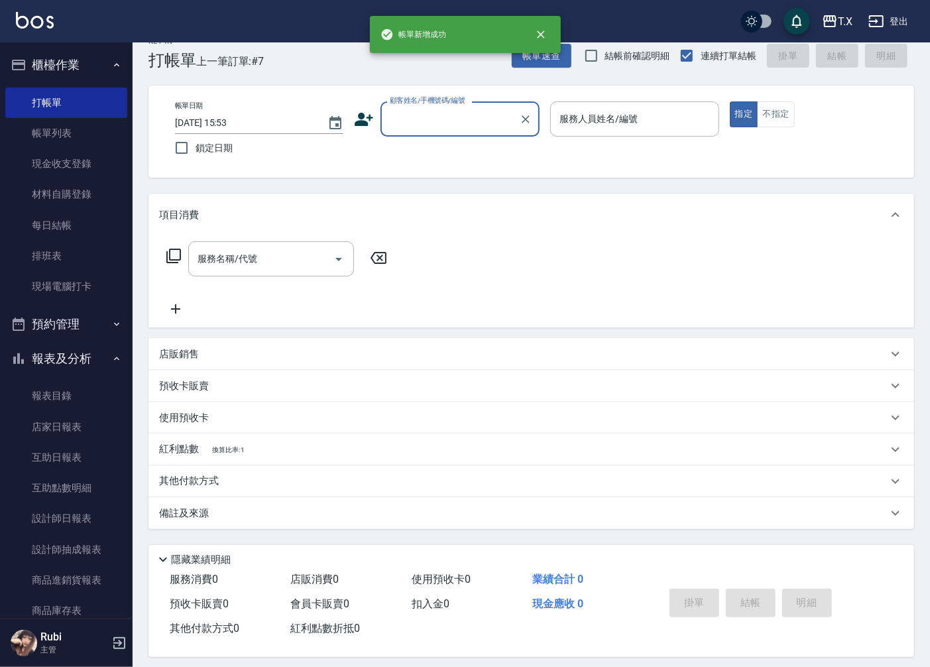
scroll to position [31, 0]
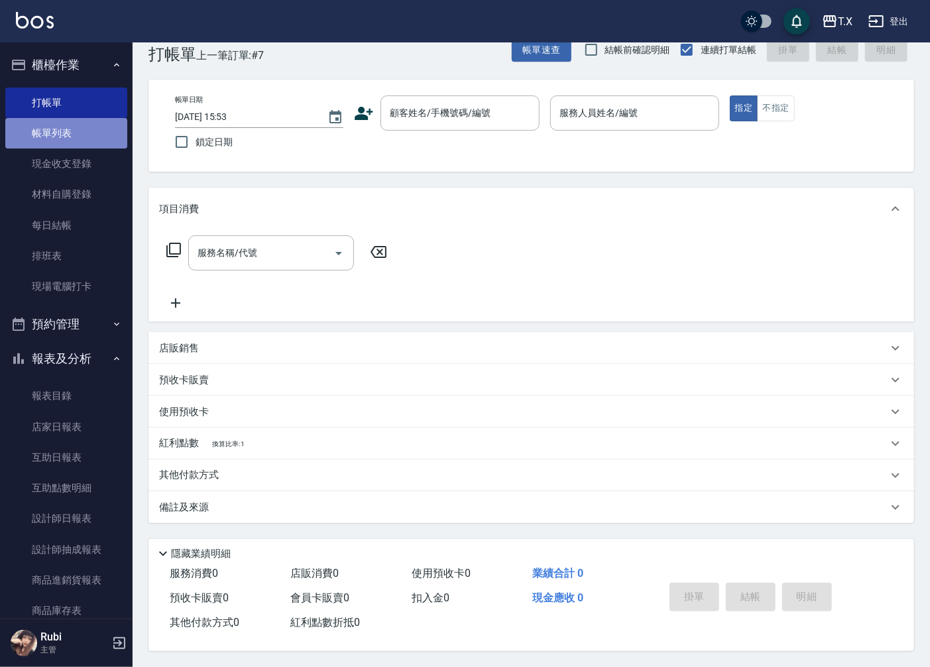
click at [80, 138] on link "帳單列表" at bounding box center [66, 133] width 122 height 31
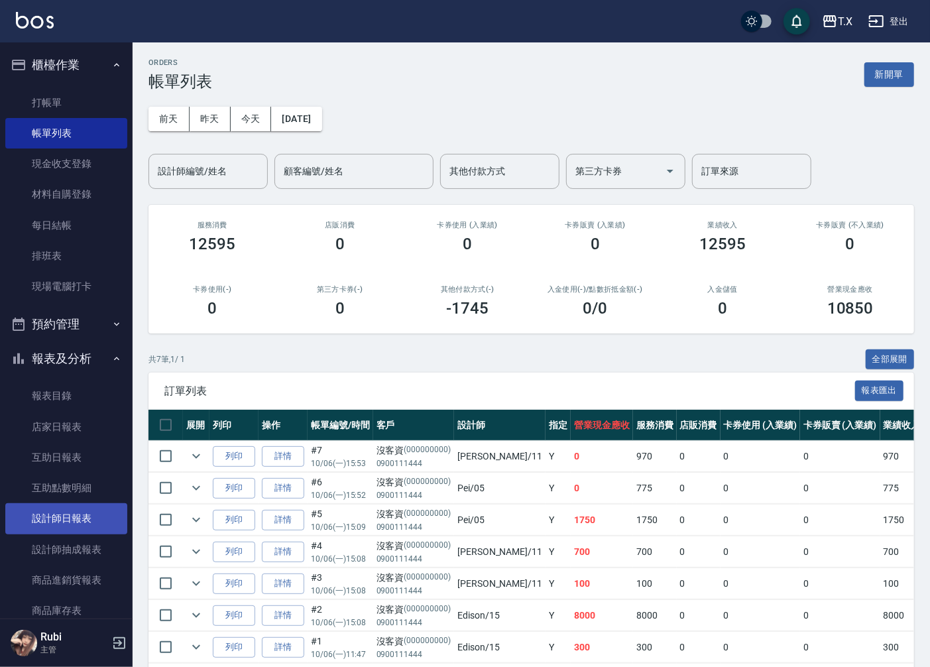
click at [82, 526] on link "設計師日報表" at bounding box center [66, 518] width 122 height 31
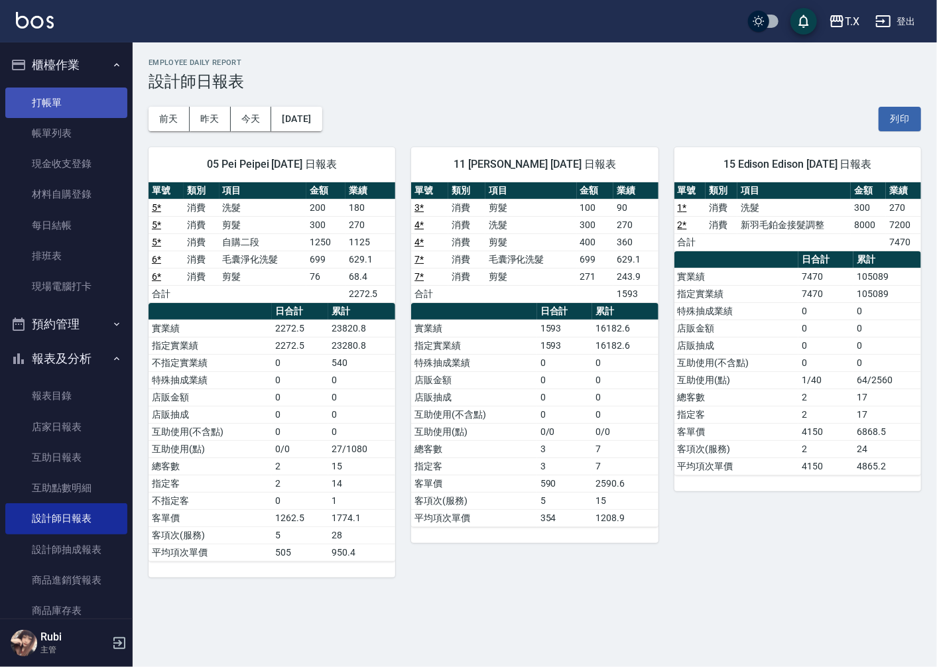
click at [31, 106] on link "打帳單" at bounding box center [66, 103] width 122 height 31
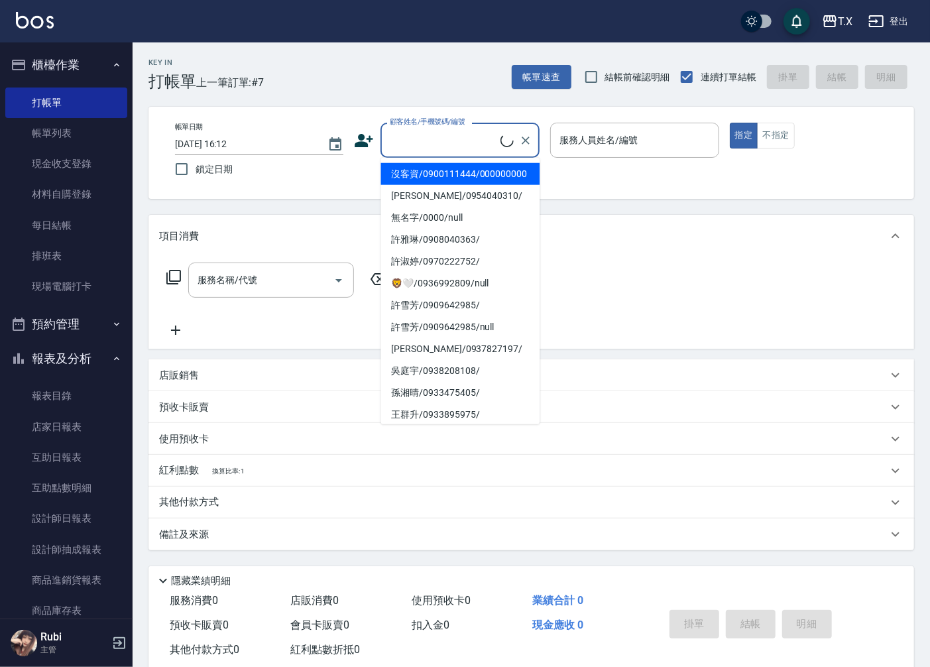
click at [450, 145] on input "顧客姓名/手機號碼/編號" at bounding box center [444, 140] width 114 height 23
click at [449, 180] on li "沒客資/0900111444/000000000" at bounding box center [460, 174] width 159 height 22
type input "沒客資/0900111444/000000000"
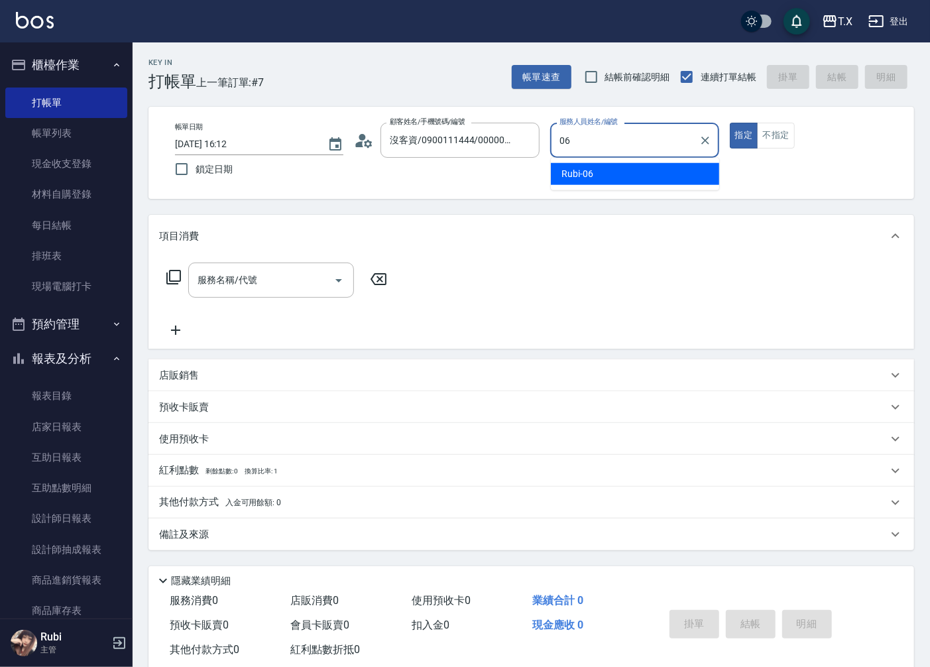
type input "Rubi-06"
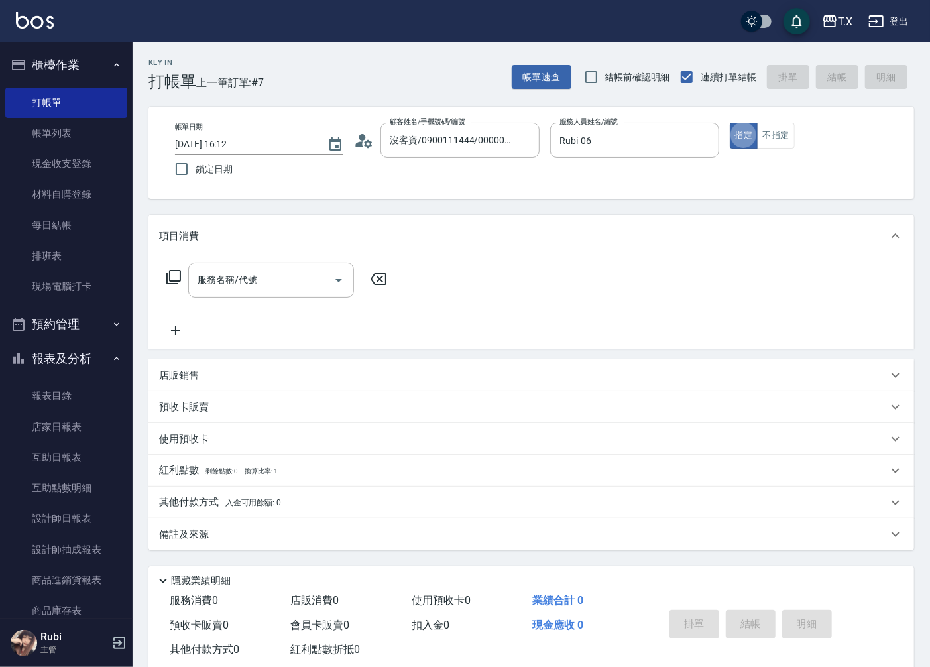
type button "true"
type input "301"
type input "150"
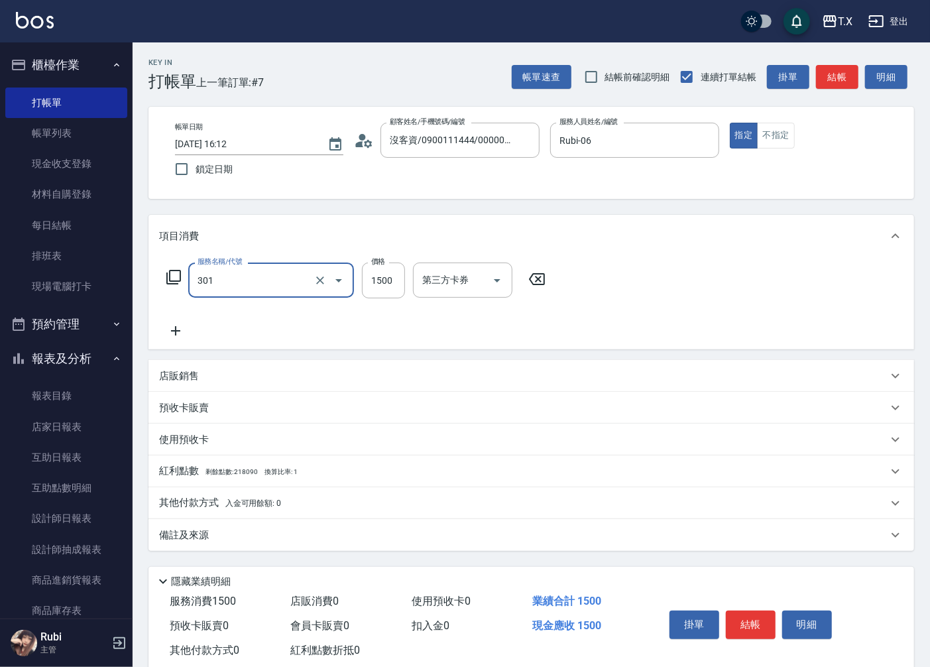
type input "燙髮(301)"
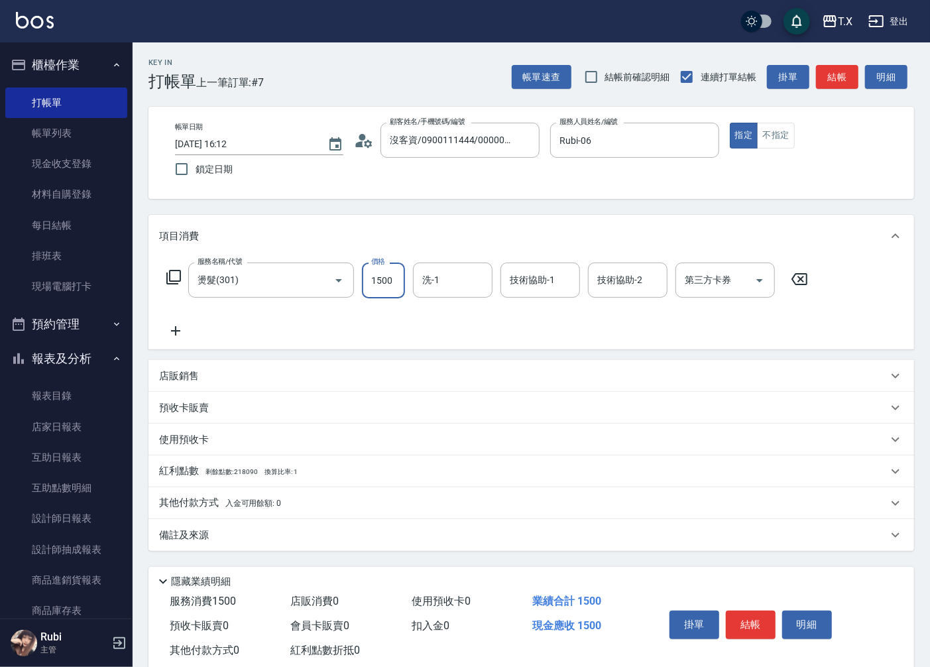
type input "1"
type input "0"
type input "140"
type input "1400"
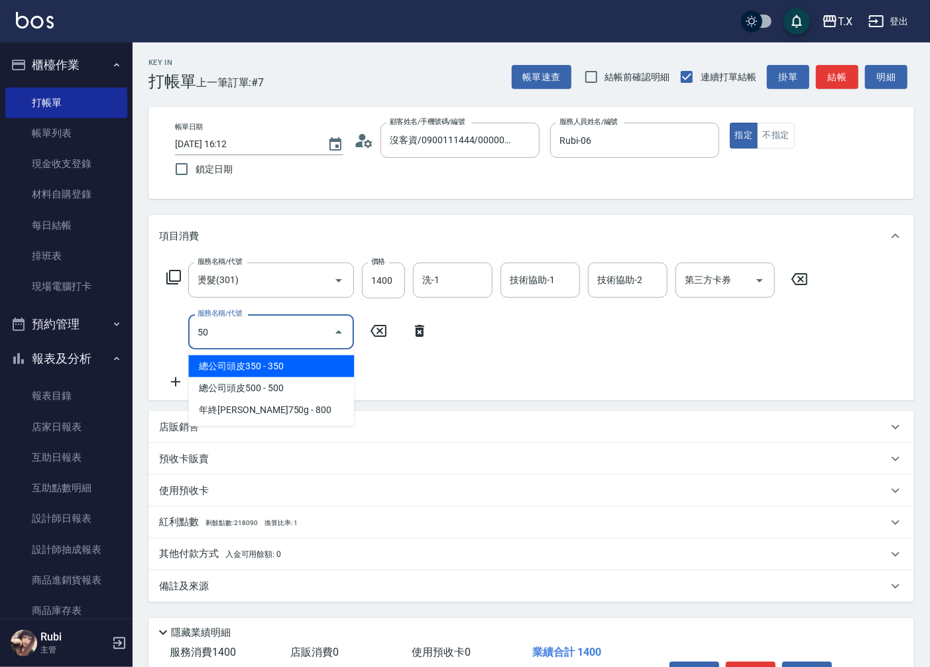
type input "501"
type input "240"
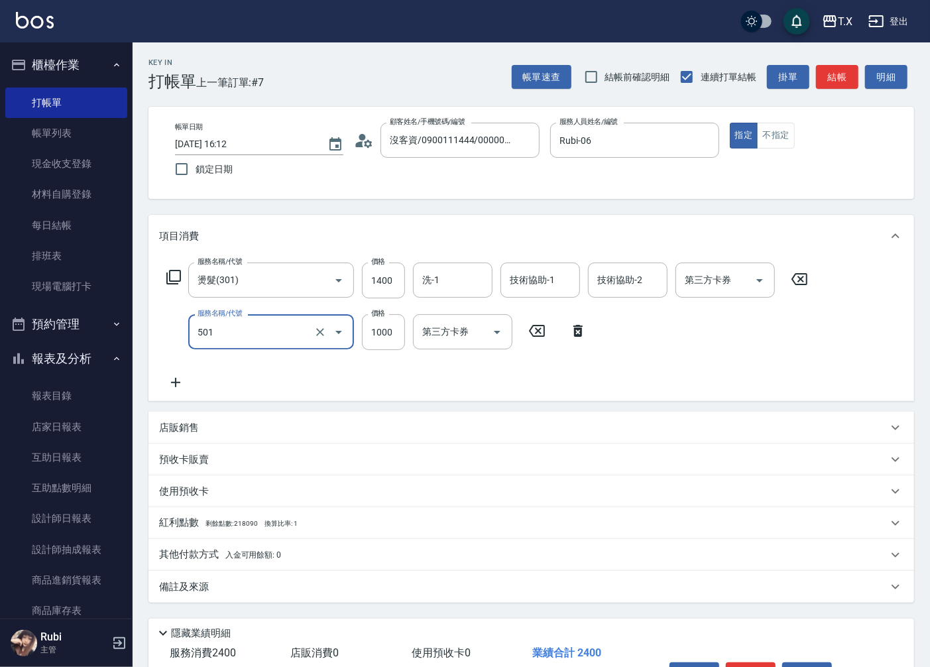
type input "染髮(501)"
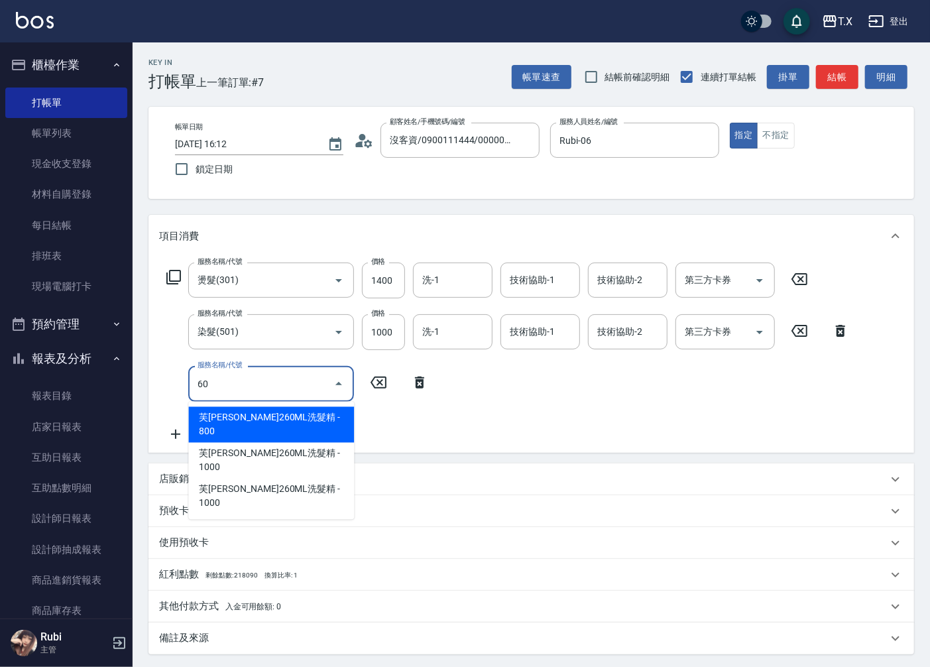
type input "609"
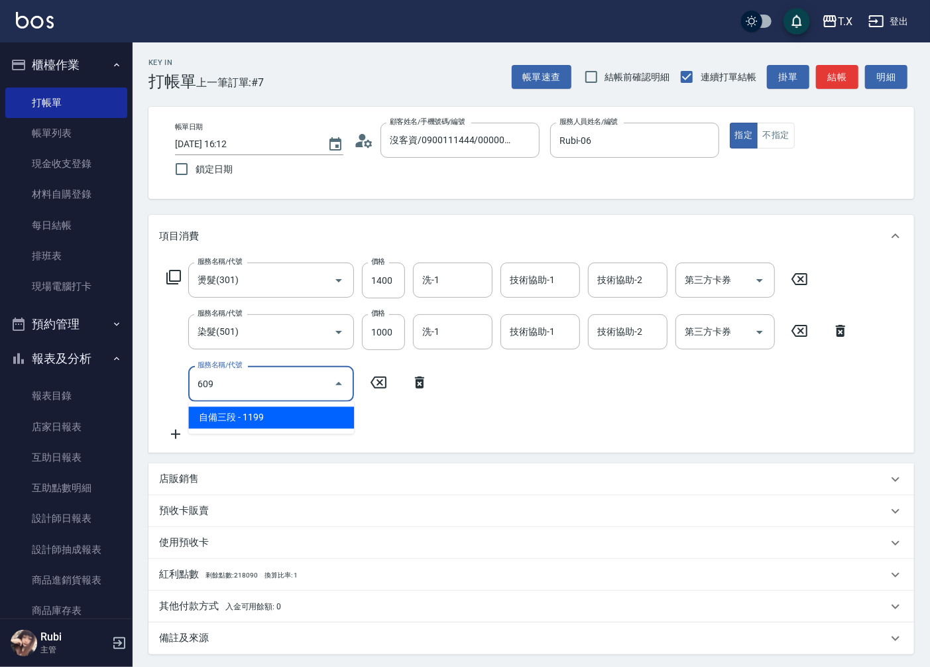
type input "350"
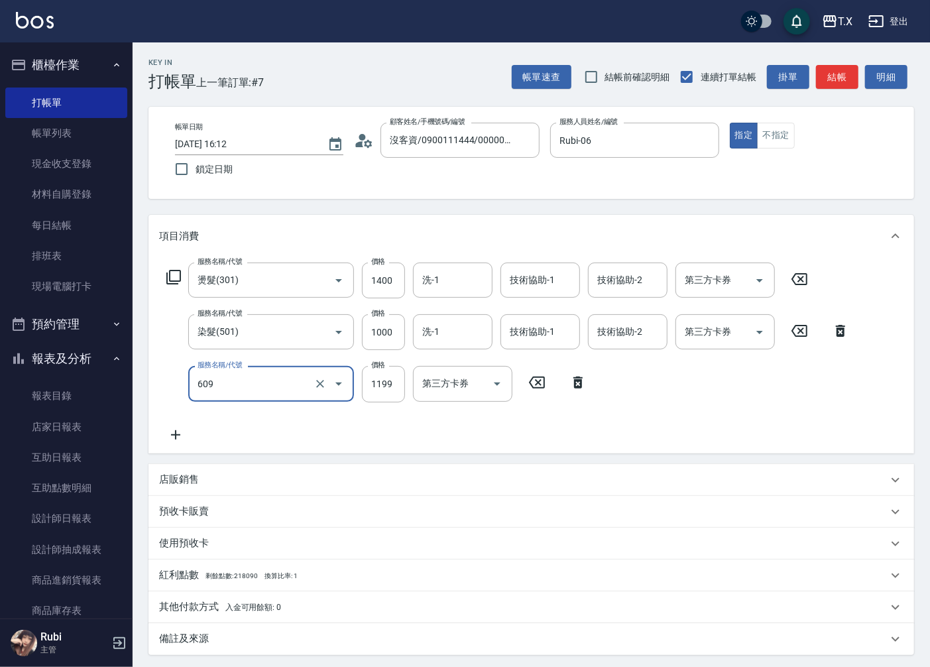
type input "自備三段(609)"
type input "1"
type input "240"
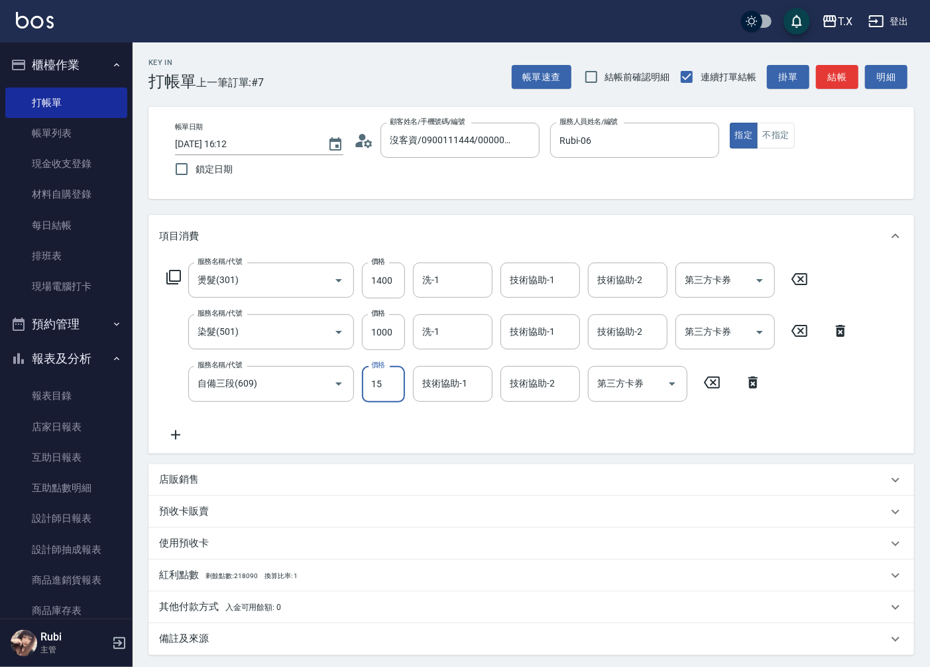
type input "150"
type input "250"
type input "1500"
type input "390"
type input "1500"
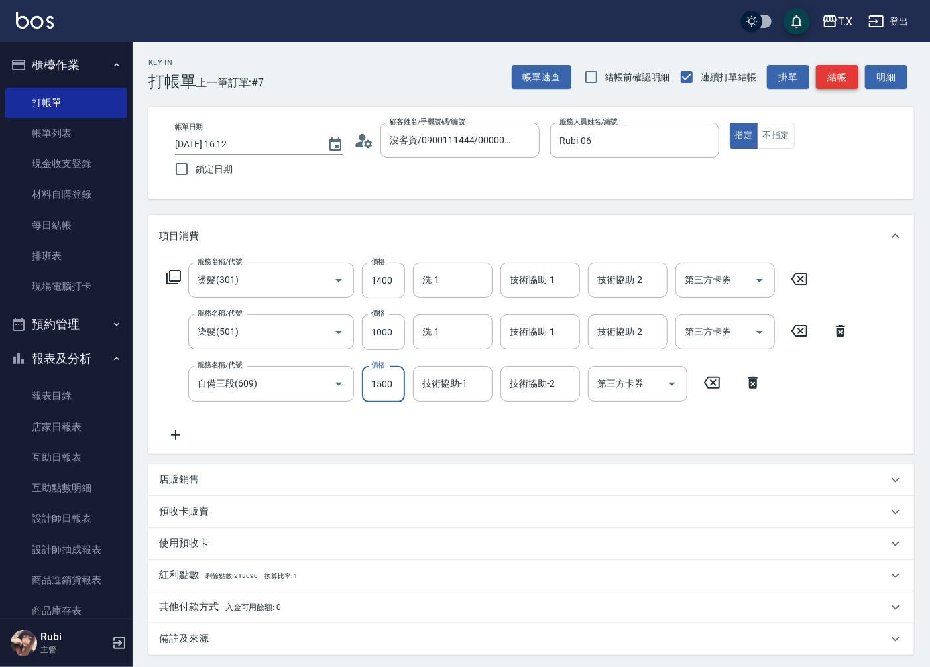
click at [828, 84] on button "結帳" at bounding box center [837, 77] width 42 height 25
type input "0"
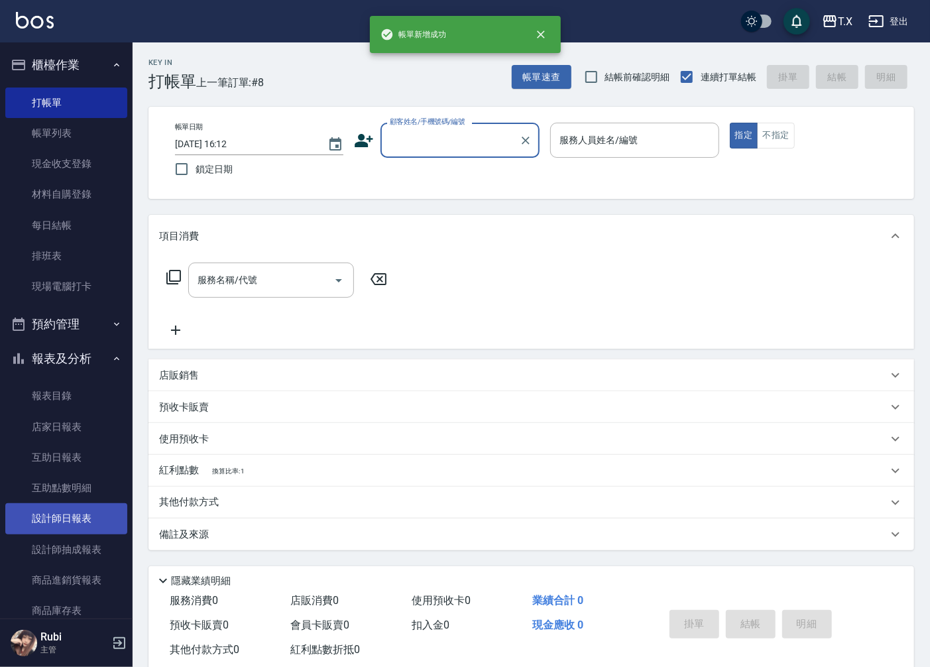
click at [86, 519] on link "設計師日報表" at bounding box center [66, 518] width 122 height 31
